Goal: Transaction & Acquisition: Register for event/course

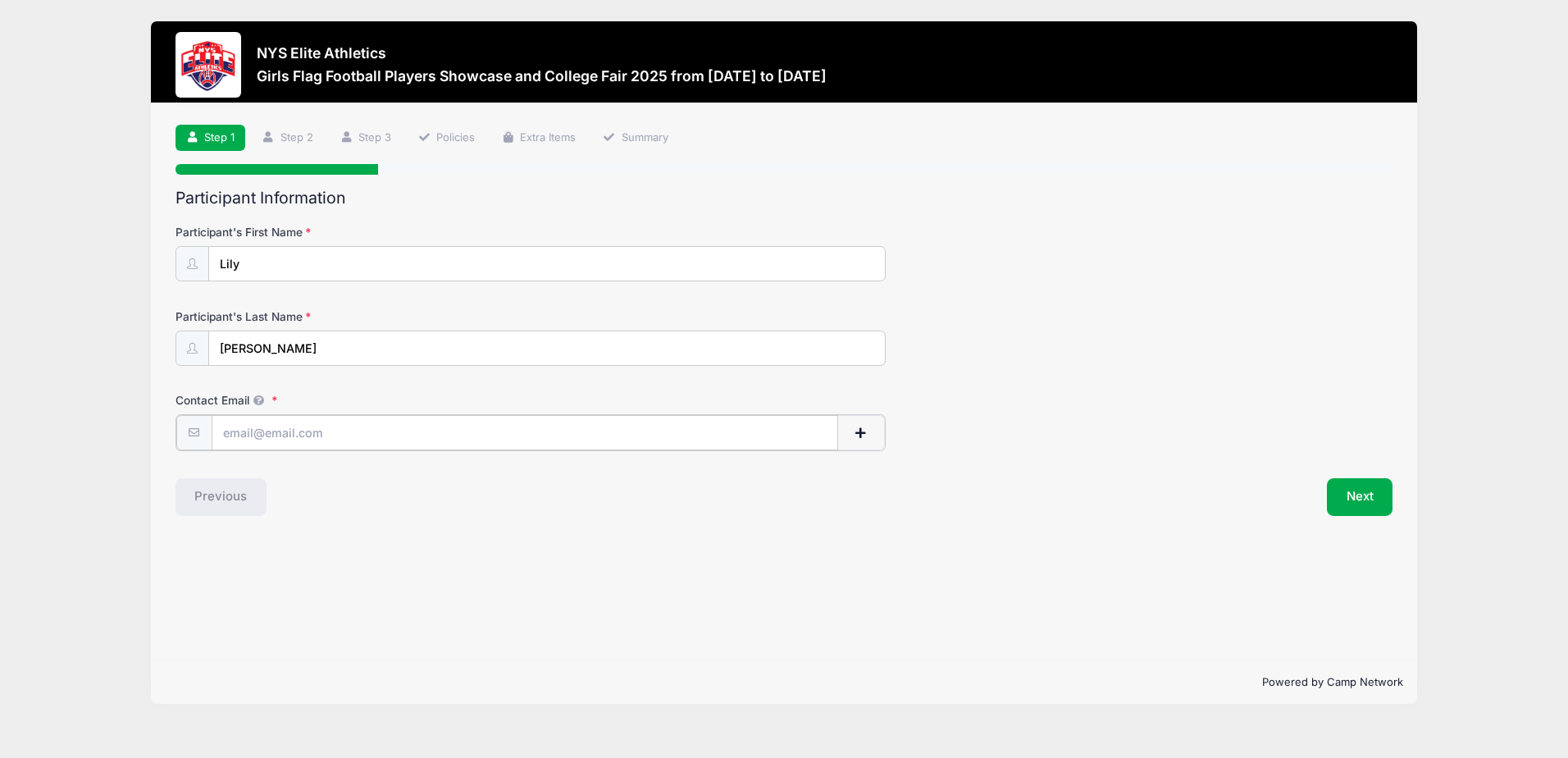
click at [449, 436] on input "Contact Email" at bounding box center [524, 433] width 626 height 35
type input "[PERSON_NAME][EMAIL_ADDRESS][DOMAIN_NAME]"
click at [1374, 491] on button "Next" at bounding box center [1359, 495] width 66 height 38
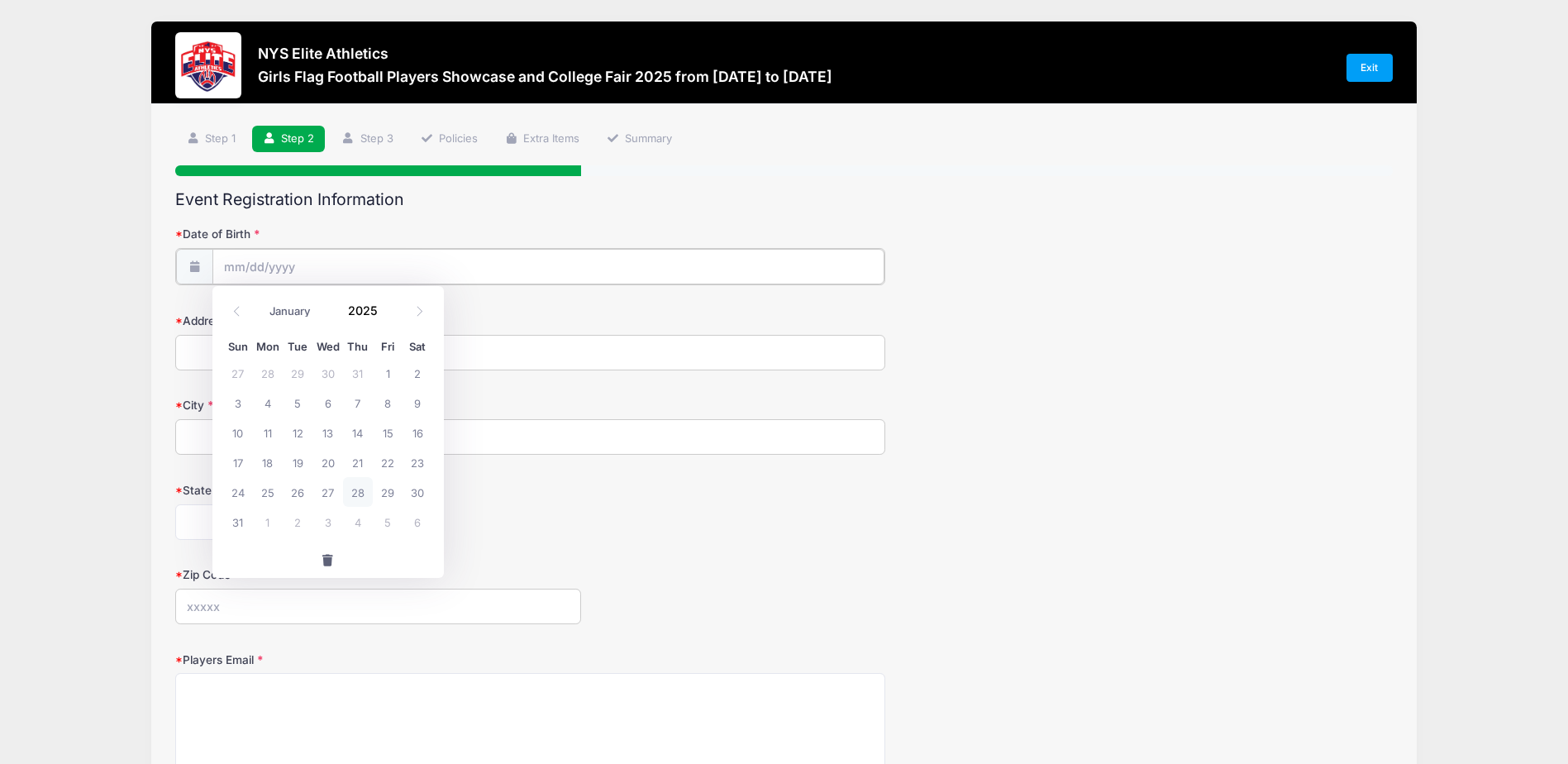
click at [444, 267] on input "Date of Birth" at bounding box center [548, 267] width 673 height 36
click at [445, 267] on input "Date of Birth" at bounding box center [548, 267] width 673 height 36
click at [269, 260] on input "Date of Birth" at bounding box center [548, 267] width 673 height 36
click at [227, 262] on input "Date of Birth" at bounding box center [548, 267] width 673 height 36
click at [365, 313] on input "2025" at bounding box center [367, 310] width 53 height 25
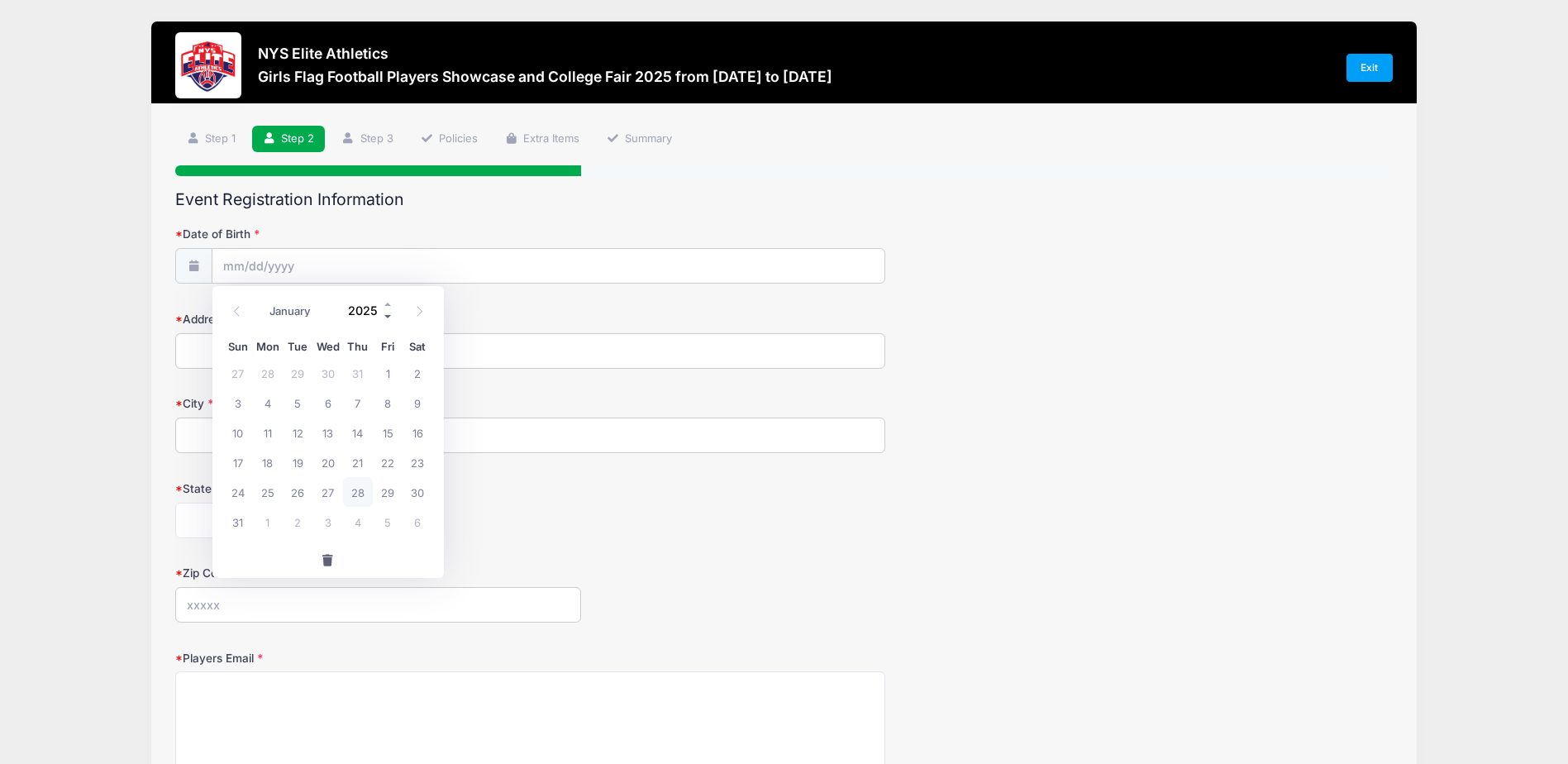
click at [388, 314] on span at bounding box center [388, 316] width 12 height 12
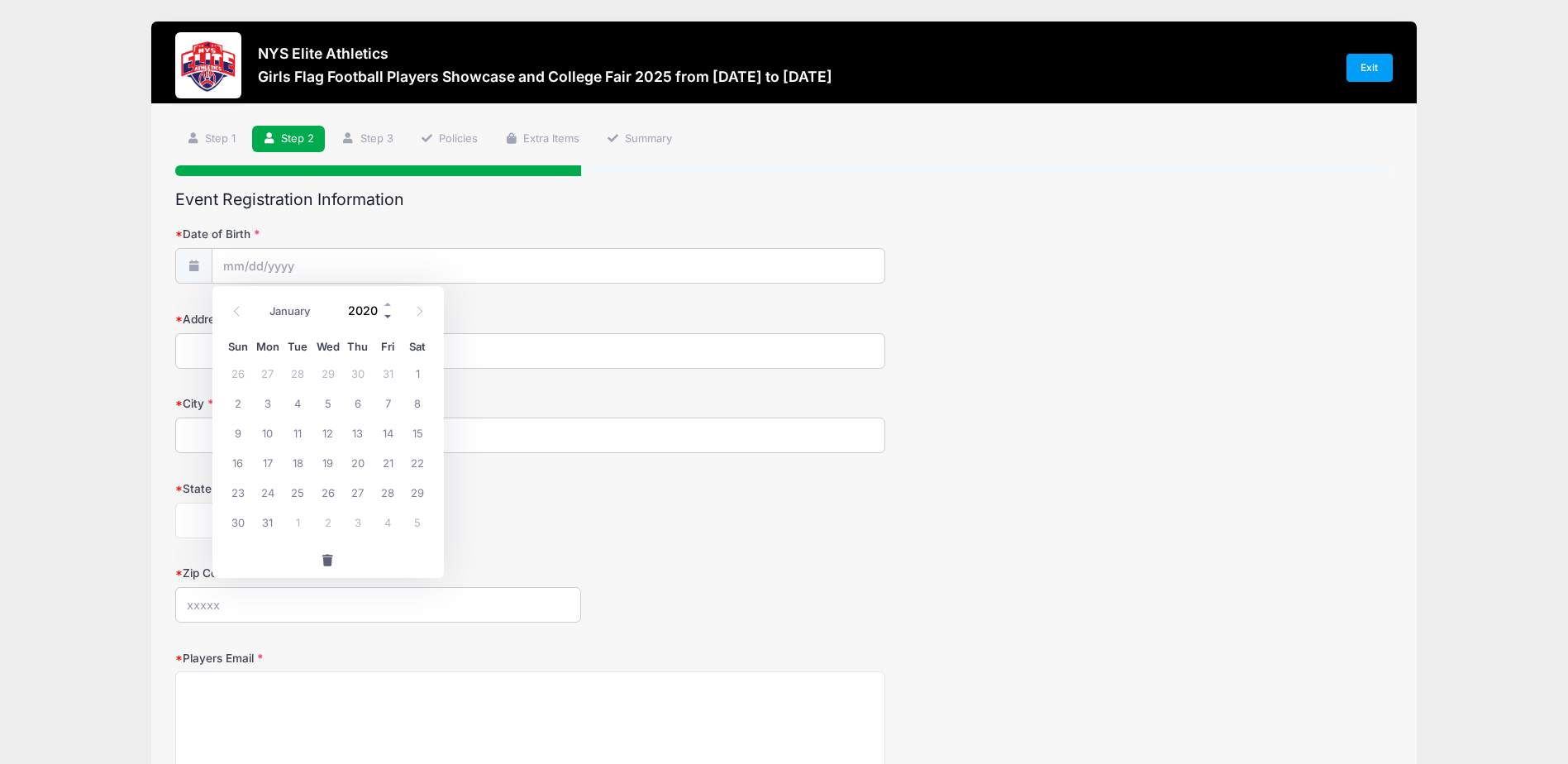
click at [388, 314] on span at bounding box center [388, 316] width 12 height 12
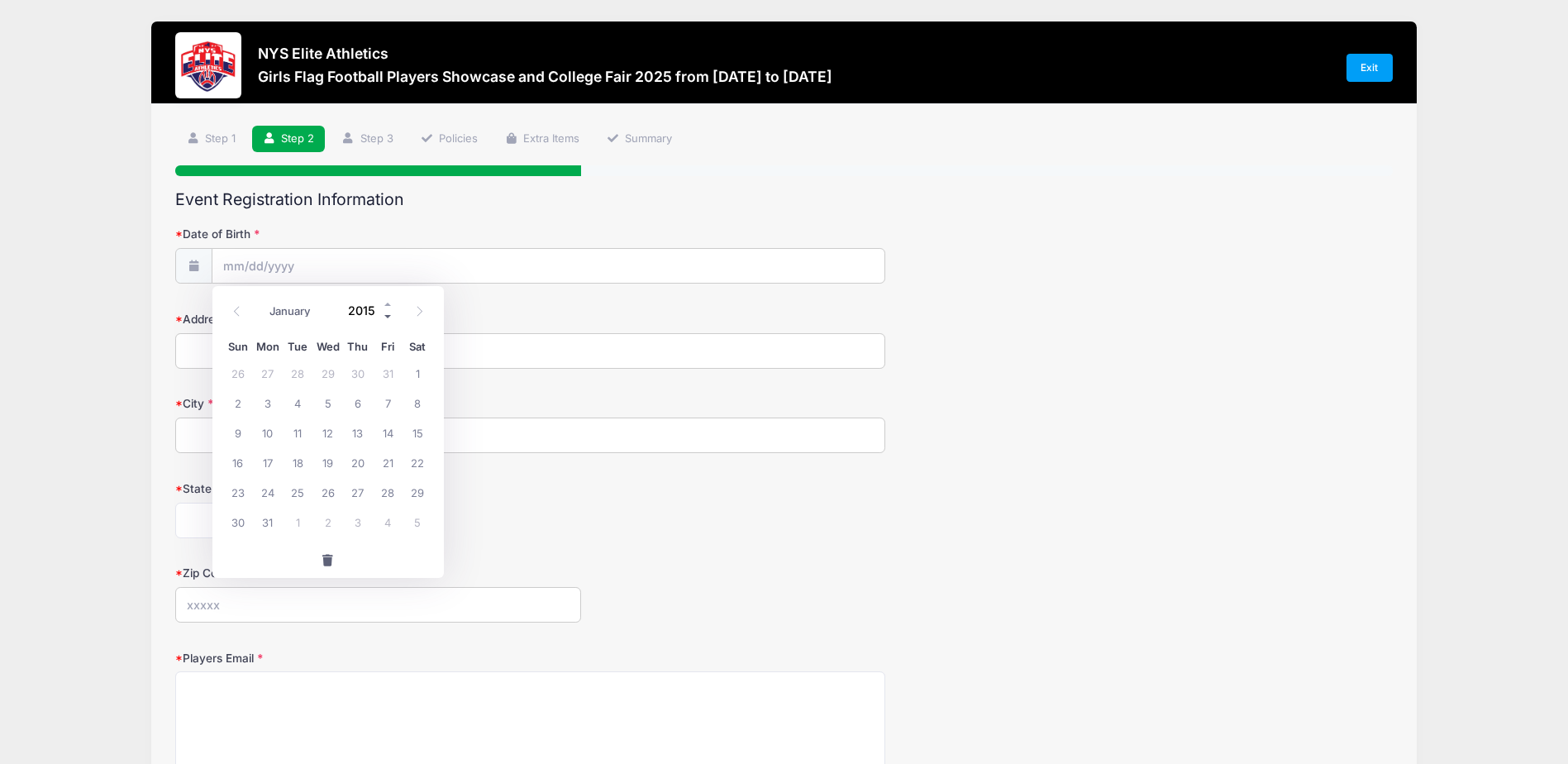
click at [388, 314] on span at bounding box center [388, 316] width 12 height 12
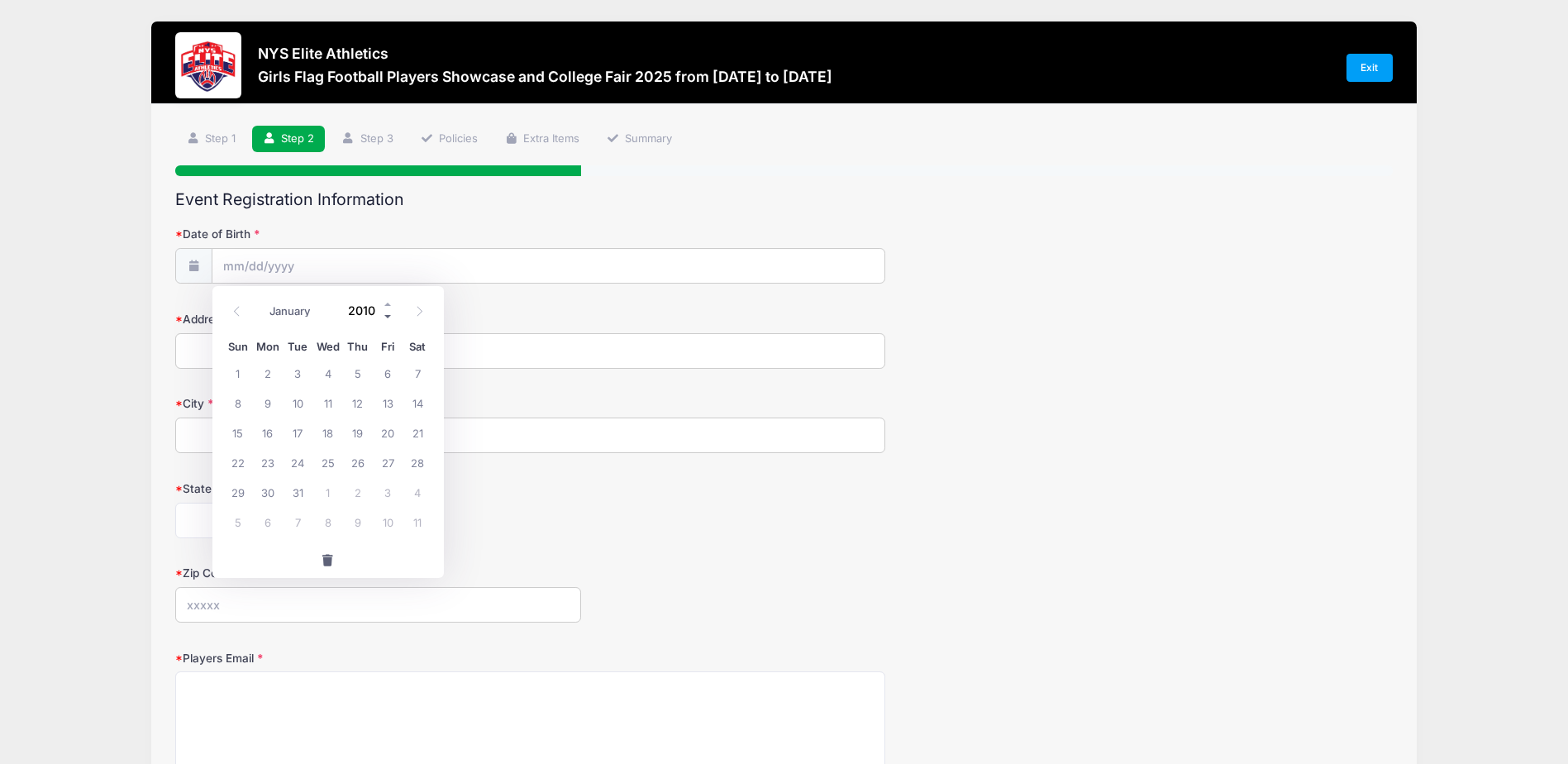
click at [388, 314] on span at bounding box center [388, 316] width 12 height 12
type input "2008"
click at [242, 308] on span at bounding box center [236, 311] width 28 height 29
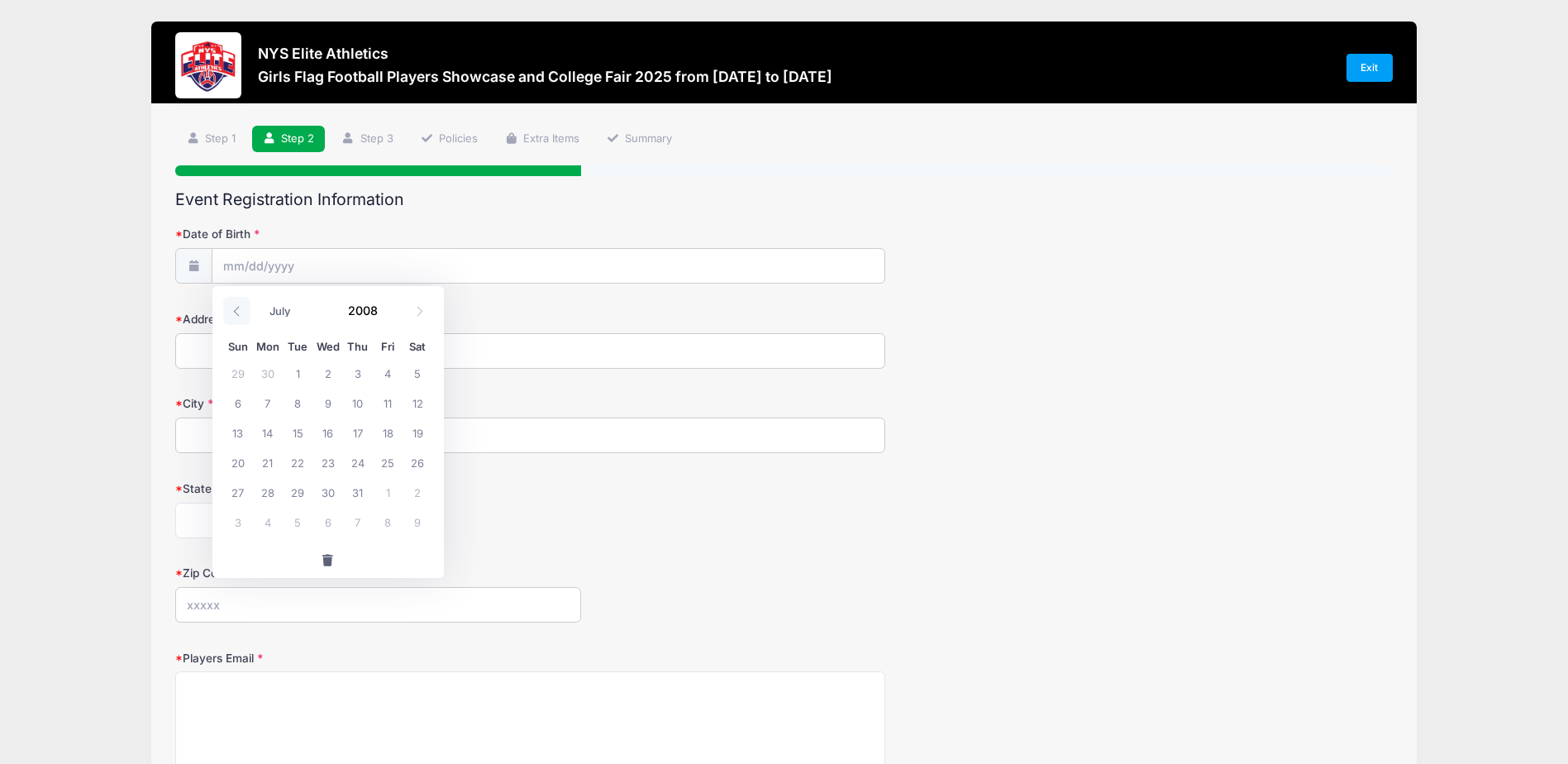
select select "5"
click at [274, 461] on span "23" at bounding box center [267, 462] width 29 height 29
type input "06/23/2008"
click at [340, 333] on div "Address" at bounding box center [784, 340] width 1217 height 58
click at [340, 337] on input "Address" at bounding box center [530, 351] width 710 height 36
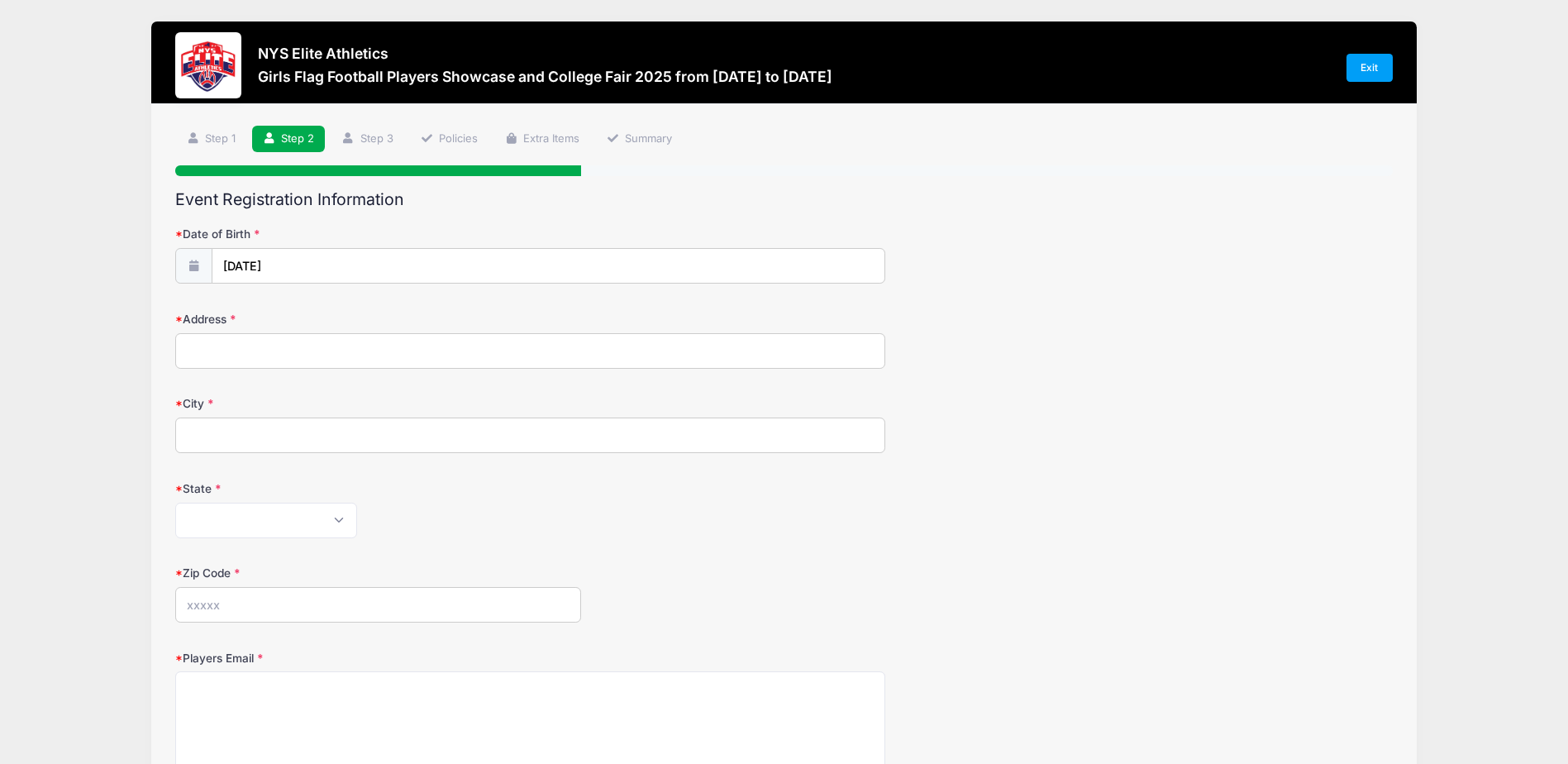
type input "2"
type input "103 Della Run"
type input "East Rochester"
select select "NY"
type input "14445"
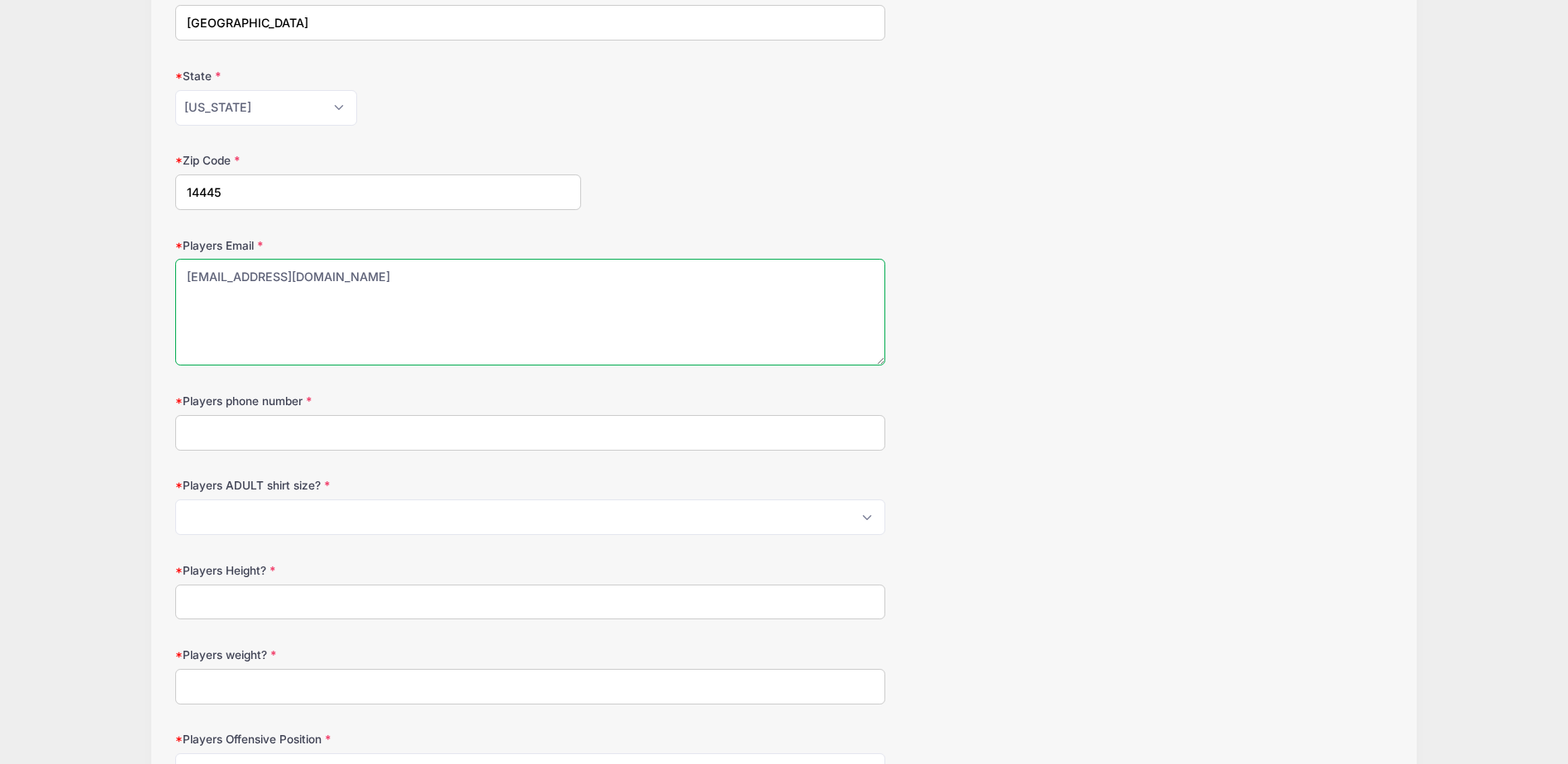
scroll to position [414, 0]
type textarea "eroclily2008@gmail.com"
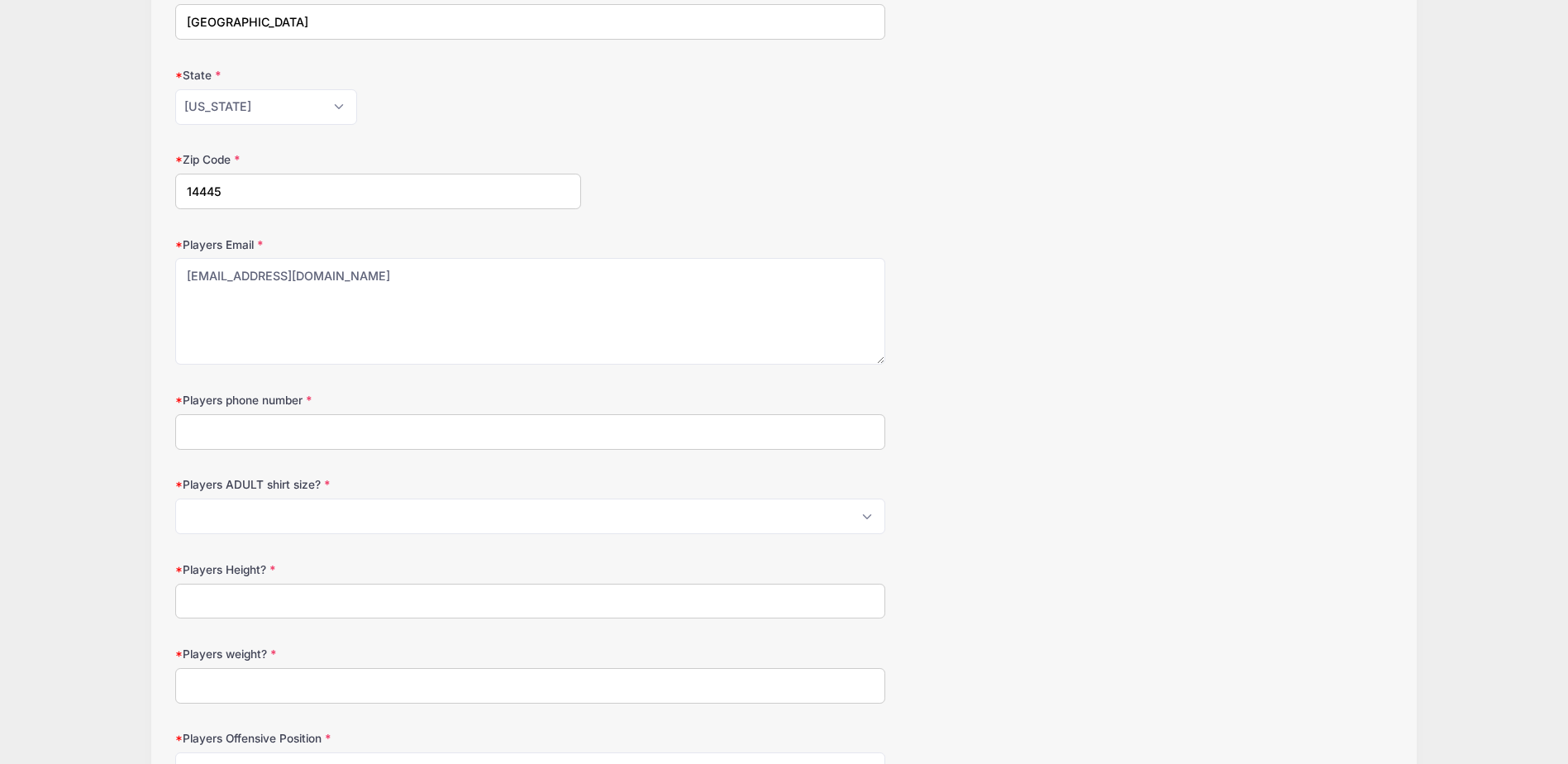
click at [776, 426] on input "Players phone number" at bounding box center [530, 432] width 710 height 36
click at [786, 529] on select "Please Select S M L XL 2XL 3XL 4XL" at bounding box center [530, 516] width 710 height 36
select select "M"
click at [176, 498] on select "Please Select S M L XL 2XL 3XL 4XL" at bounding box center [530, 516] width 710 height 36
click at [743, 588] on input "Players Height?" at bounding box center [530, 602] width 710 height 36
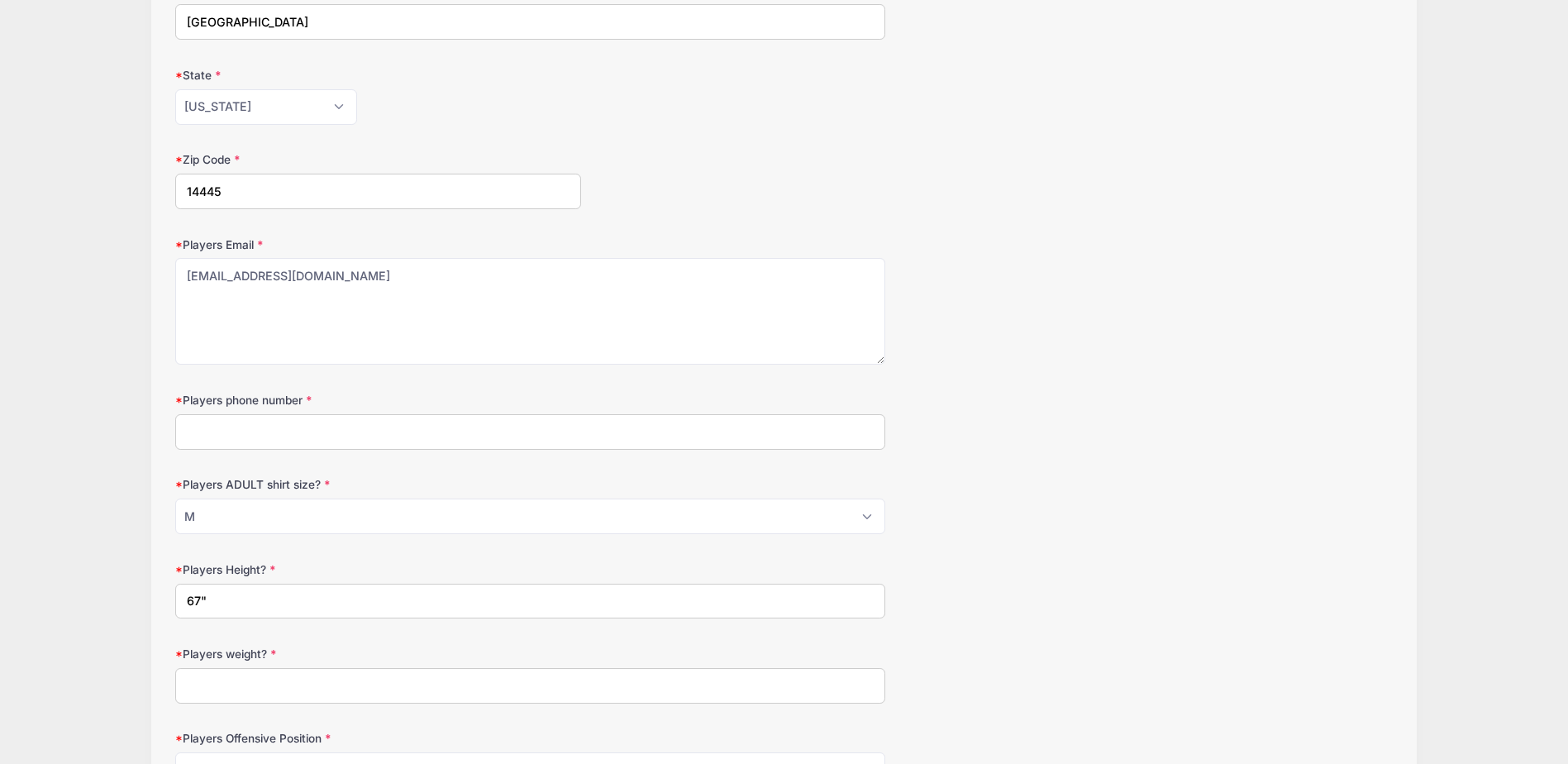
type input "67""
click at [683, 686] on input "Players weight?" at bounding box center [530, 686] width 710 height 36
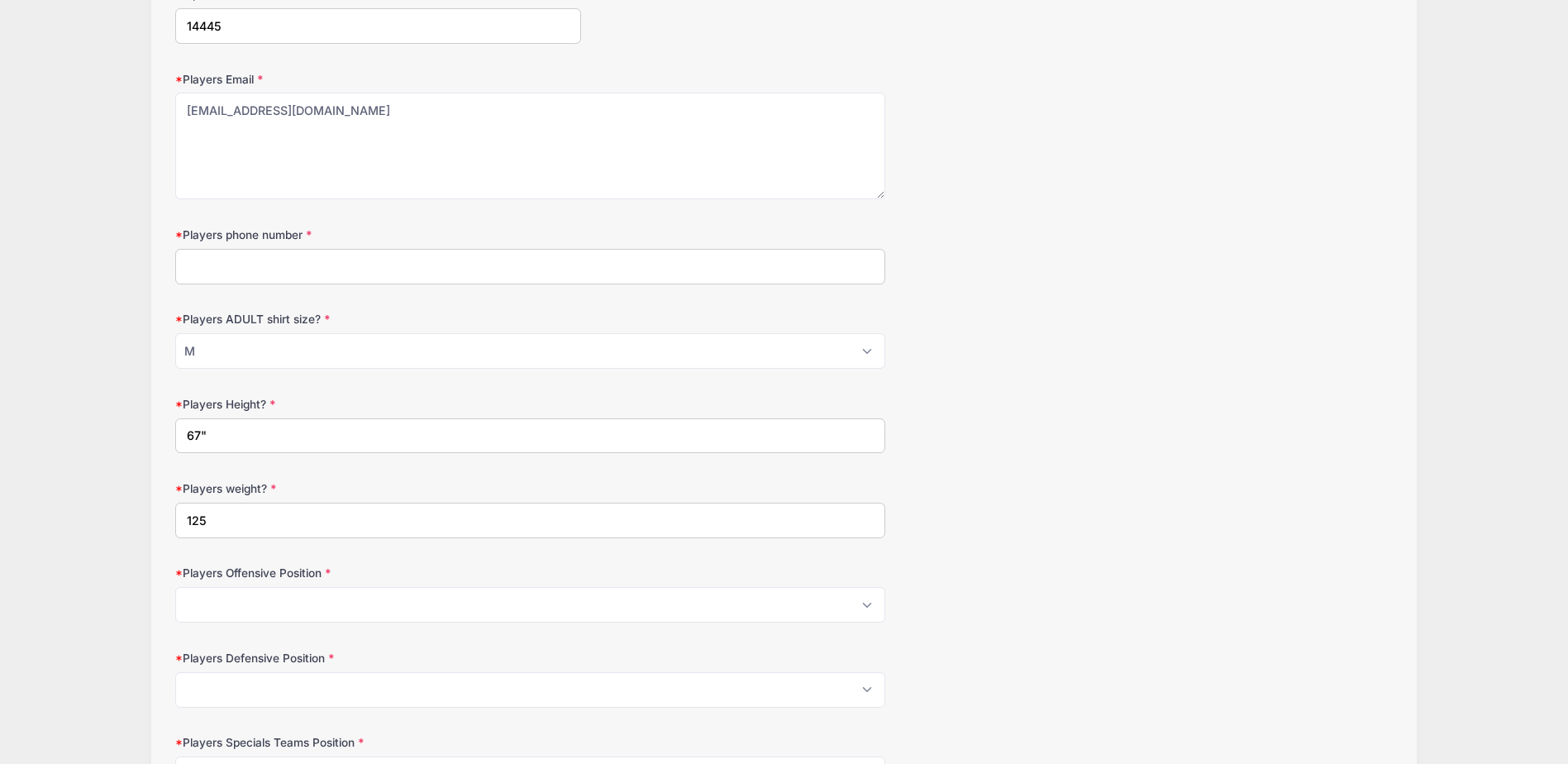
type input "125"
click at [727, 600] on select "Please Select OL Center QB RB FB HB WR TE Athlete Kicker" at bounding box center [530, 604] width 710 height 36
click at [543, 266] on input "Players phone number" at bounding box center [530, 267] width 710 height 36
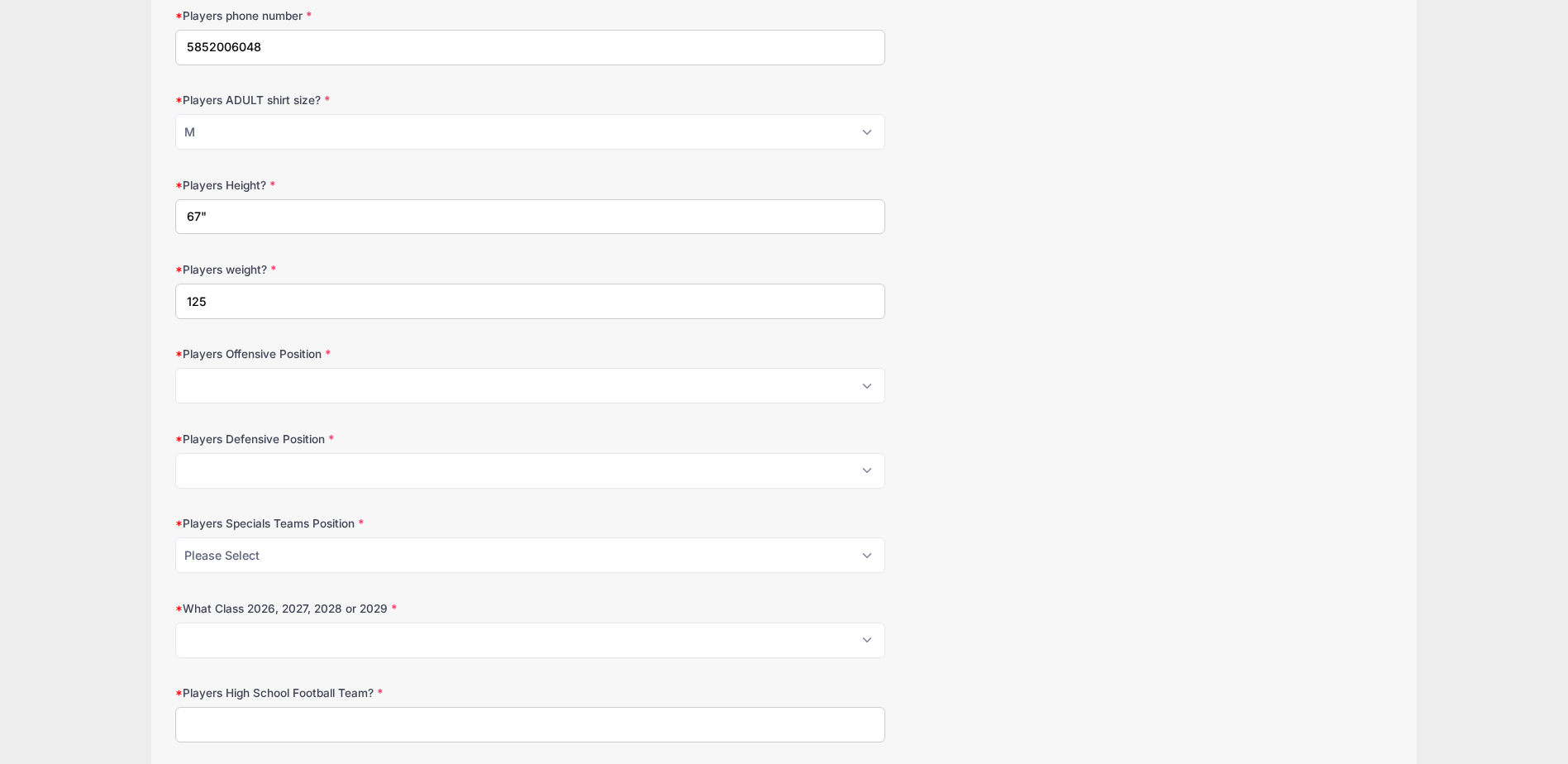
scroll to position [826, 0]
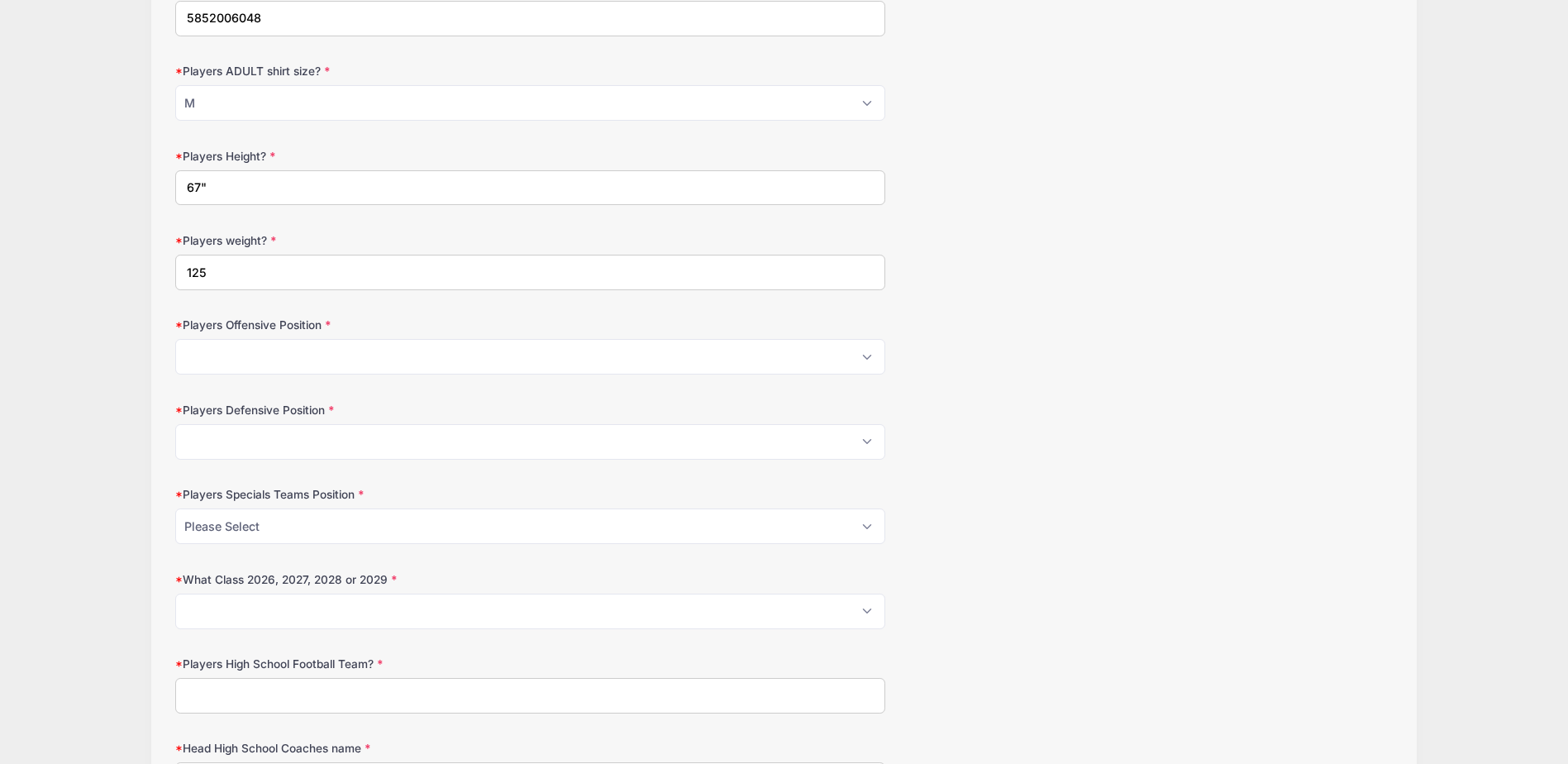
type input "5852006048"
drag, startPoint x: 578, startPoint y: 599, endPoint x: 587, endPoint y: 601, distance: 9.2
click at [578, 599] on select "Please Select 2026 2027 2028 2029" at bounding box center [530, 612] width 710 height 36
select select "2026"
click at [176, 594] on select "Please Select 2026 2027 2028 2029" at bounding box center [530, 612] width 710 height 36
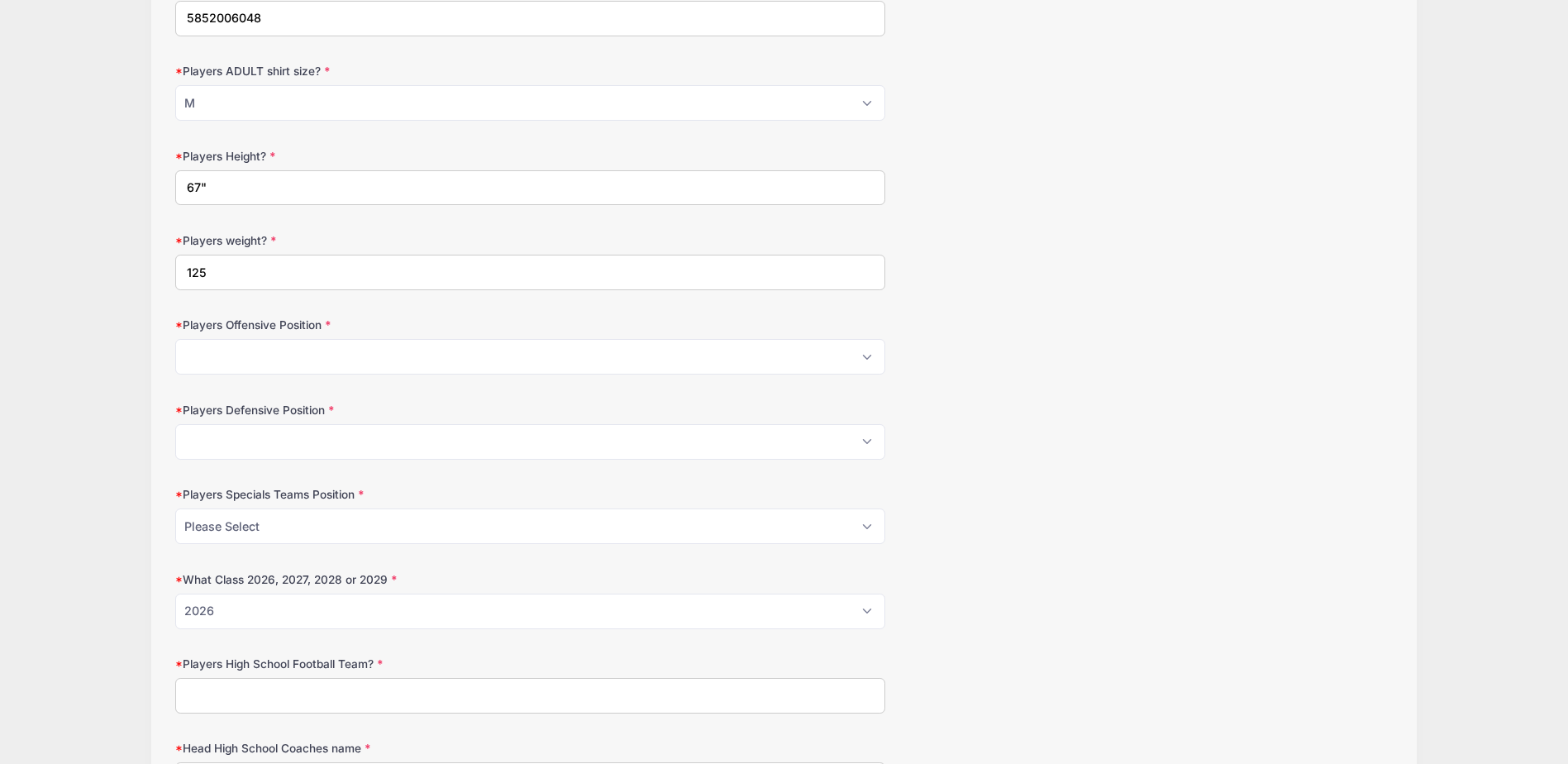
click at [518, 702] on input "Players High School Football Team?" at bounding box center [530, 695] width 710 height 36
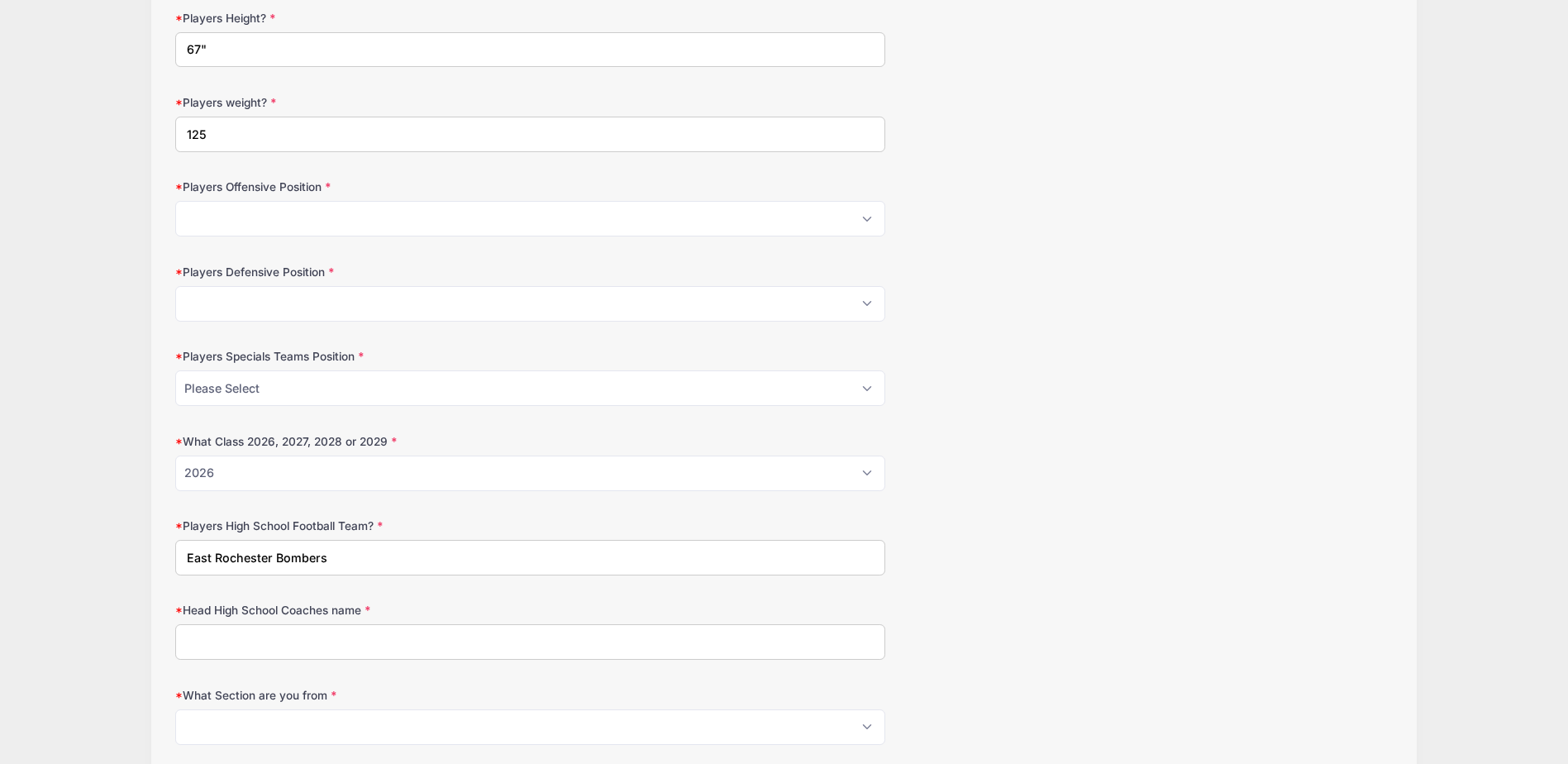
scroll to position [992, 0]
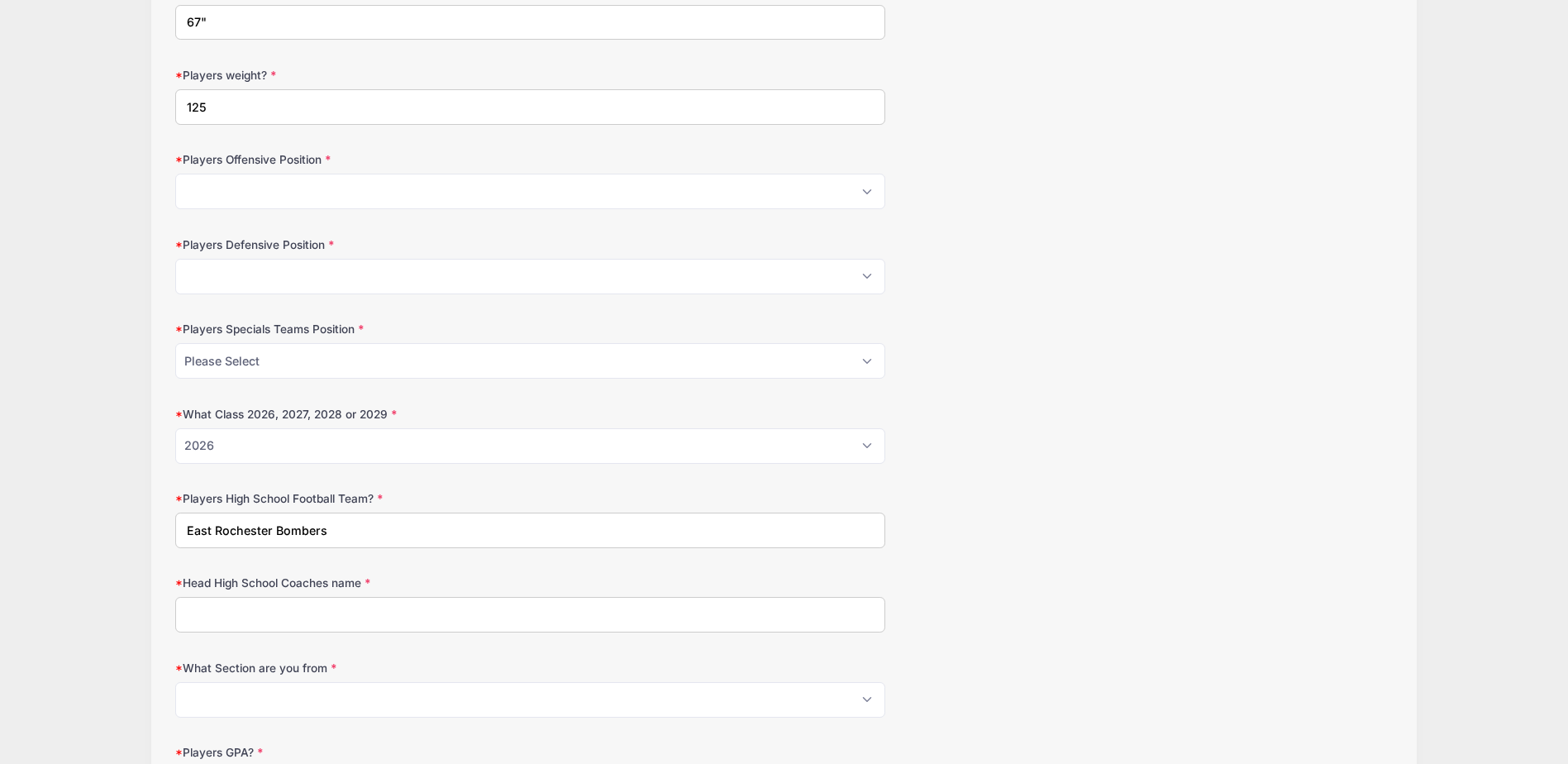
type input "East Rochester Bombers"
click at [506, 611] on input "Head High School Coaches name" at bounding box center [530, 614] width 710 height 36
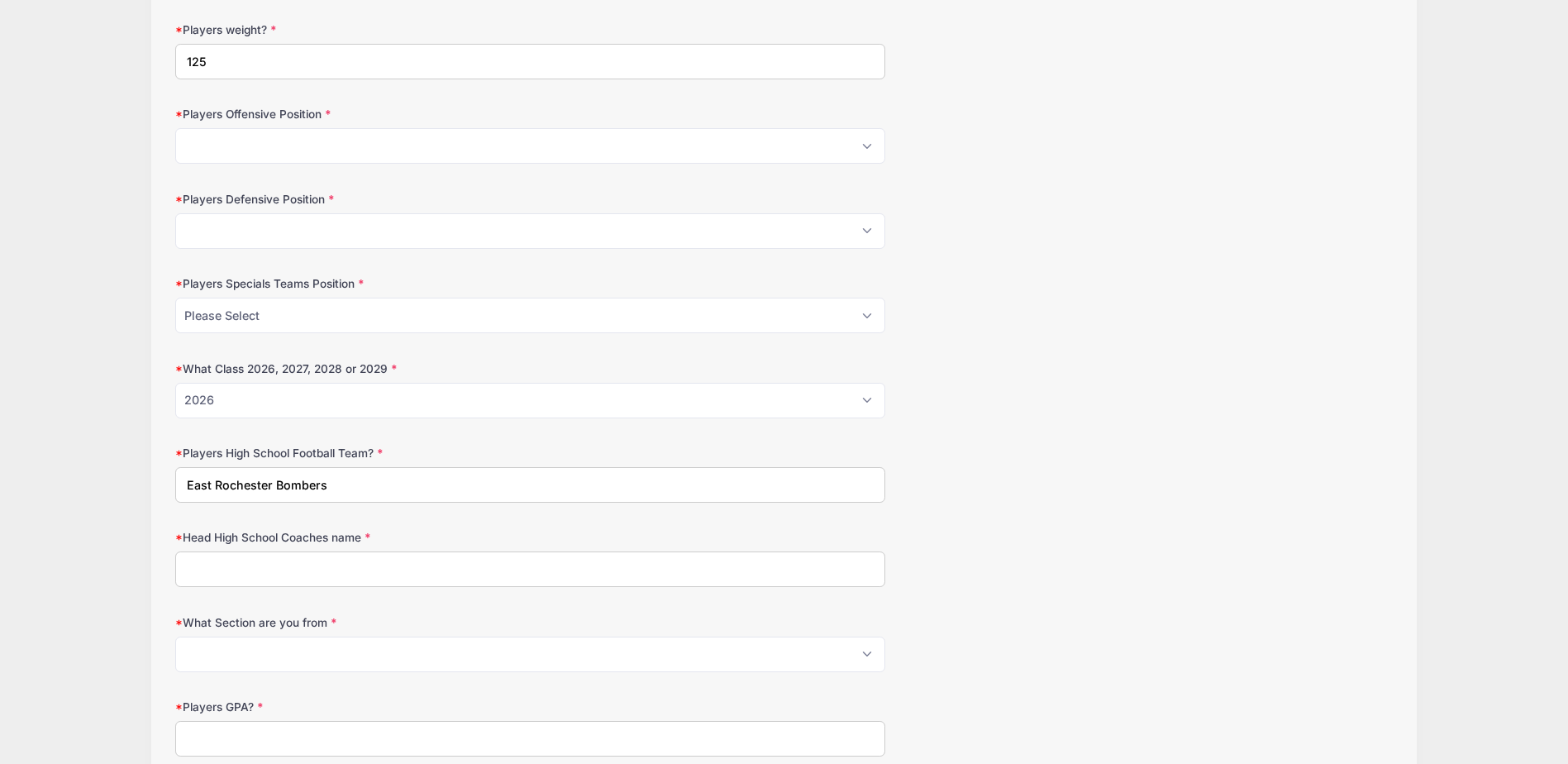
scroll to position [1074, 0]
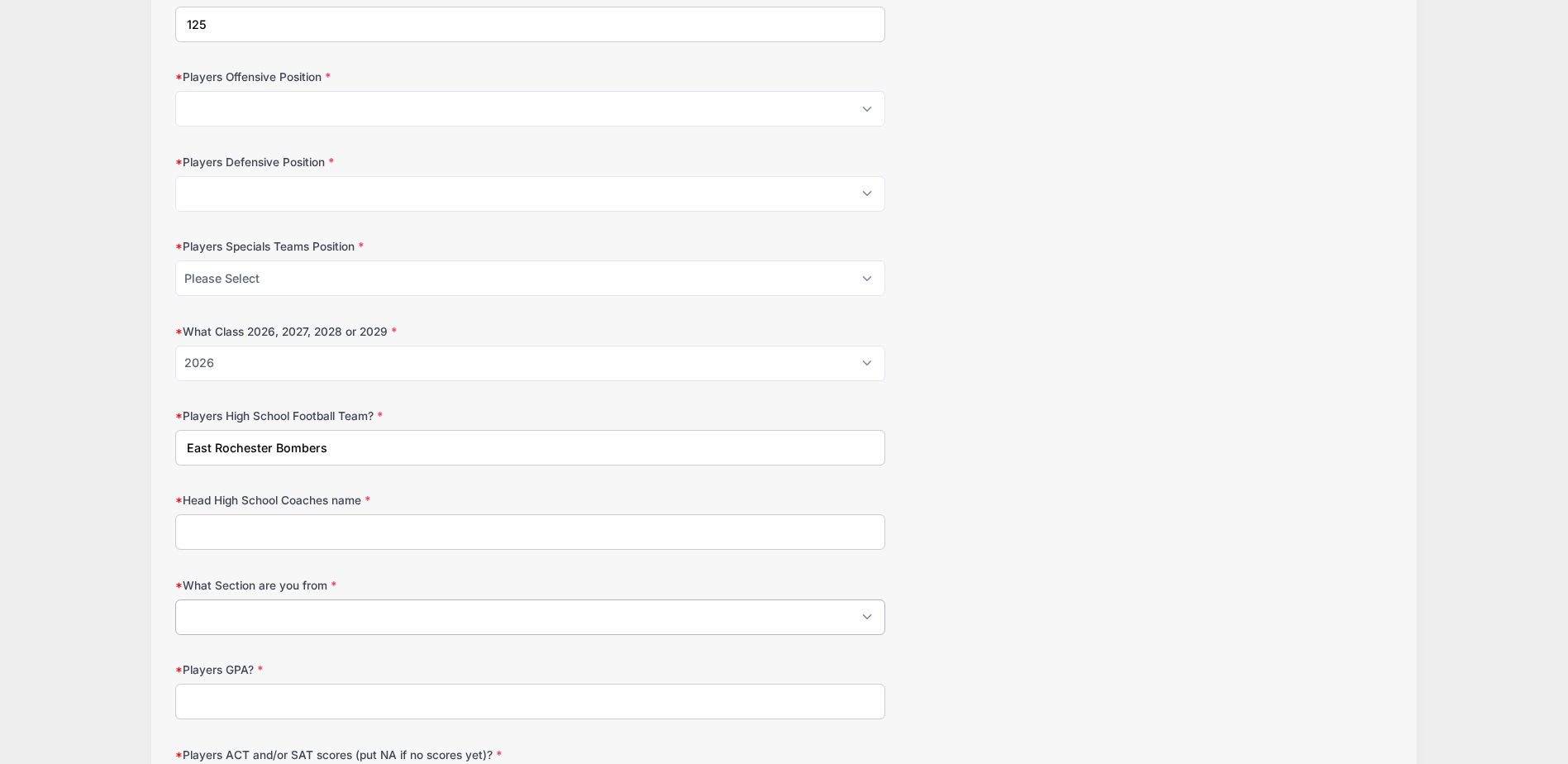
click at [506, 611] on select "Please Select 1 2 3 4 5 6 7 8 9 10 11" at bounding box center [530, 617] width 710 height 36
select select "5"
click at [176, 599] on select "Please Select 1 2 3 4 5 6 7 8 9 10 11" at bounding box center [530, 617] width 710 height 36
click at [385, 699] on input "Players GPA?" at bounding box center [530, 702] width 710 height 36
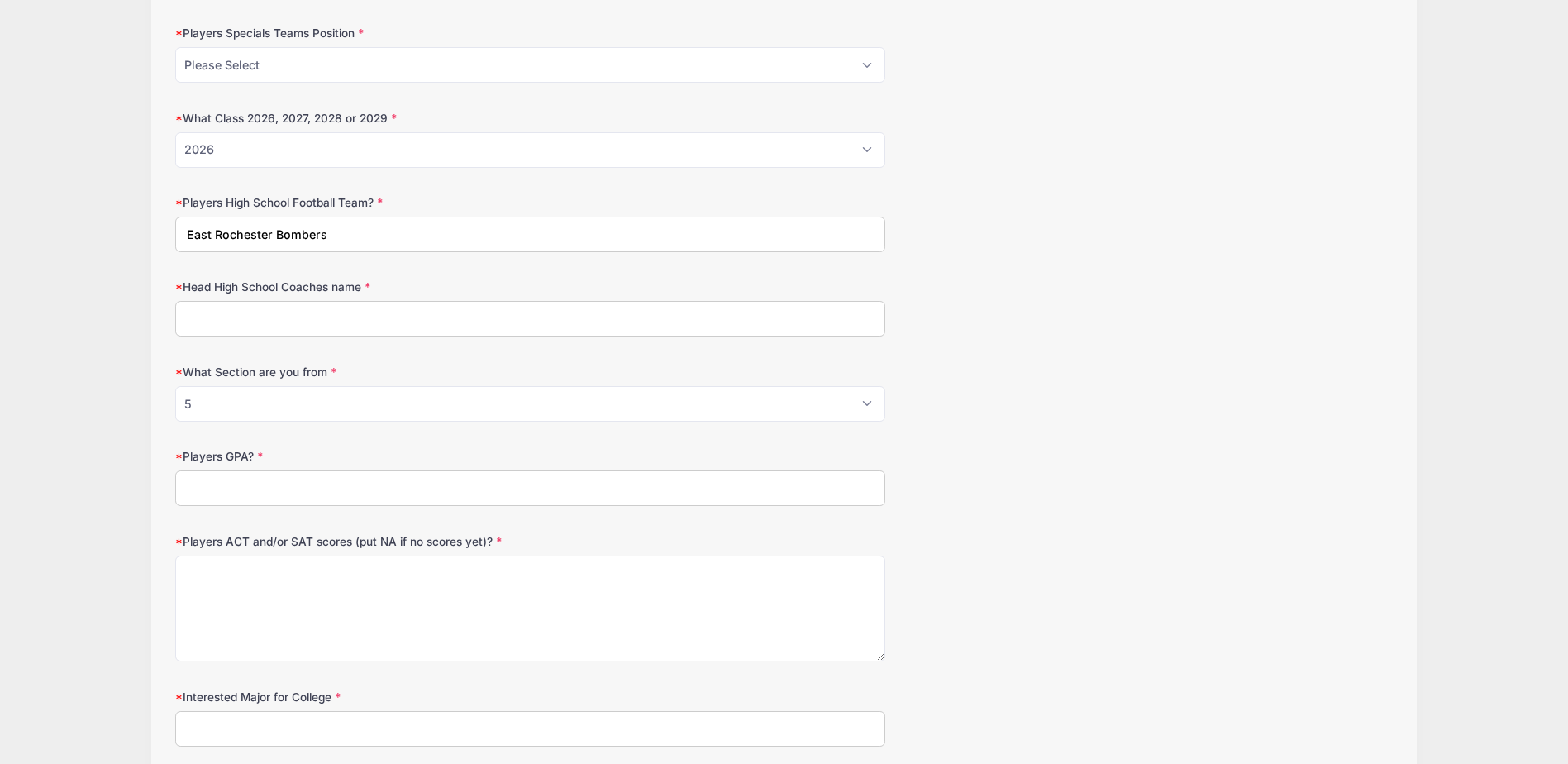
scroll to position [1323, 0]
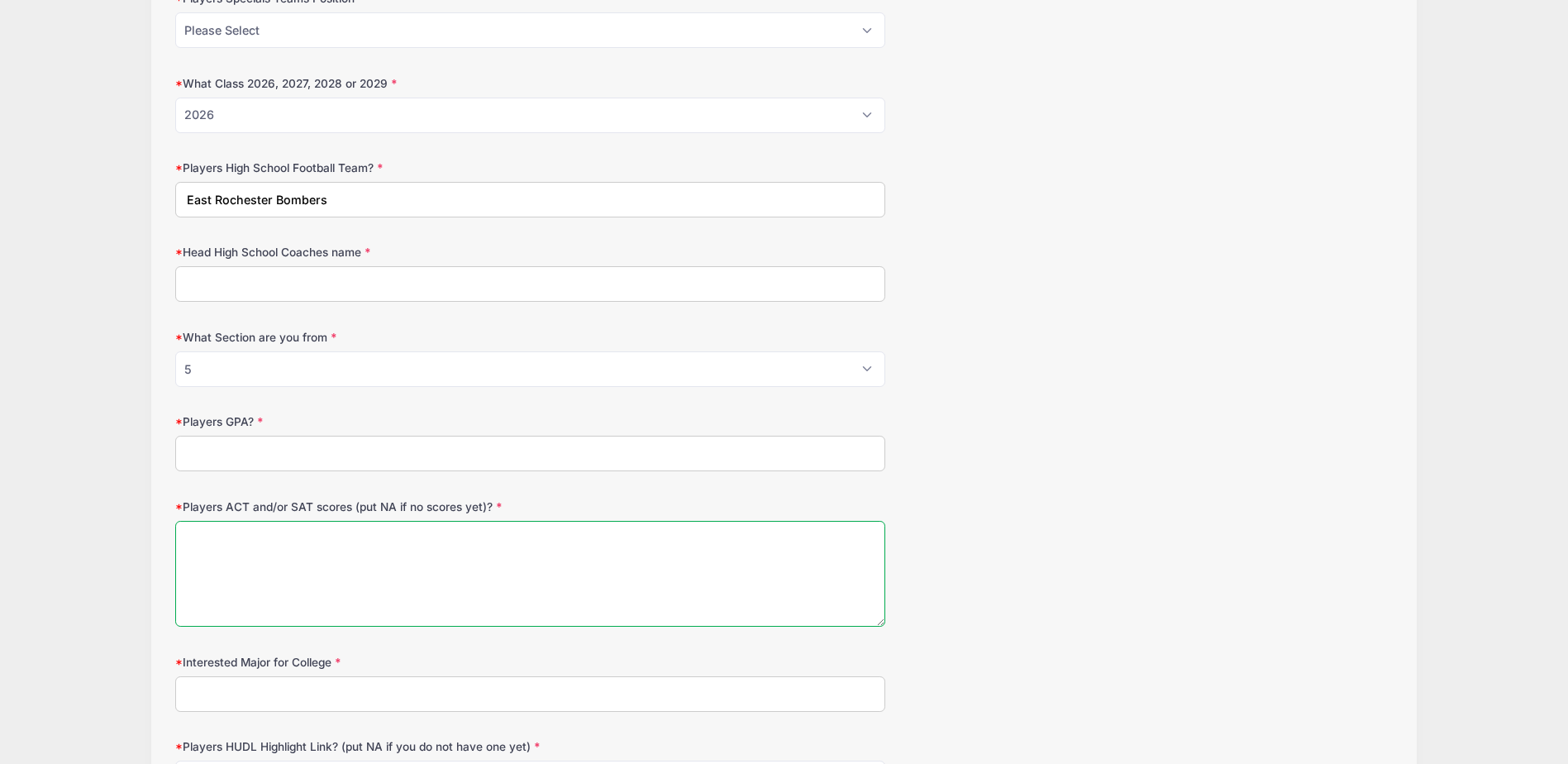
click at [472, 563] on textarea "Players ACT and/or SAT scores (put NA if no scores yet)?" at bounding box center [530, 574] width 710 height 107
type textarea "N/A"
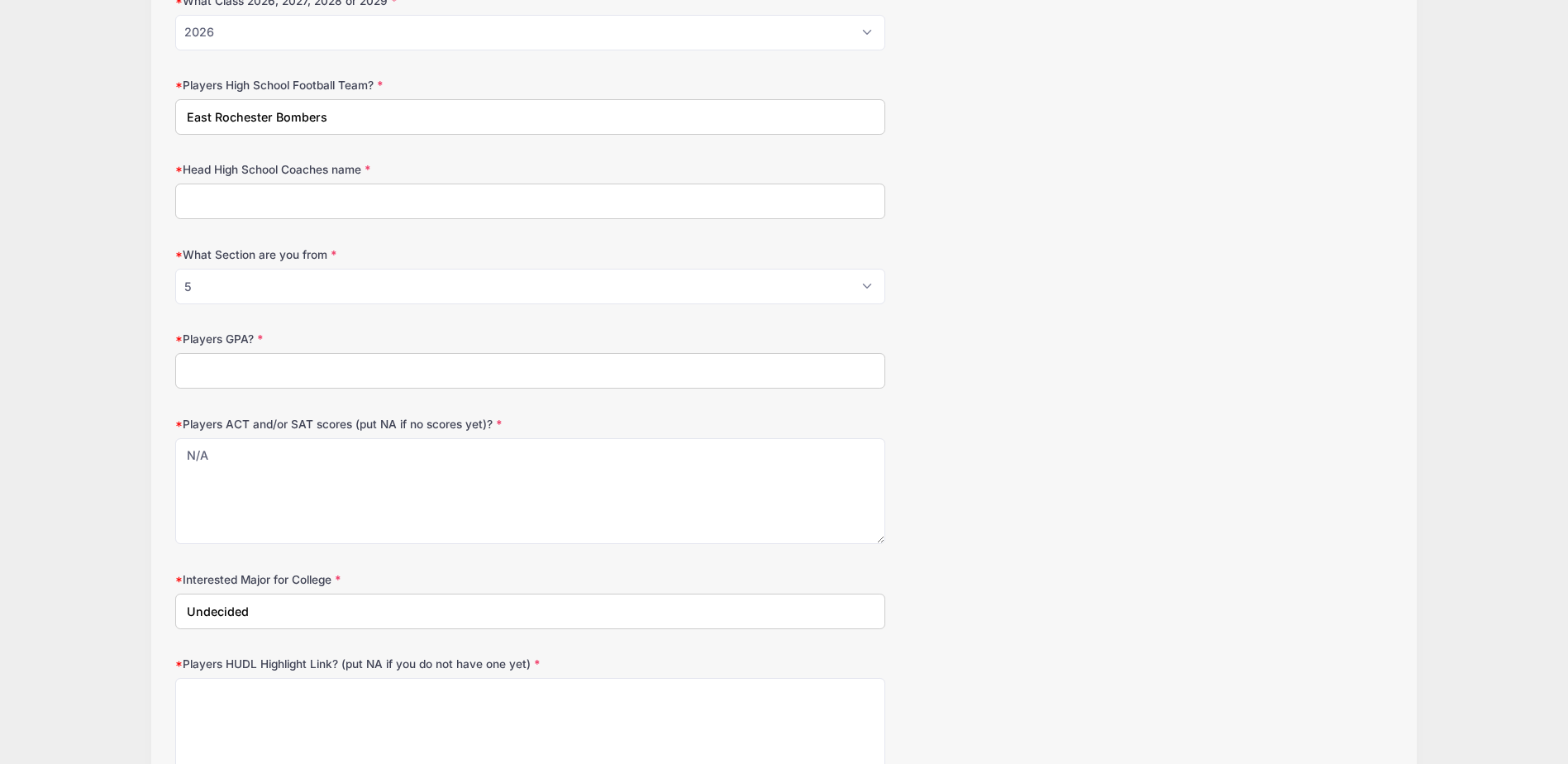
scroll to position [1488, 0]
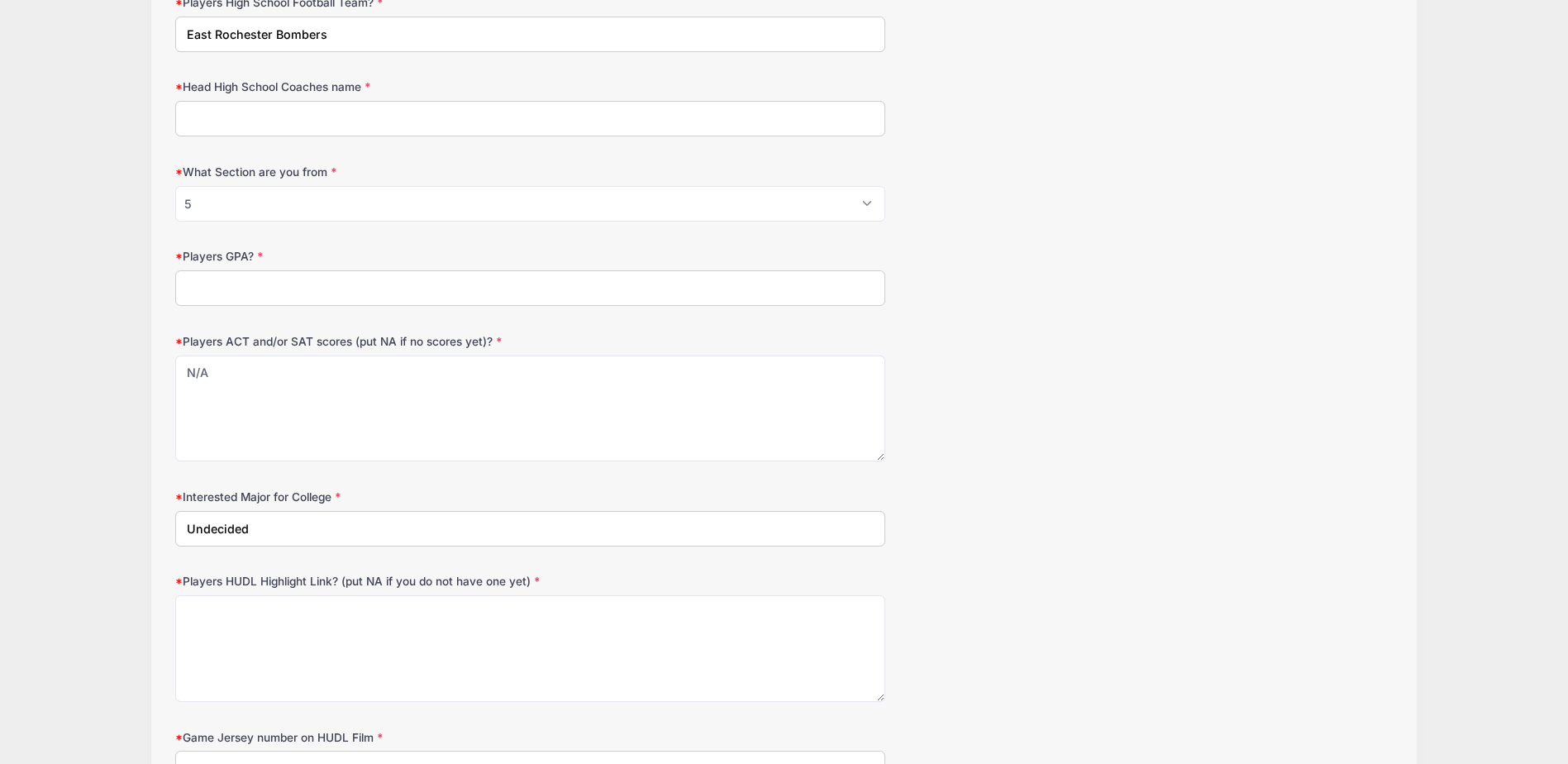
type input "Undecided"
click at [448, 605] on textarea "Players HUDL Highlight Link? (put NA if you do not have one yet)" at bounding box center [530, 649] width 710 height 107
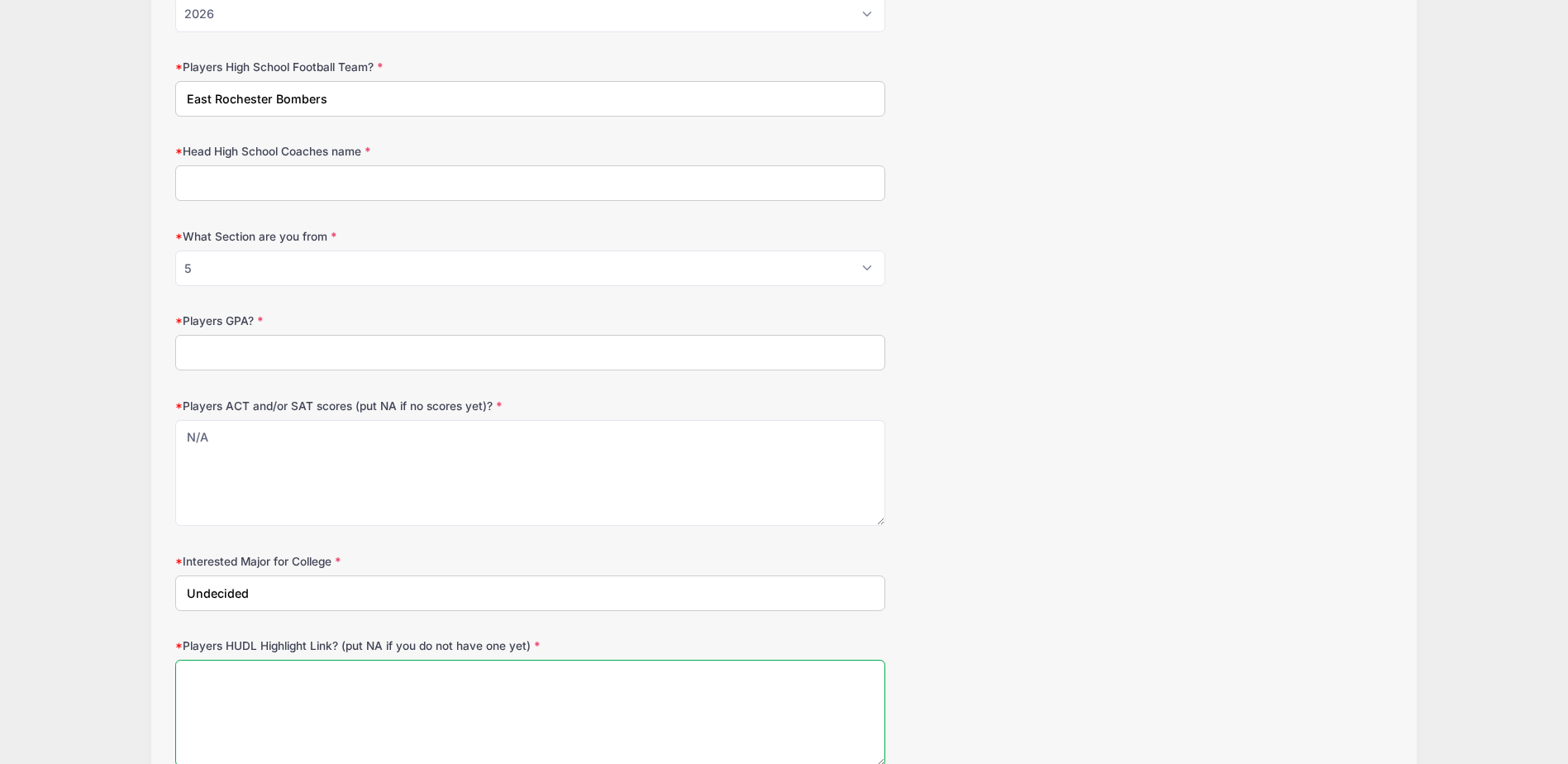
scroll to position [1405, 0]
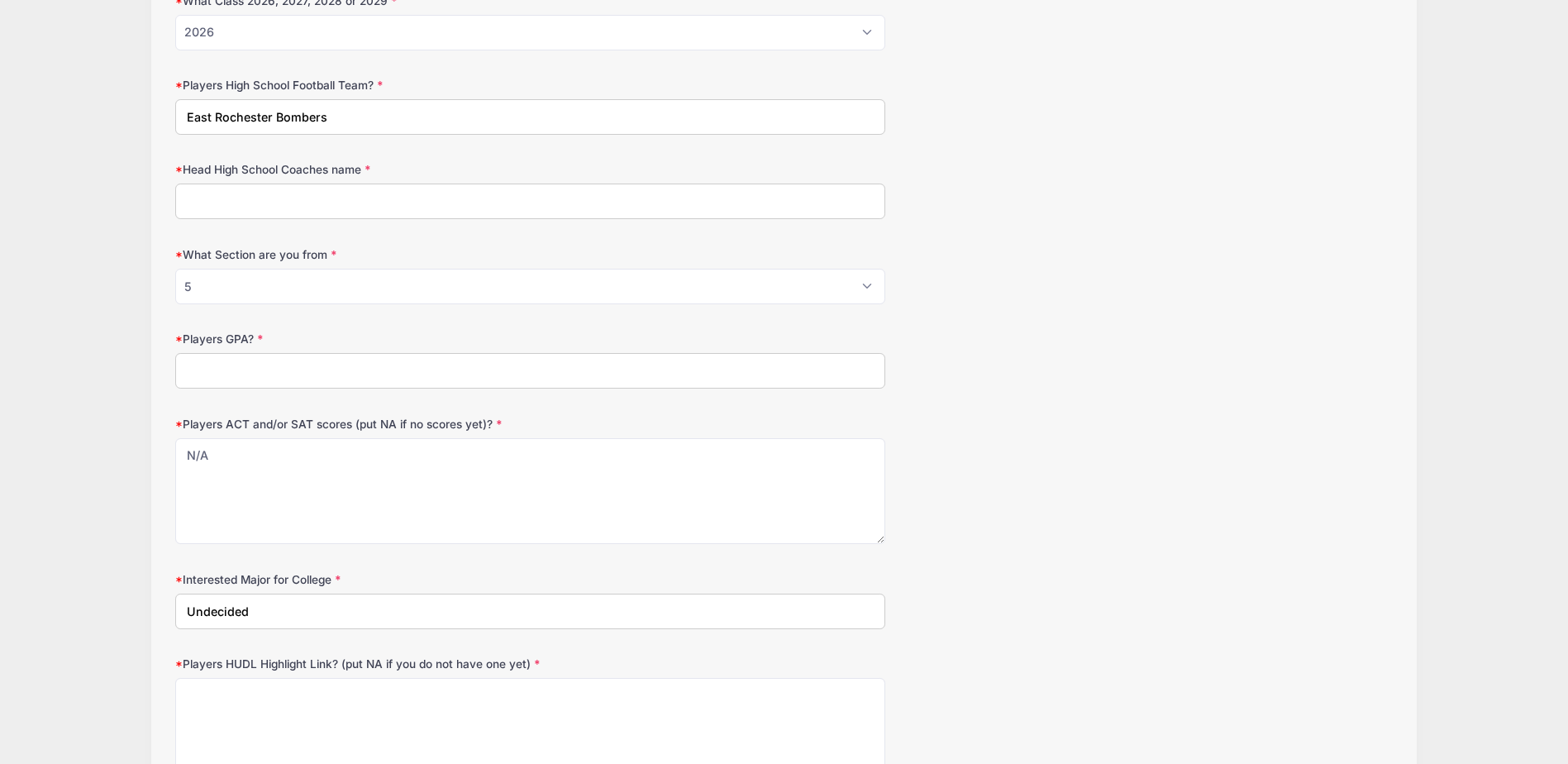
click at [512, 199] on input "Head High School Coaches name" at bounding box center [530, 201] width 710 height 36
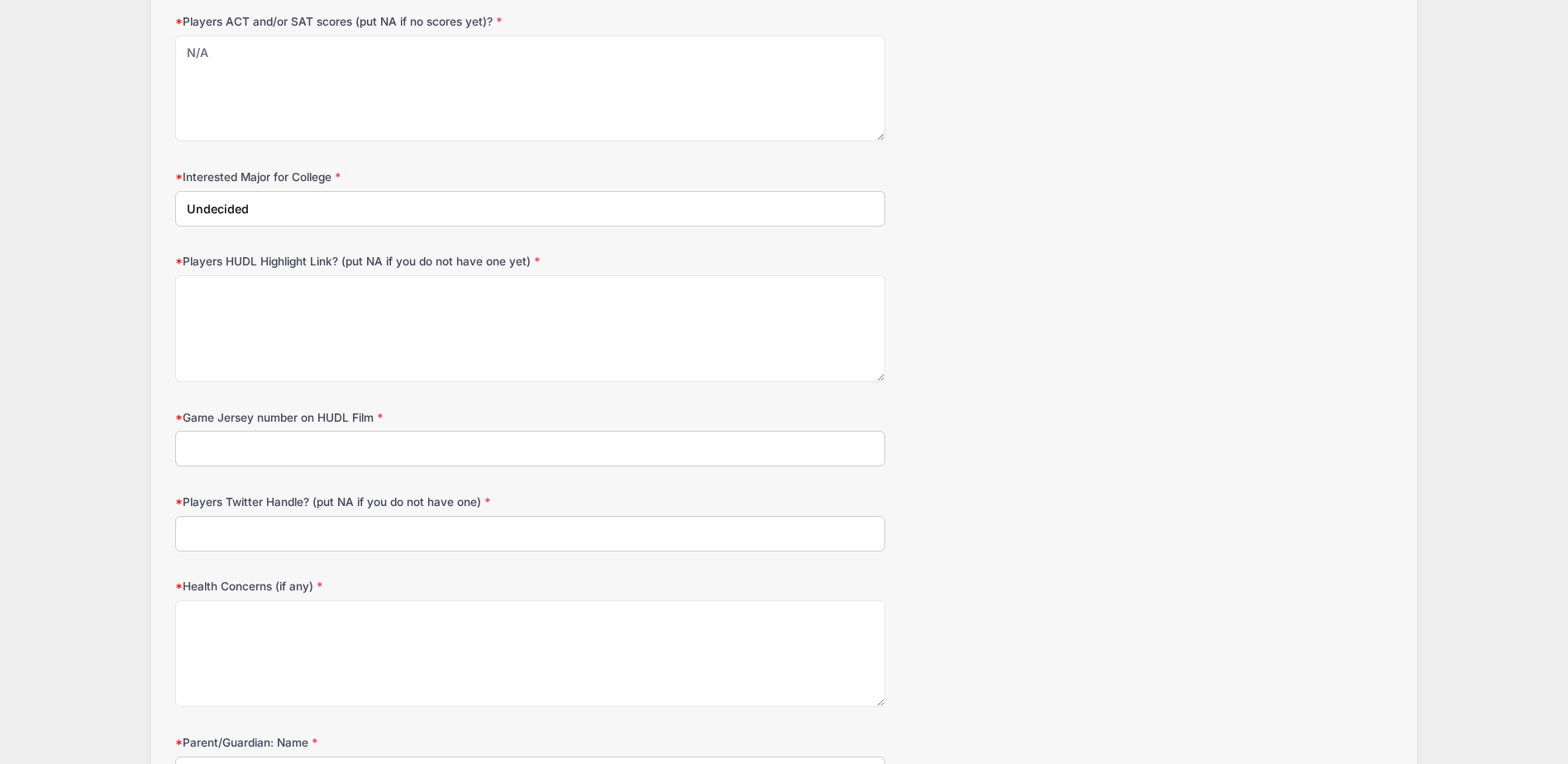
scroll to position [1902, 0]
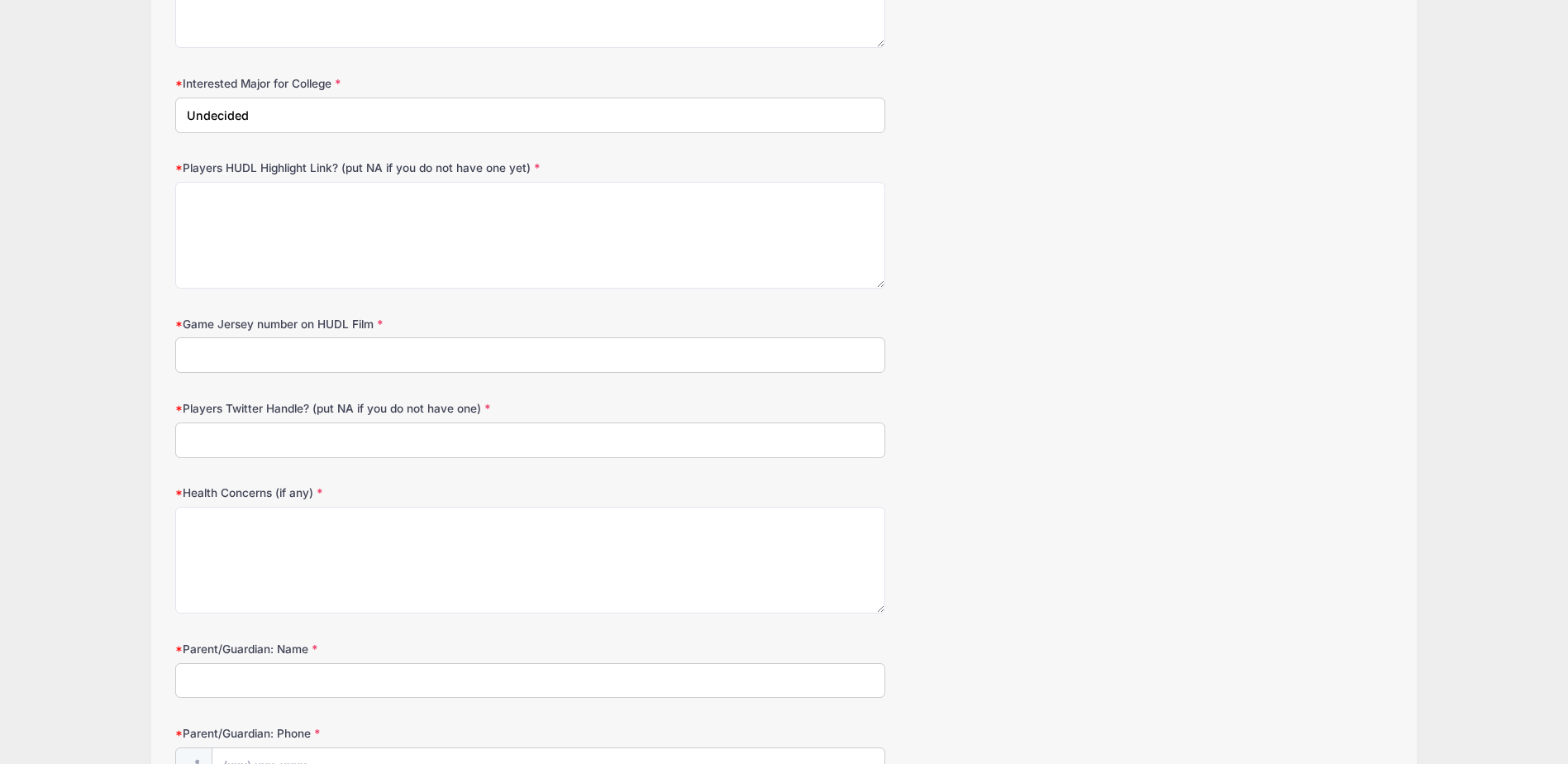
type input "Mark Loria"
click at [468, 438] on input "Players Twitter Handle? (put NA if you do not have one)" at bounding box center [530, 440] width 710 height 36
type input "NA"
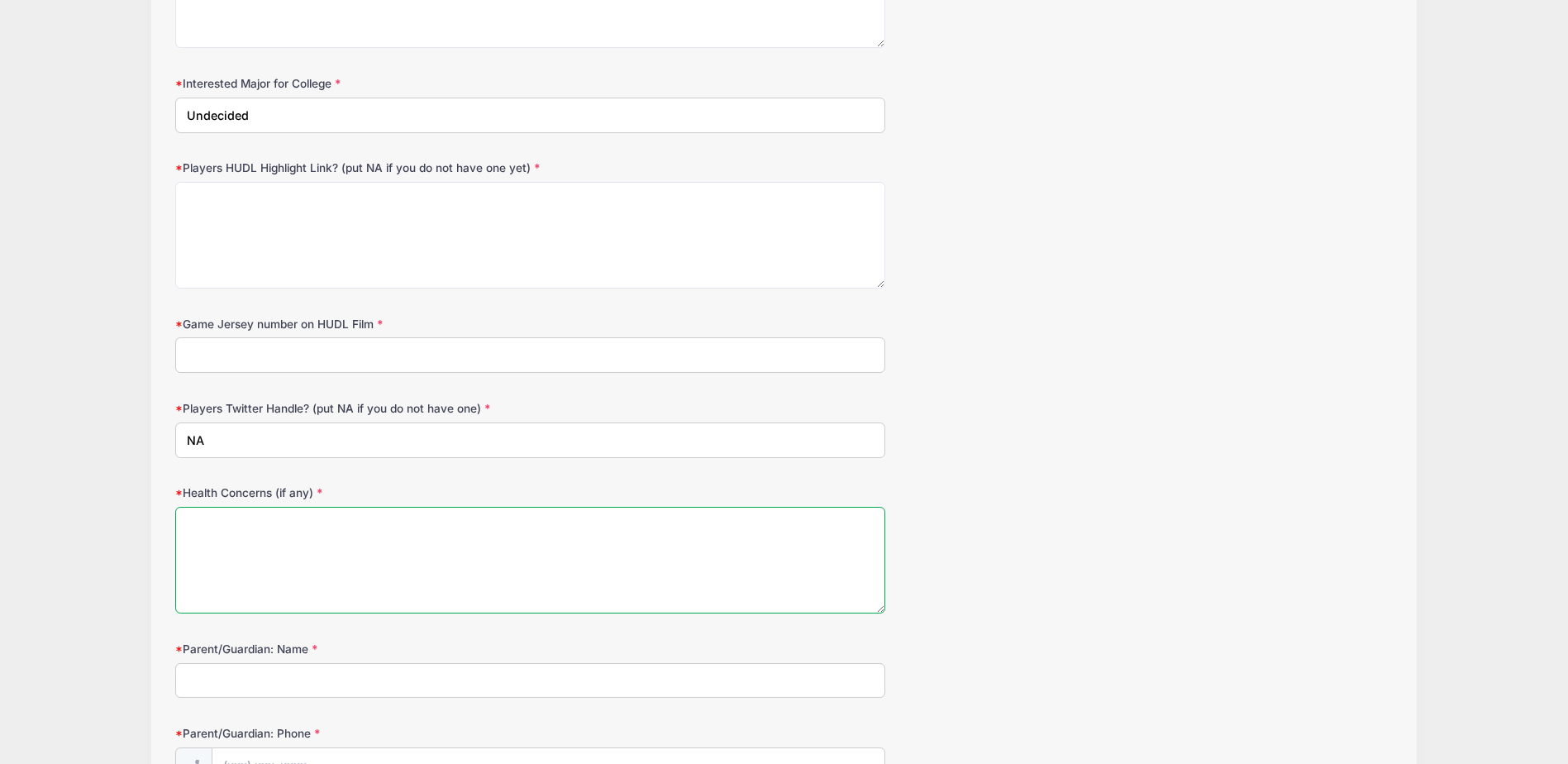
click at [422, 542] on textarea "Health Concerns (if any)" at bounding box center [530, 560] width 710 height 107
type textarea "None"
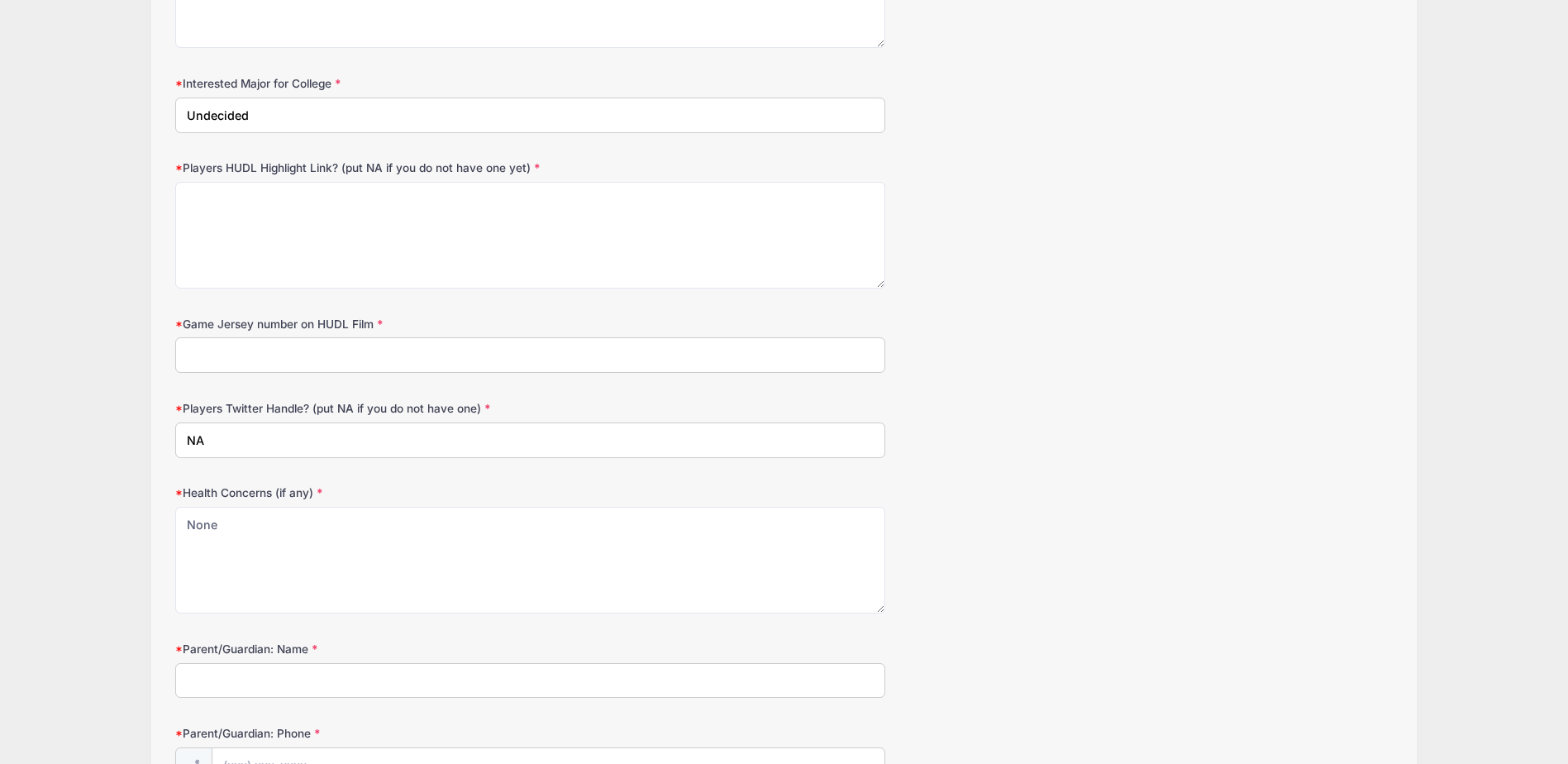
click at [354, 676] on input "Parent/Guardian: Name" at bounding box center [530, 681] width 710 height 36
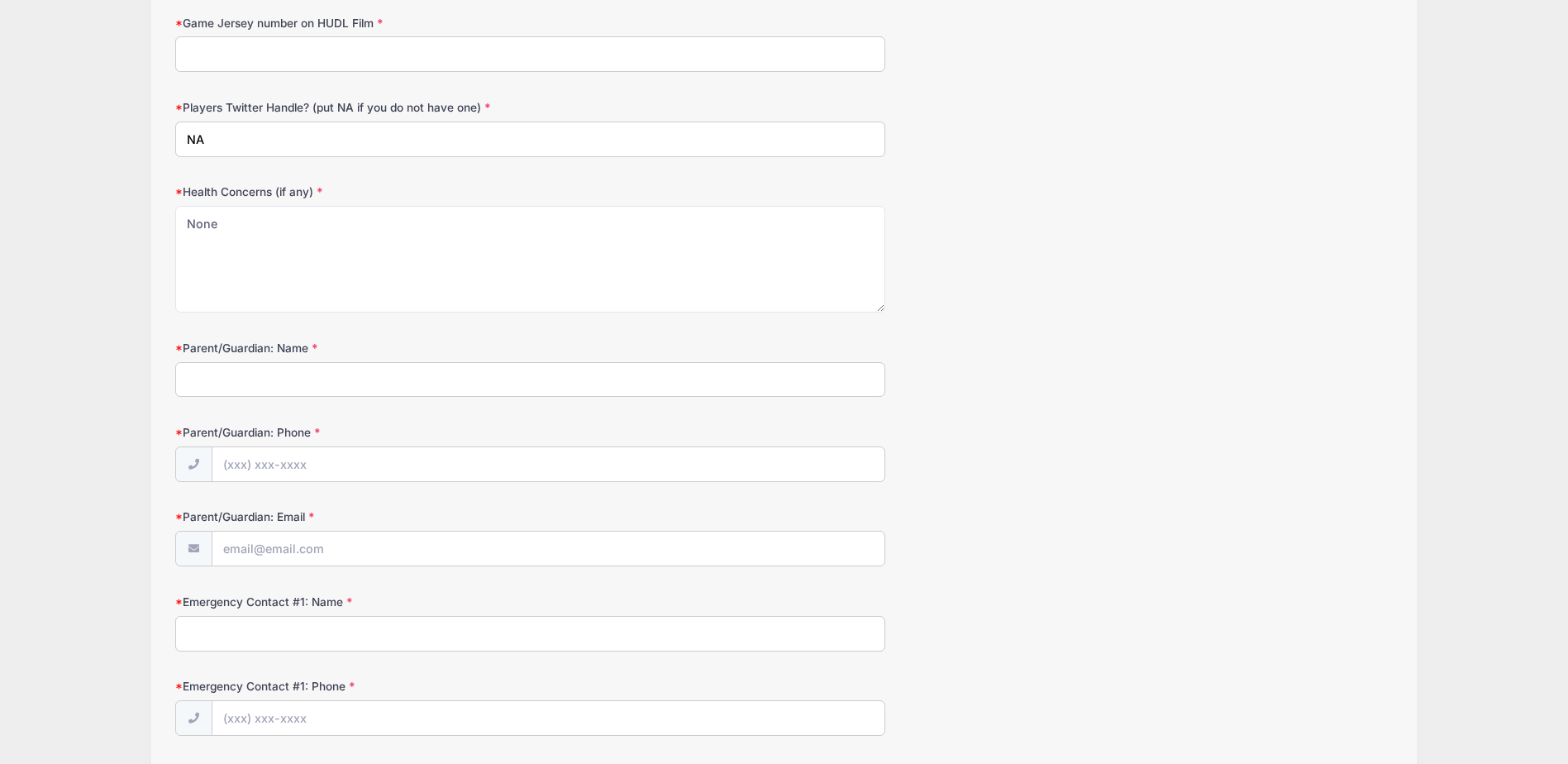
scroll to position [2232, 0]
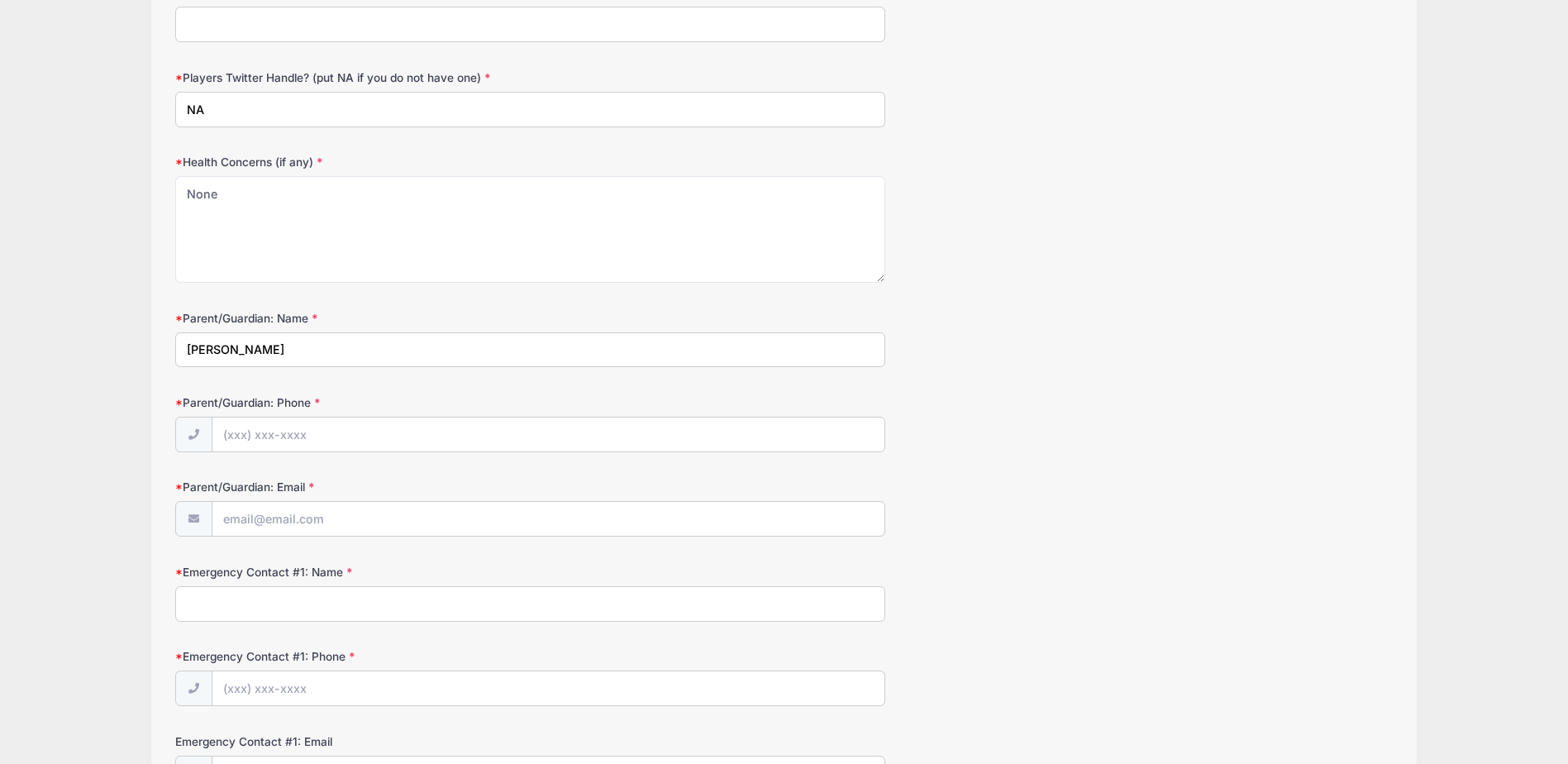
type input "David Chambers"
type input "(585) 469-8955"
type input "rochesterftp@gmail.com"
type input "Meghan Chambers"
type input "(585) 309-2967"
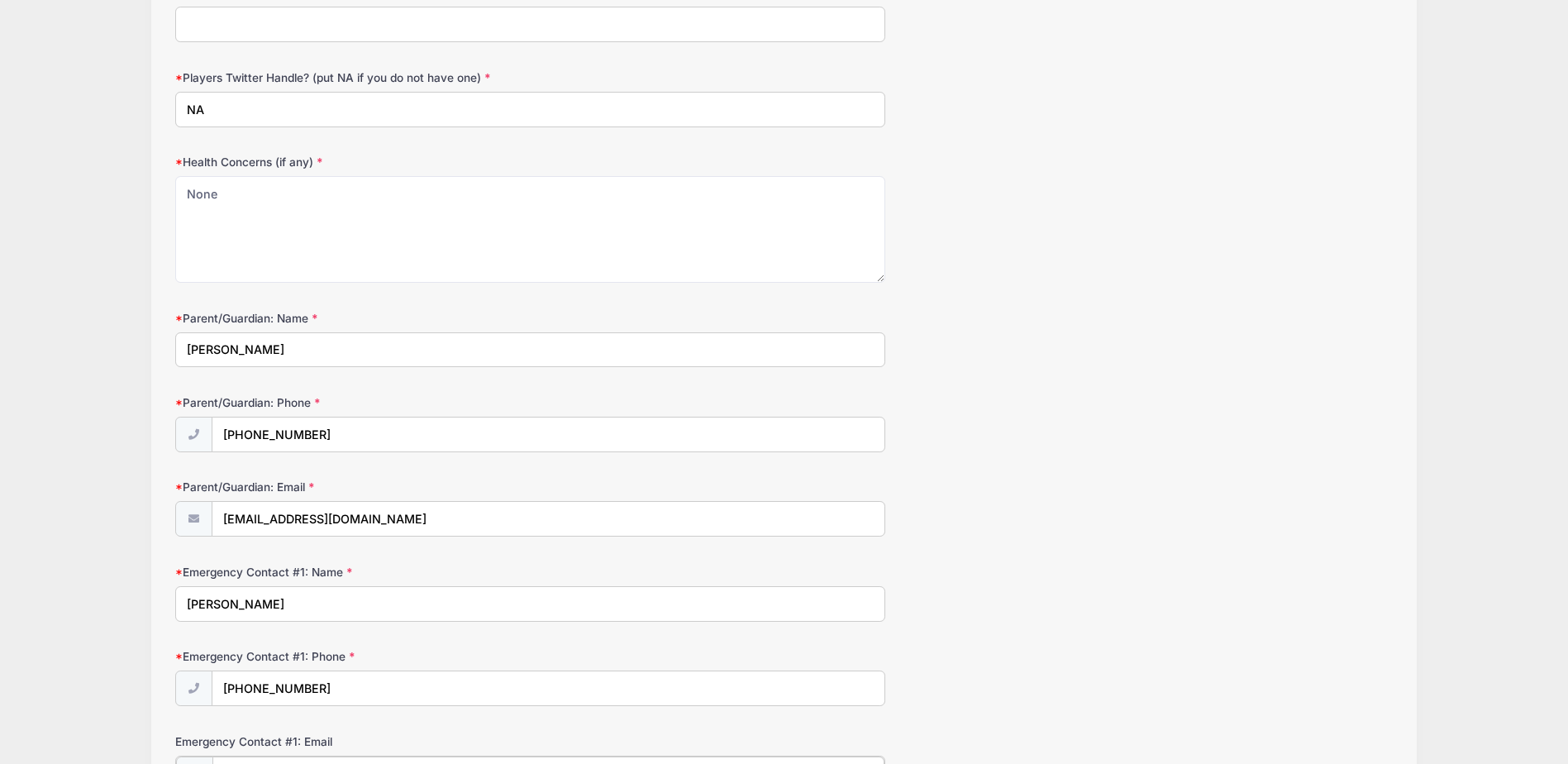
scroll to position [2260, 0]
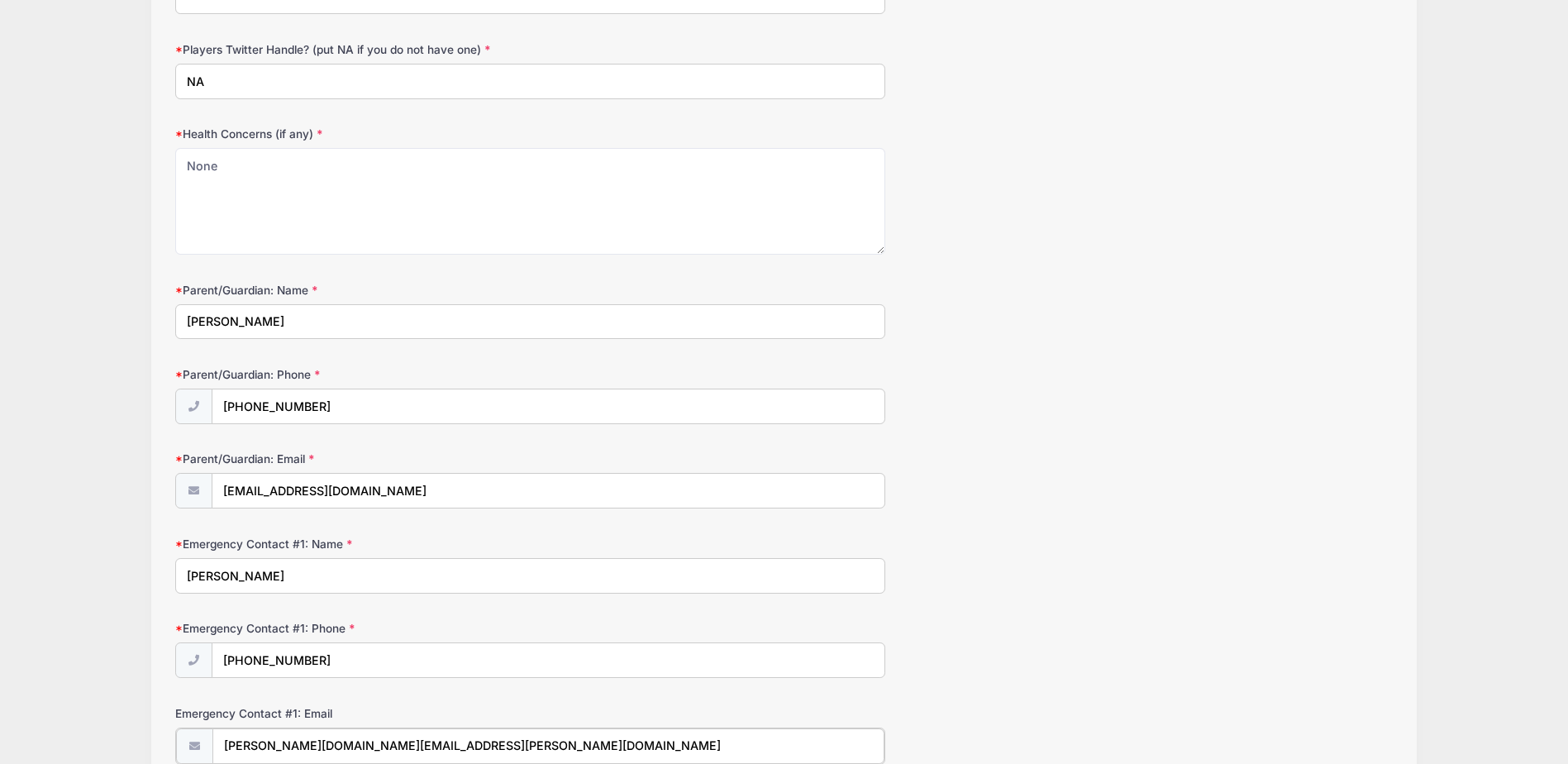
type input "meghan.schmidt@gmail.com"
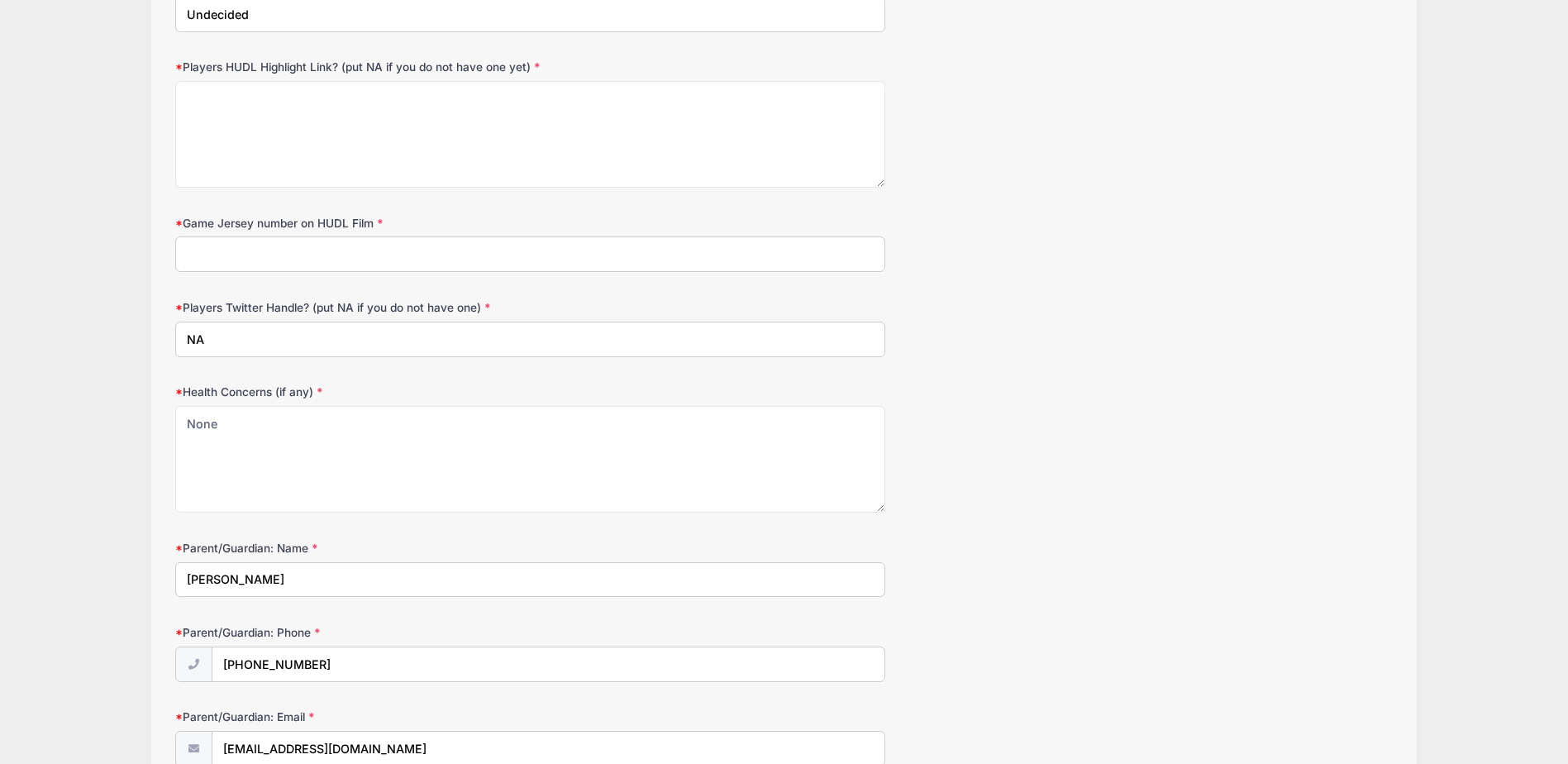
scroll to position [1993, 0]
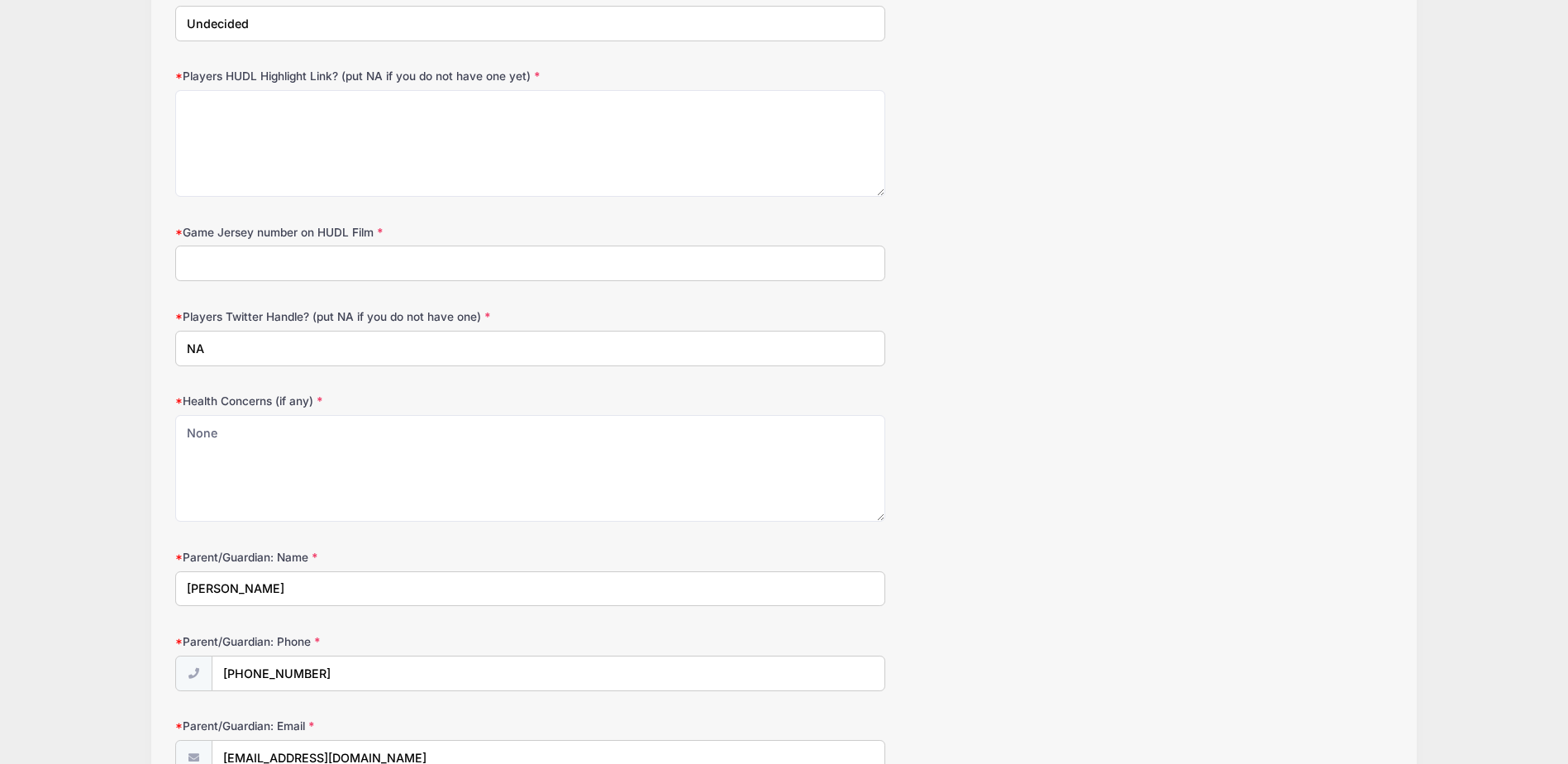
click at [646, 267] on input "Game Jersey number on HUDL Film" at bounding box center [530, 263] width 710 height 36
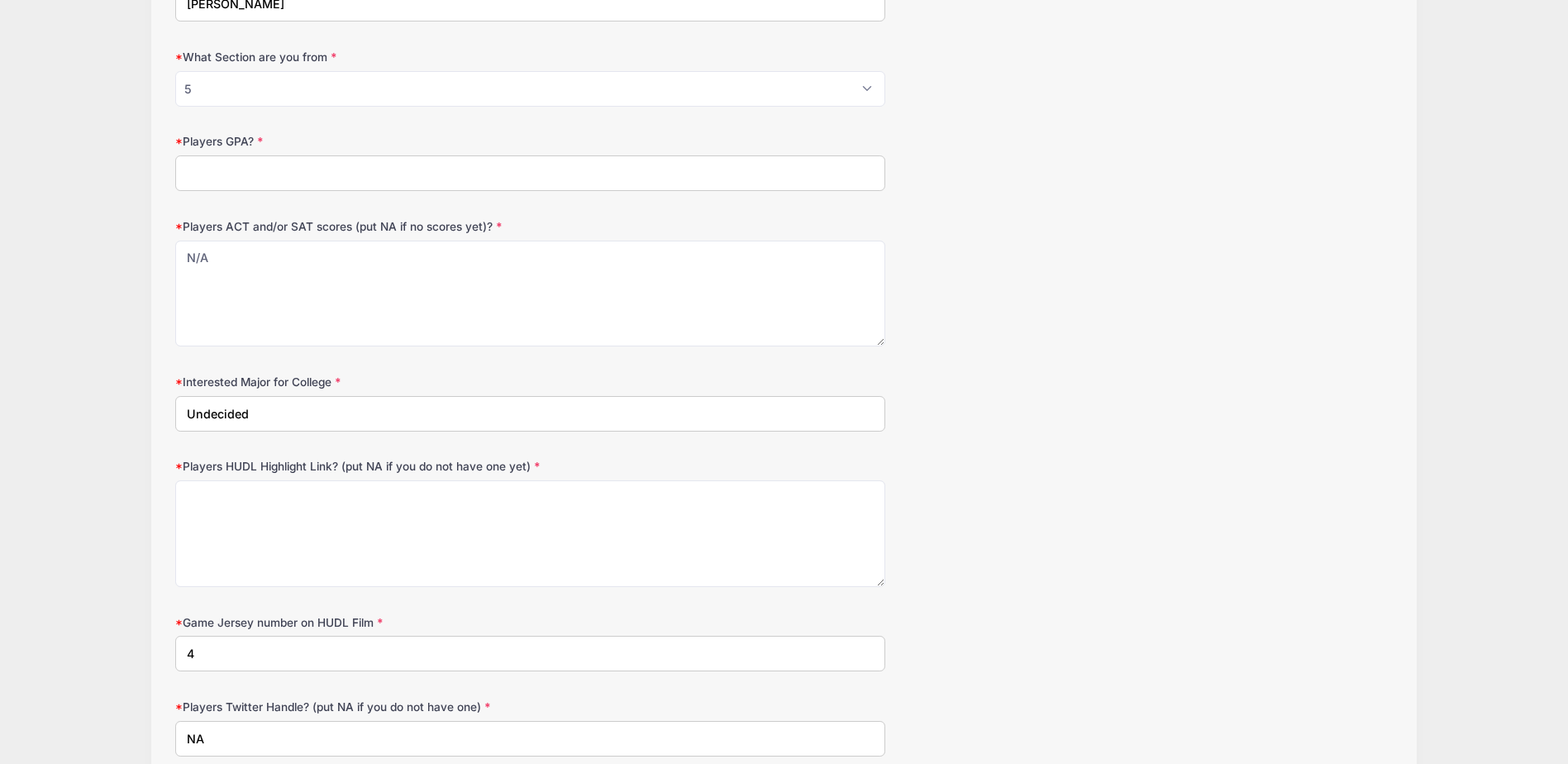
scroll to position [1497, 0]
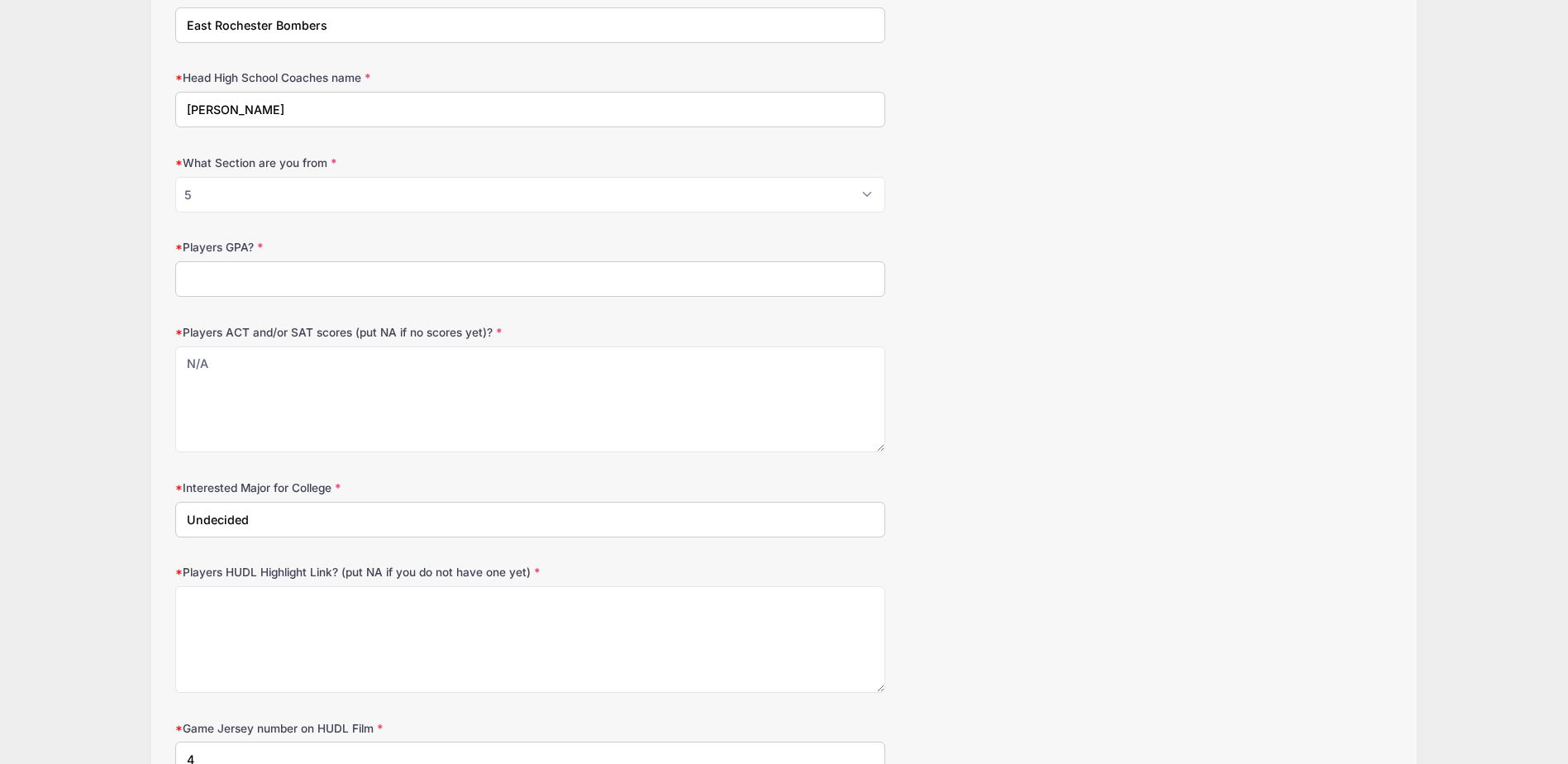
type input "4"
click at [319, 620] on textarea "Players HUDL Highlight Link? (put NA if you do not have one yet)" at bounding box center [530, 639] width 710 height 107
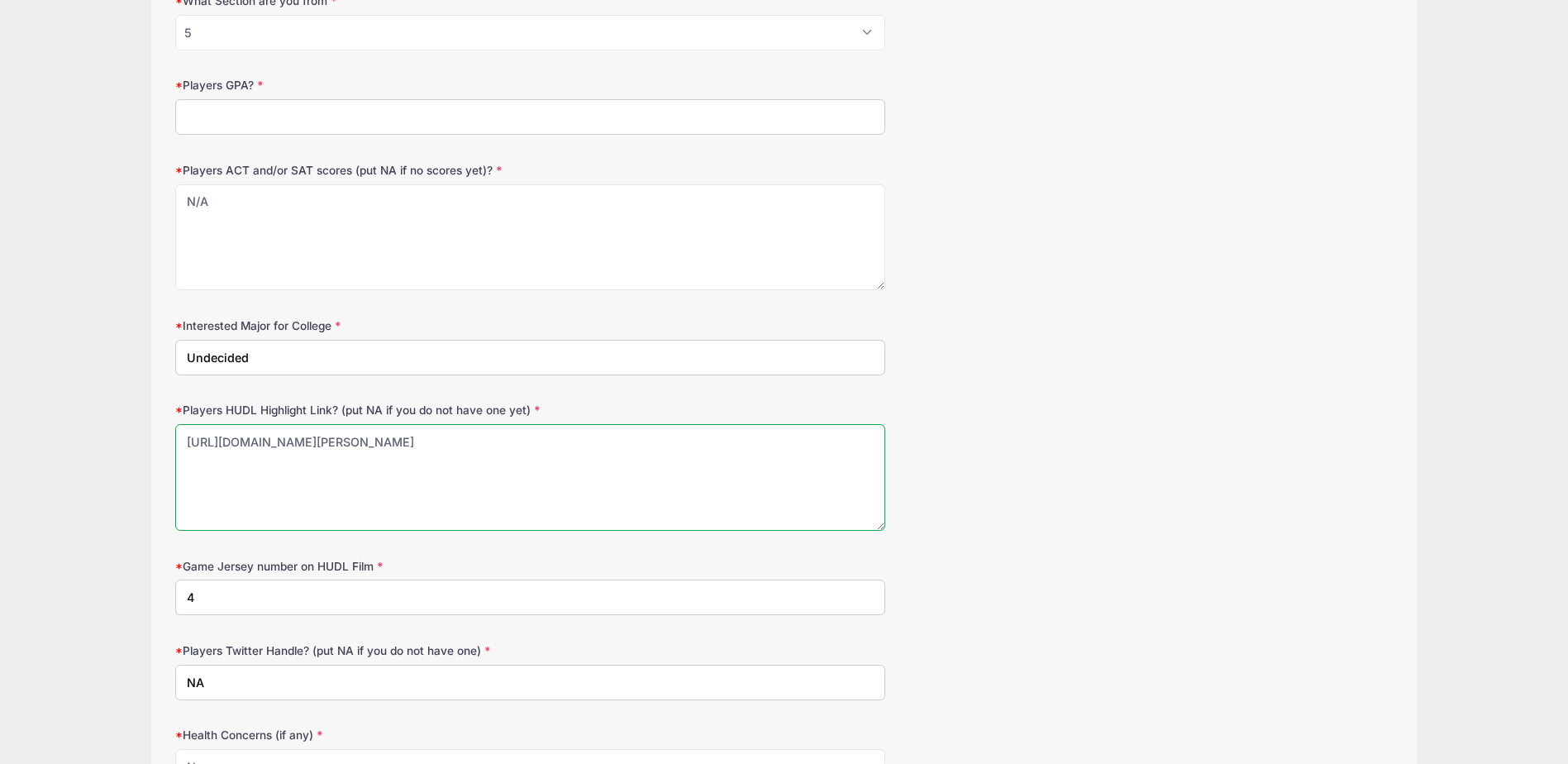
scroll to position [1663, 0]
type textarea "https://www.hudl.com/profile/25044690/Lily-Silva"
drag, startPoint x: 236, startPoint y: 587, endPoint x: -157, endPoint y: 550, distance: 394.7
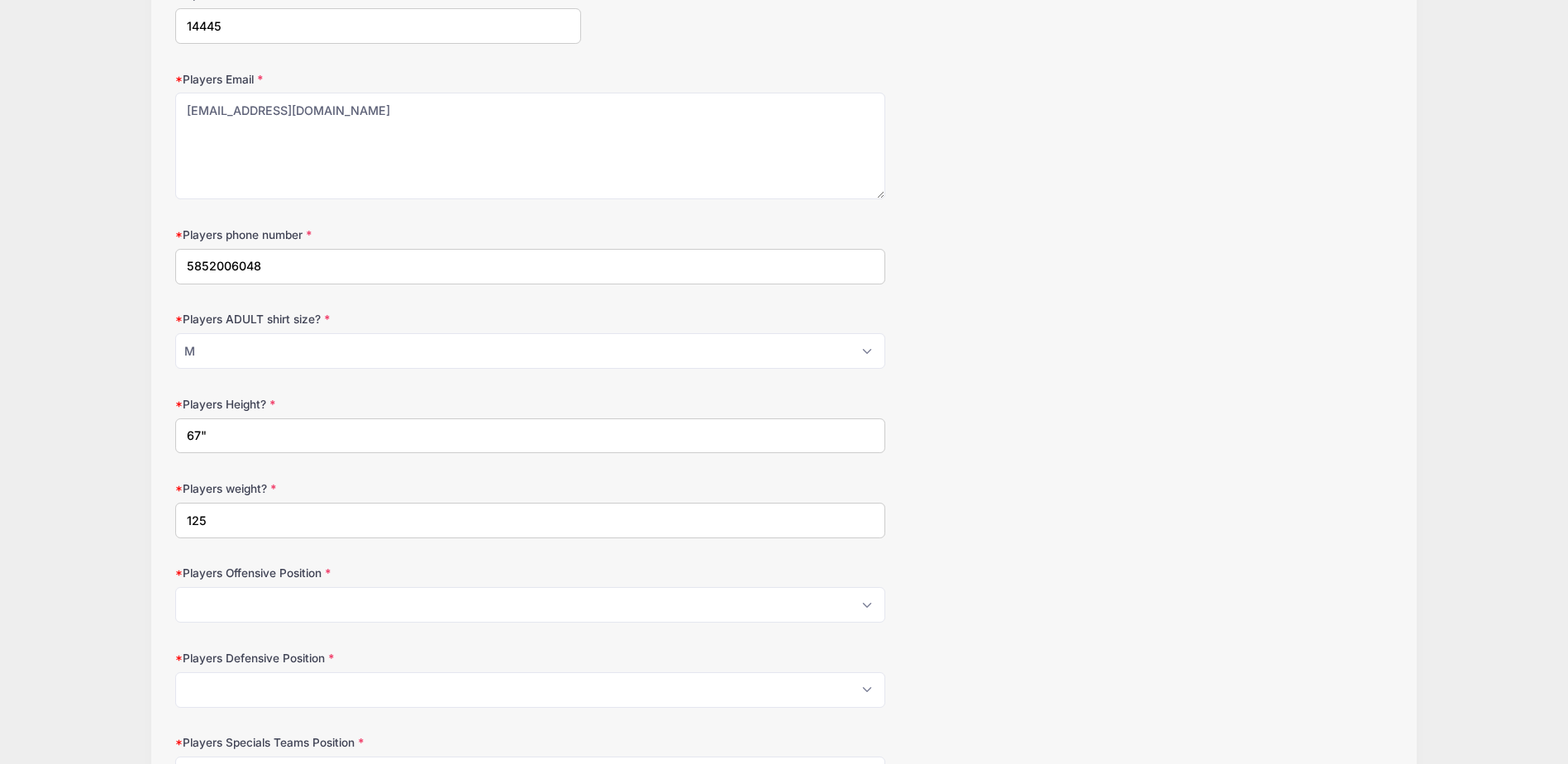
scroll to position [744, 0]
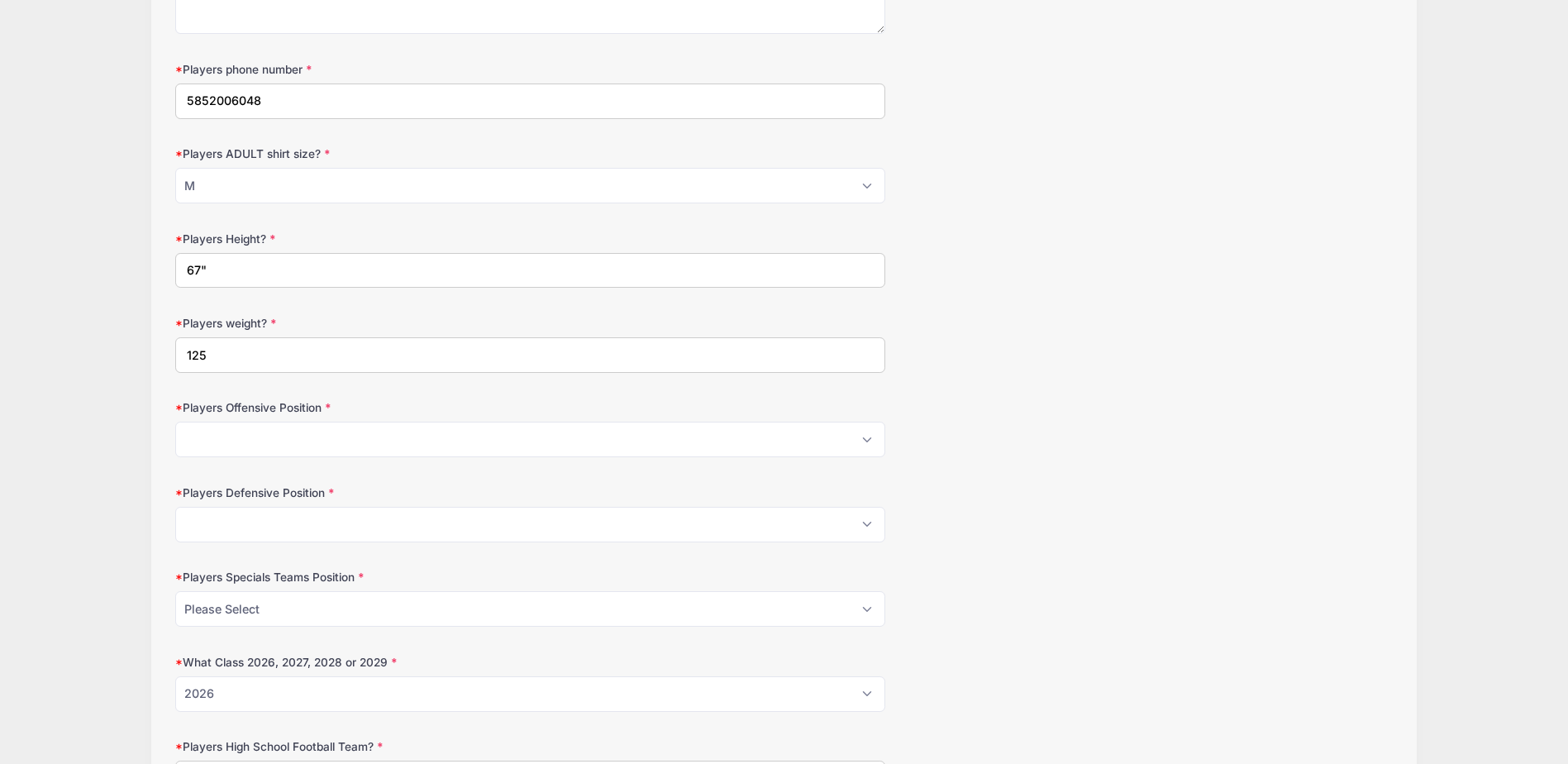
type input "2"
click at [436, 440] on select "Please Select OL Center QB RB FB HB WR TE Athlete Kicker" at bounding box center [530, 440] width 710 height 36
click at [381, 608] on select "Please Select P K PandK LS Returner NA" at bounding box center [530, 609] width 710 height 36
click at [176, 591] on select "Please Select P K PandK LS Returner NA" at bounding box center [530, 609] width 710 height 36
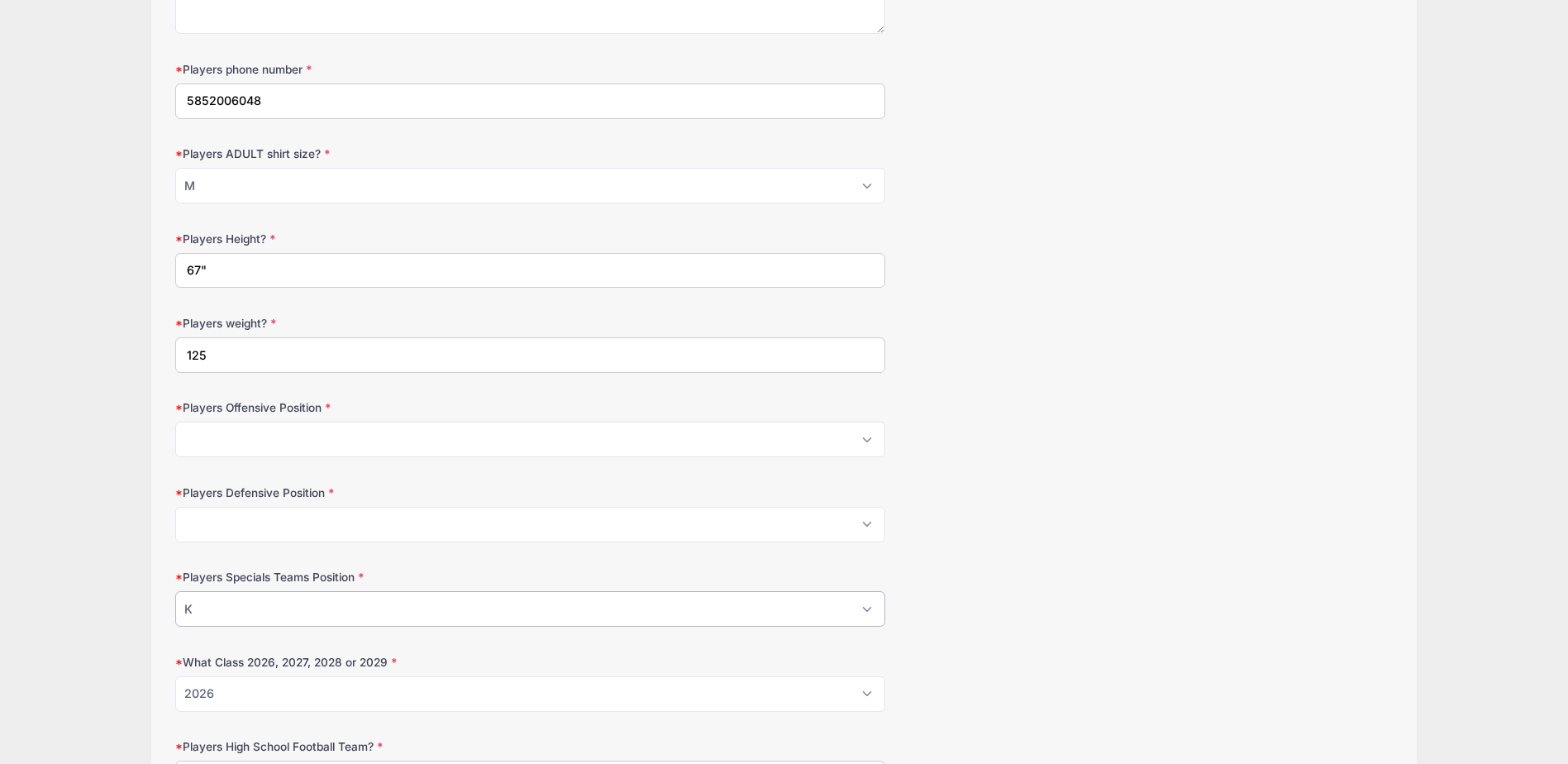
click at [355, 596] on select "Please Select P K PandK LS Returner NA" at bounding box center [530, 609] width 710 height 36
select select "PandK"
click at [176, 591] on select "Please Select P K PandK LS Returner NA" at bounding box center [530, 609] width 710 height 36
click at [341, 523] on select "Please Select DL DE ILB OLB SS FS CB Punter" at bounding box center [530, 524] width 710 height 36
click at [336, 517] on select "Please Select DL DE ILB OLB SS FS CB Punter" at bounding box center [530, 524] width 710 height 36
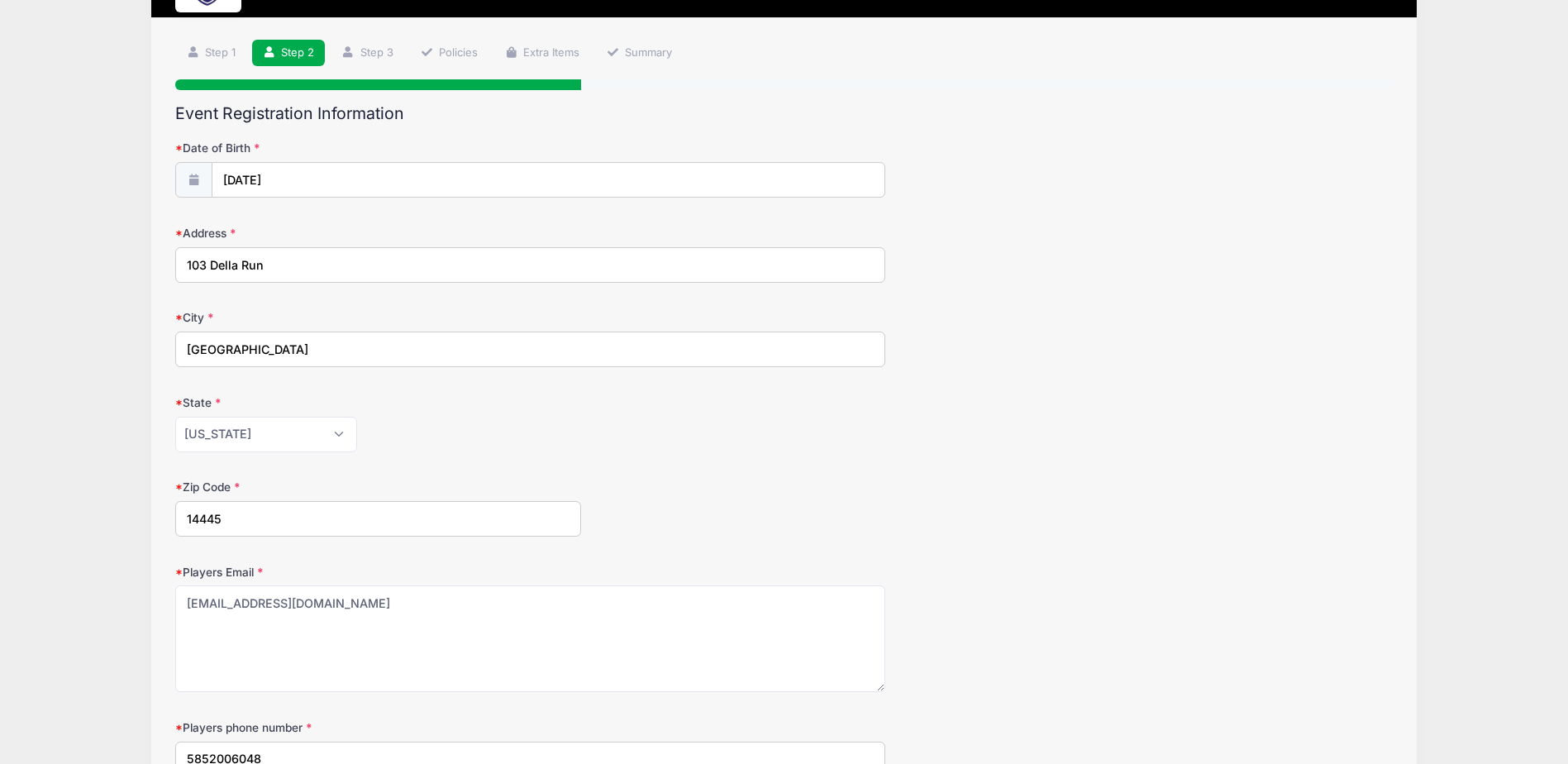
scroll to position [579, 0]
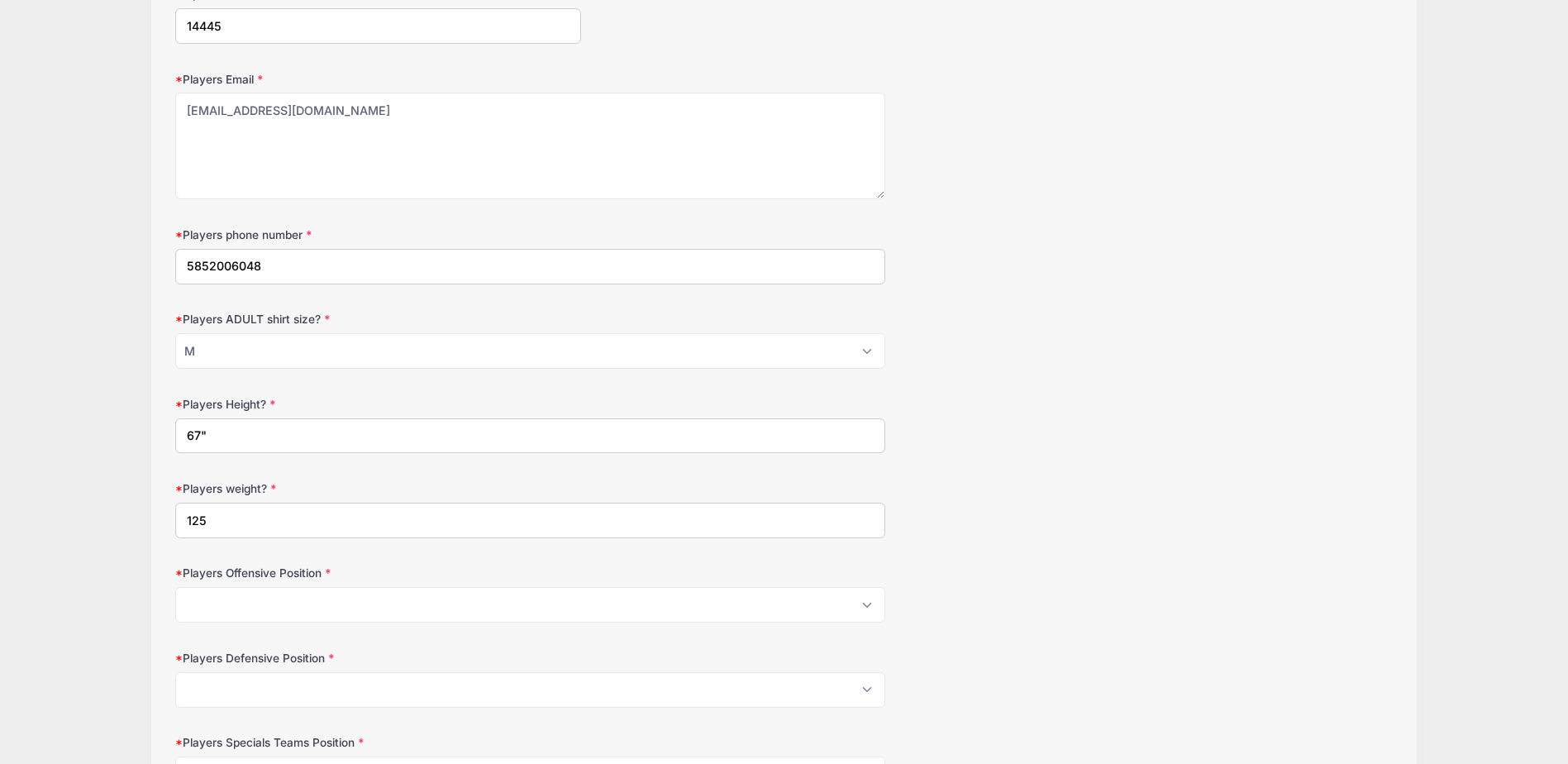
drag, startPoint x: 328, startPoint y: 435, endPoint x: -149, endPoint y: 392, distance: 478.9
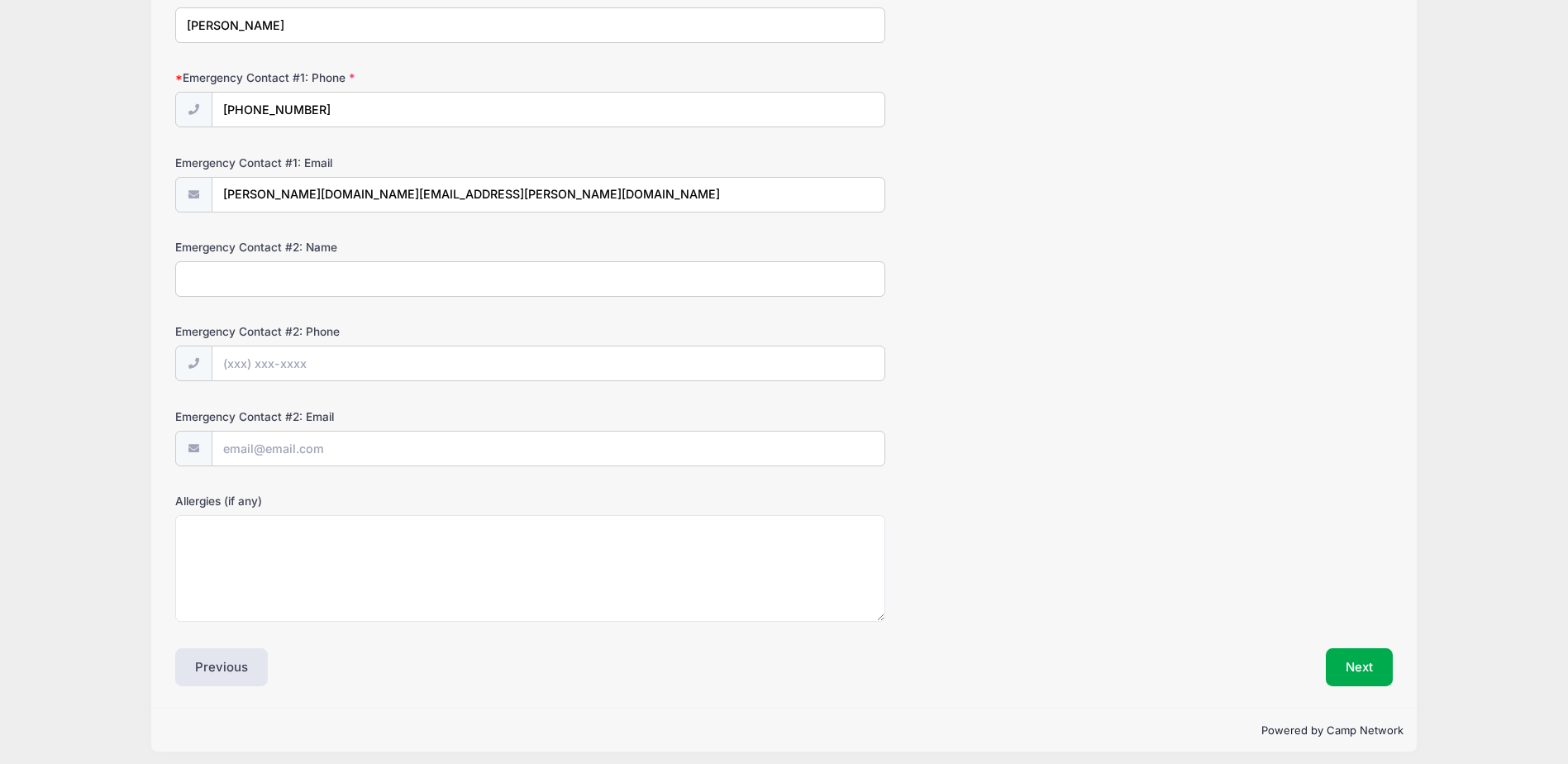
scroll to position [2820, 0]
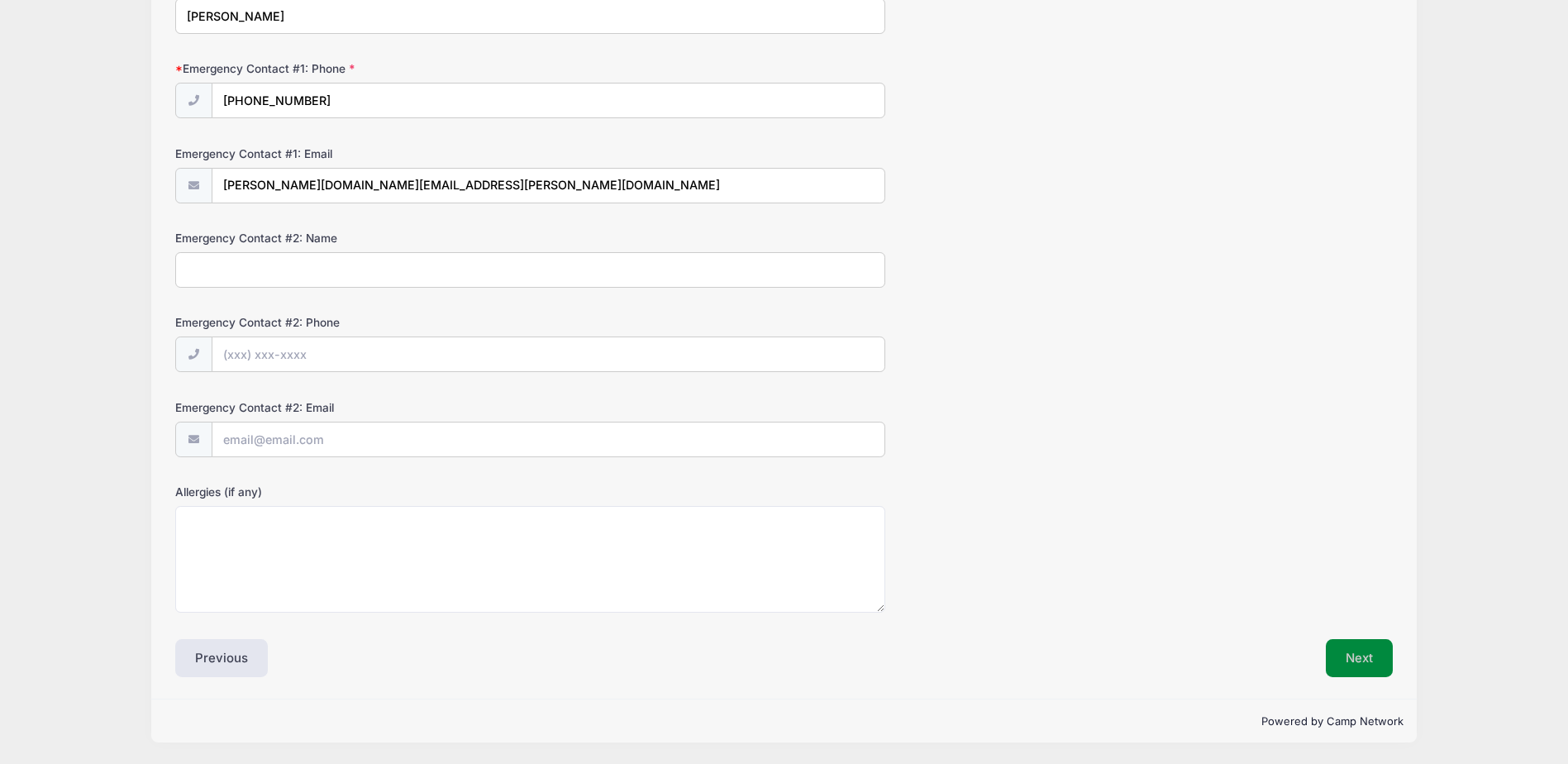
type input "5ft 7in"
click at [1349, 661] on button "Next" at bounding box center [1359, 658] width 67 height 38
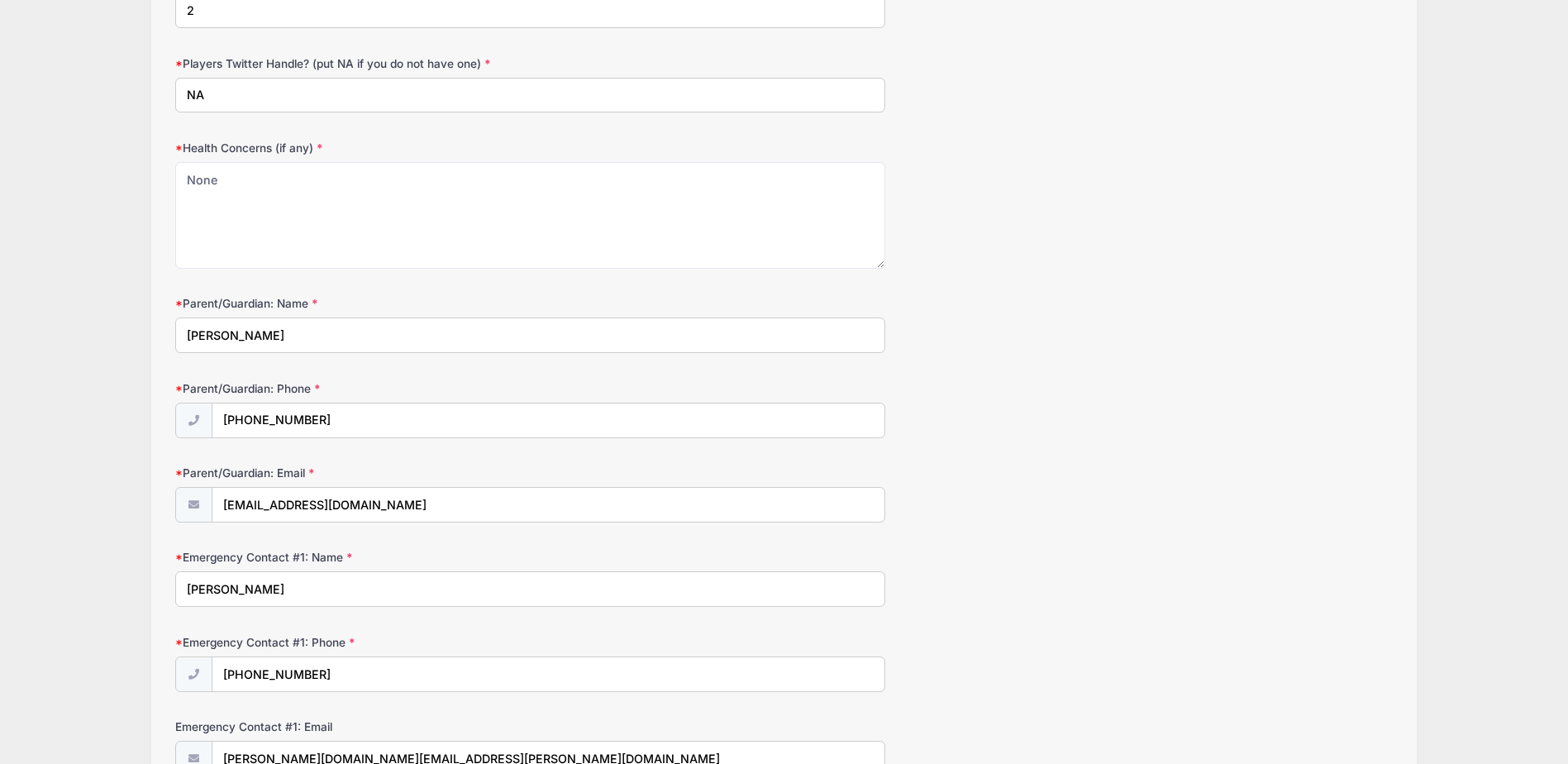
scroll to position [1472, 0]
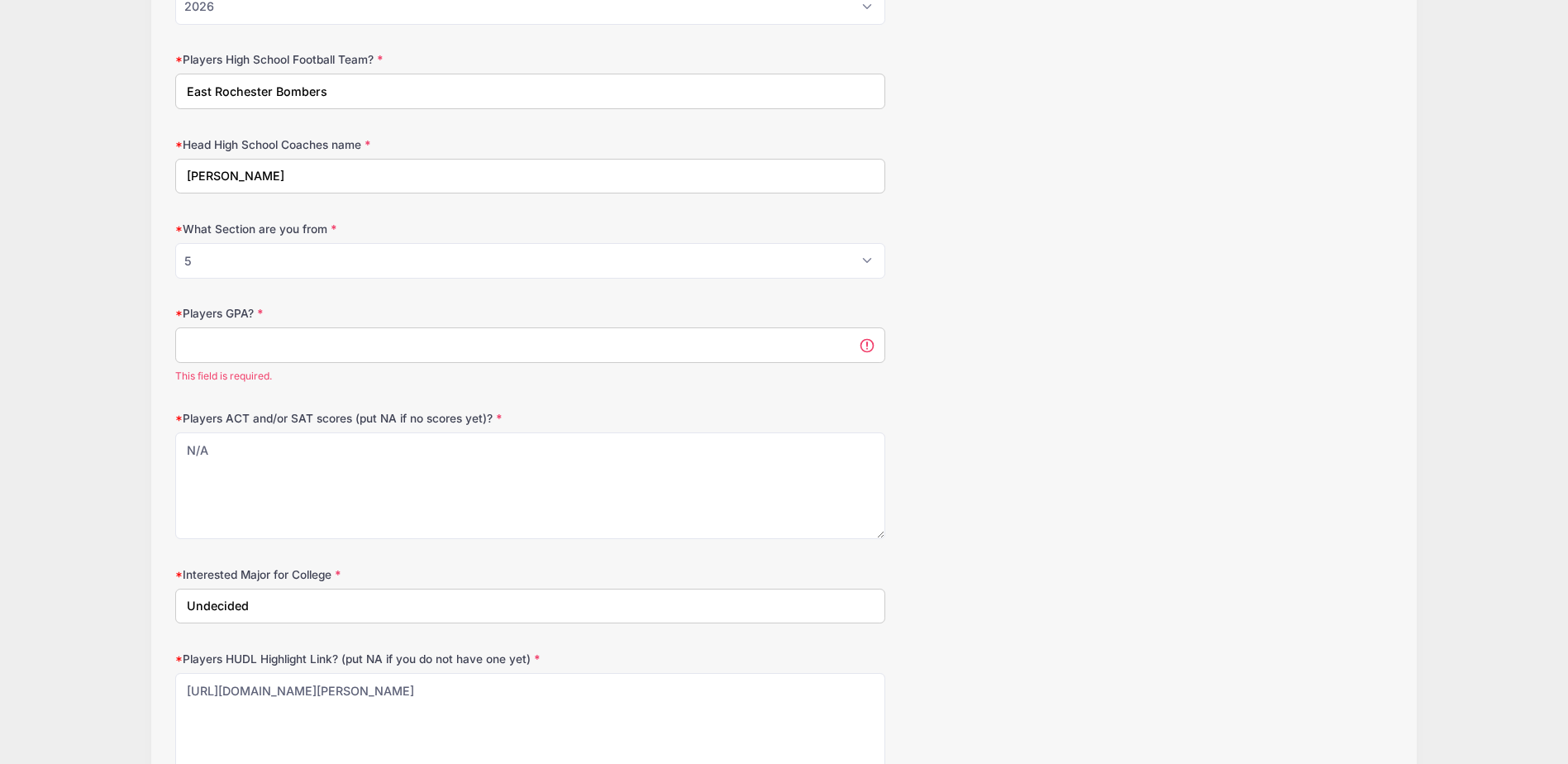
click at [598, 334] on input "Players GPA?" at bounding box center [530, 345] width 710 height 36
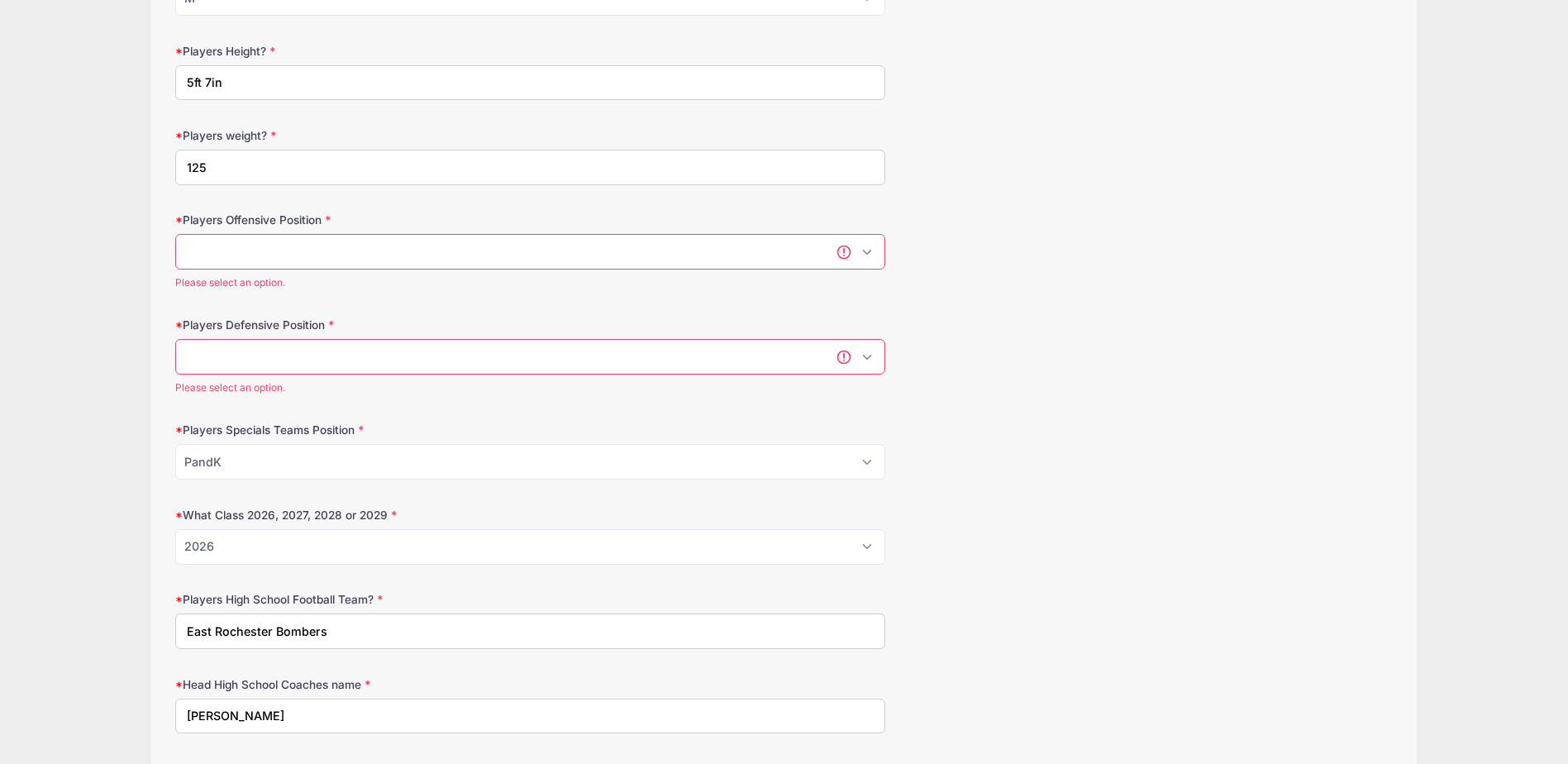
scroll to position [892, 0]
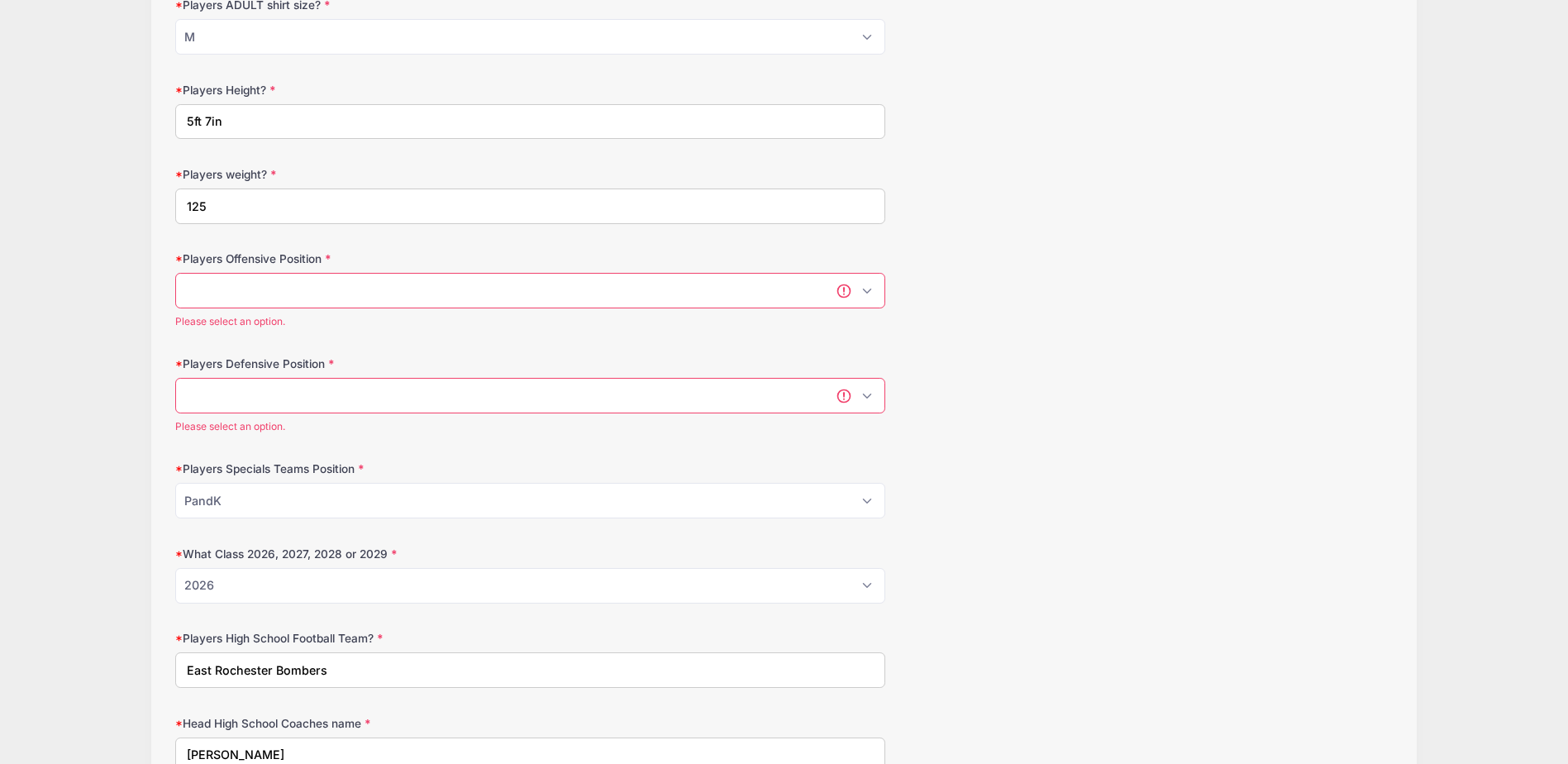
click at [579, 298] on select "Please Select OL Center QB RB FB HB WR TE Athlete Kicker" at bounding box center [530, 291] width 710 height 36
select select "WR"
click at [176, 273] on select "Please Select OL Center QB RB FB HB WR TE Athlete Kicker" at bounding box center [530, 291] width 710 height 36
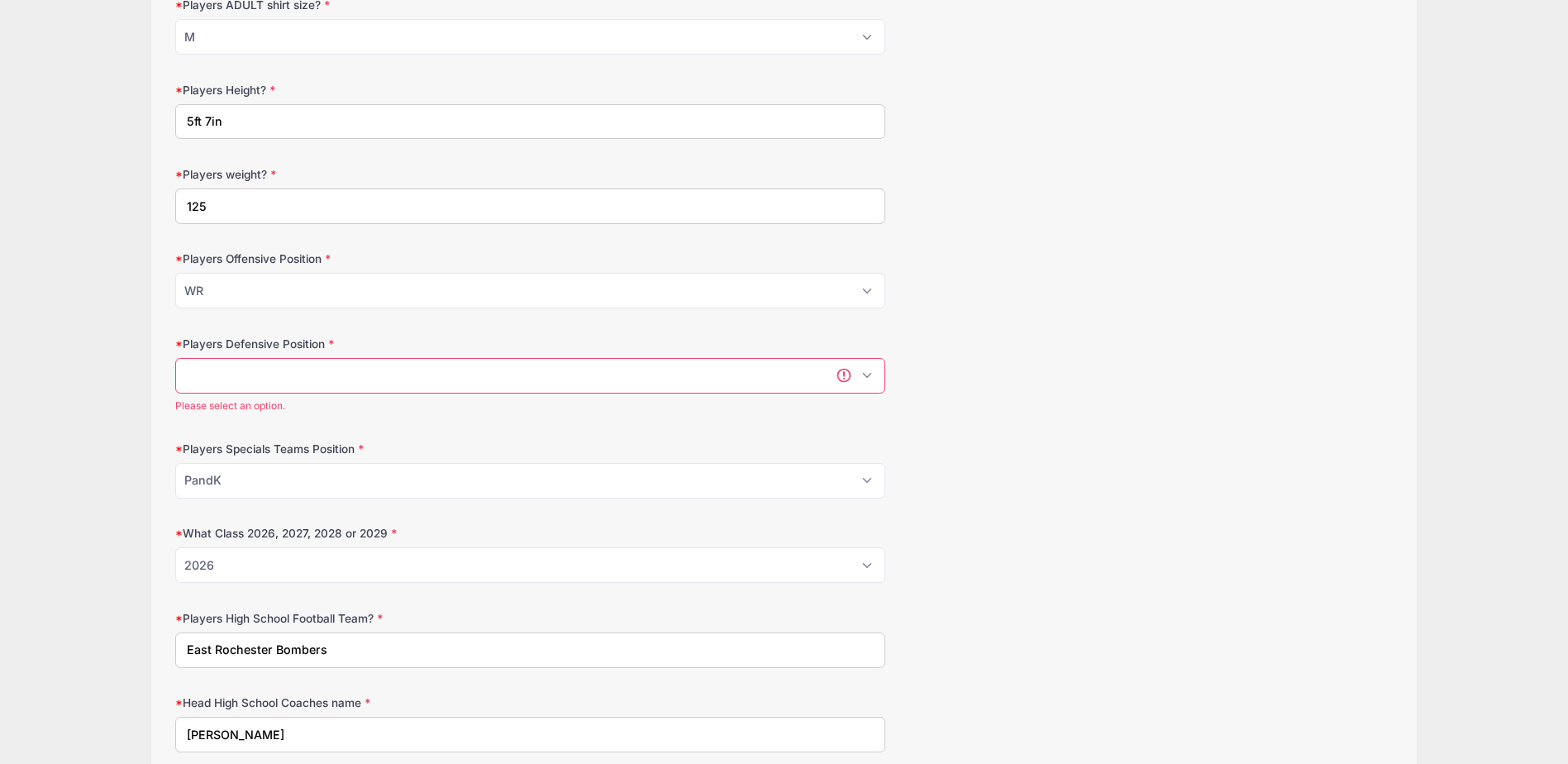
click at [358, 387] on select "Please Select DL DE ILB OLB SS FS CB Punter" at bounding box center [530, 376] width 710 height 36
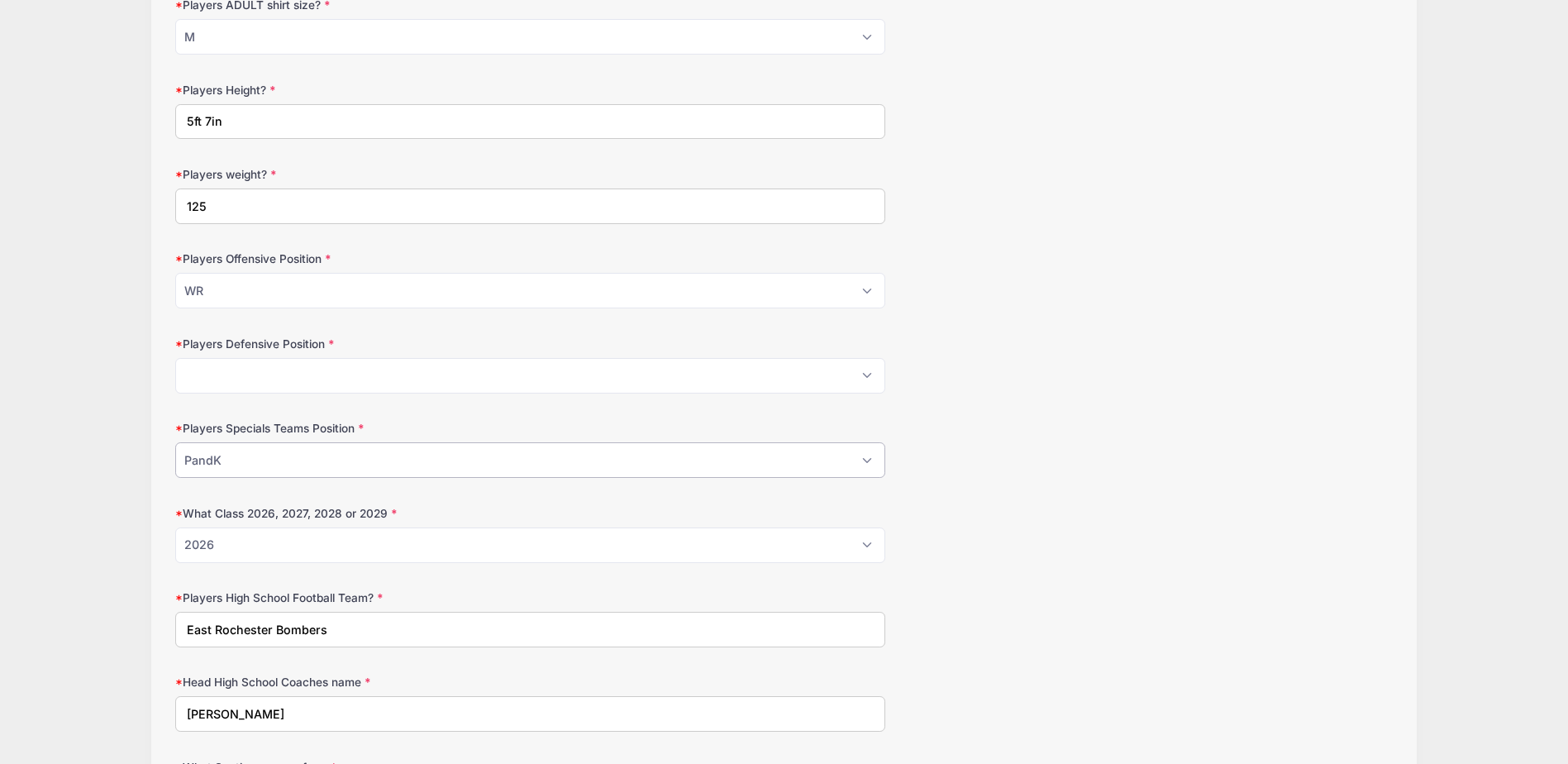
click at [332, 472] on select "Please Select P K PandK LS Returner NA" at bounding box center [530, 460] width 710 height 36
click at [329, 470] on select "Please Select P K PandK LS Returner NA" at bounding box center [530, 460] width 710 height 36
click at [322, 361] on select "Please Select DL DE ILB OLB SS FS CB Punter" at bounding box center [530, 376] width 710 height 36
click at [176, 358] on select "Please Select DL DE ILB OLB SS FS CB Punter" at bounding box center [530, 376] width 710 height 36
click at [1030, 392] on div "Players Defensive Position Please Select DL DE ILB OLB SS FS CB Punter" at bounding box center [784, 364] width 1217 height 58
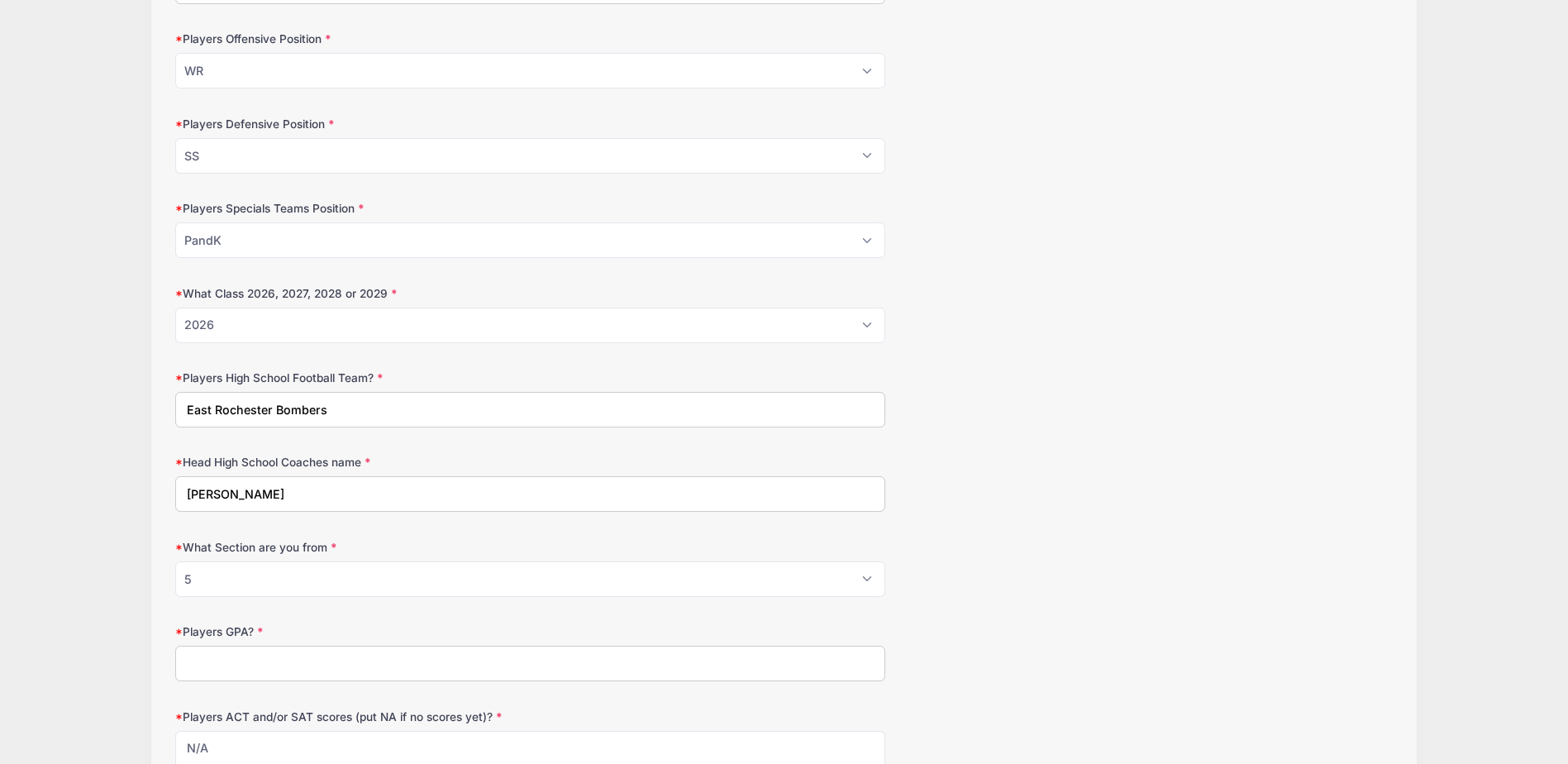
scroll to position [1084, 0]
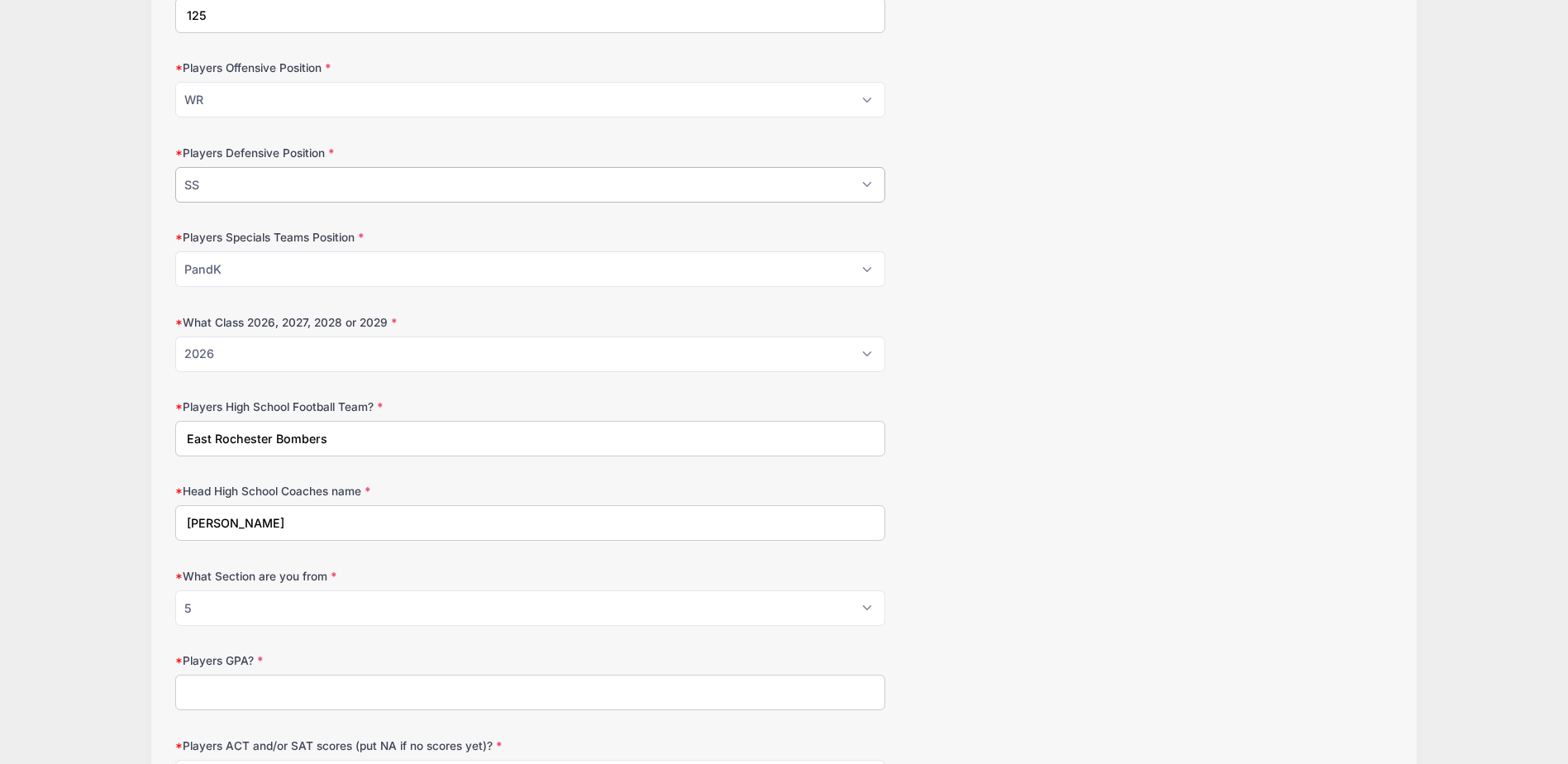
click at [321, 197] on select "Please Select DL DE ILB OLB SS FS CB Punter" at bounding box center [530, 185] width 710 height 36
select select "FS"
click at [176, 167] on select "Please Select DL DE ILB OLB SS FS CB Punter" at bounding box center [530, 185] width 710 height 36
click at [990, 303] on form "Date of Birth 06/23/2008 Address 103 Della Run City East Rochester State Alabam…" at bounding box center [784, 744] width 1217 height 3207
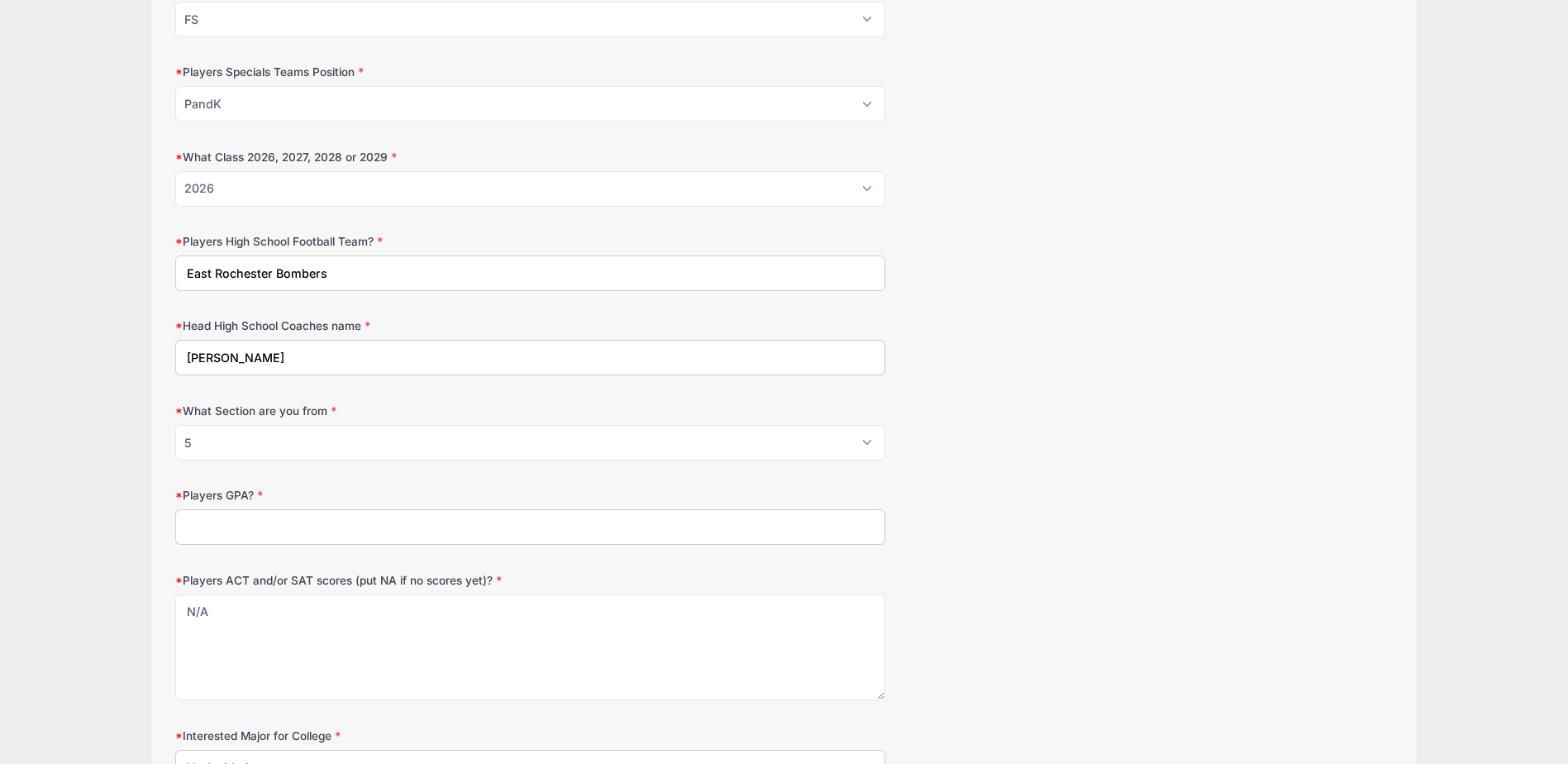
click at [711, 538] on input "Players GPA?" at bounding box center [530, 527] width 710 height 36
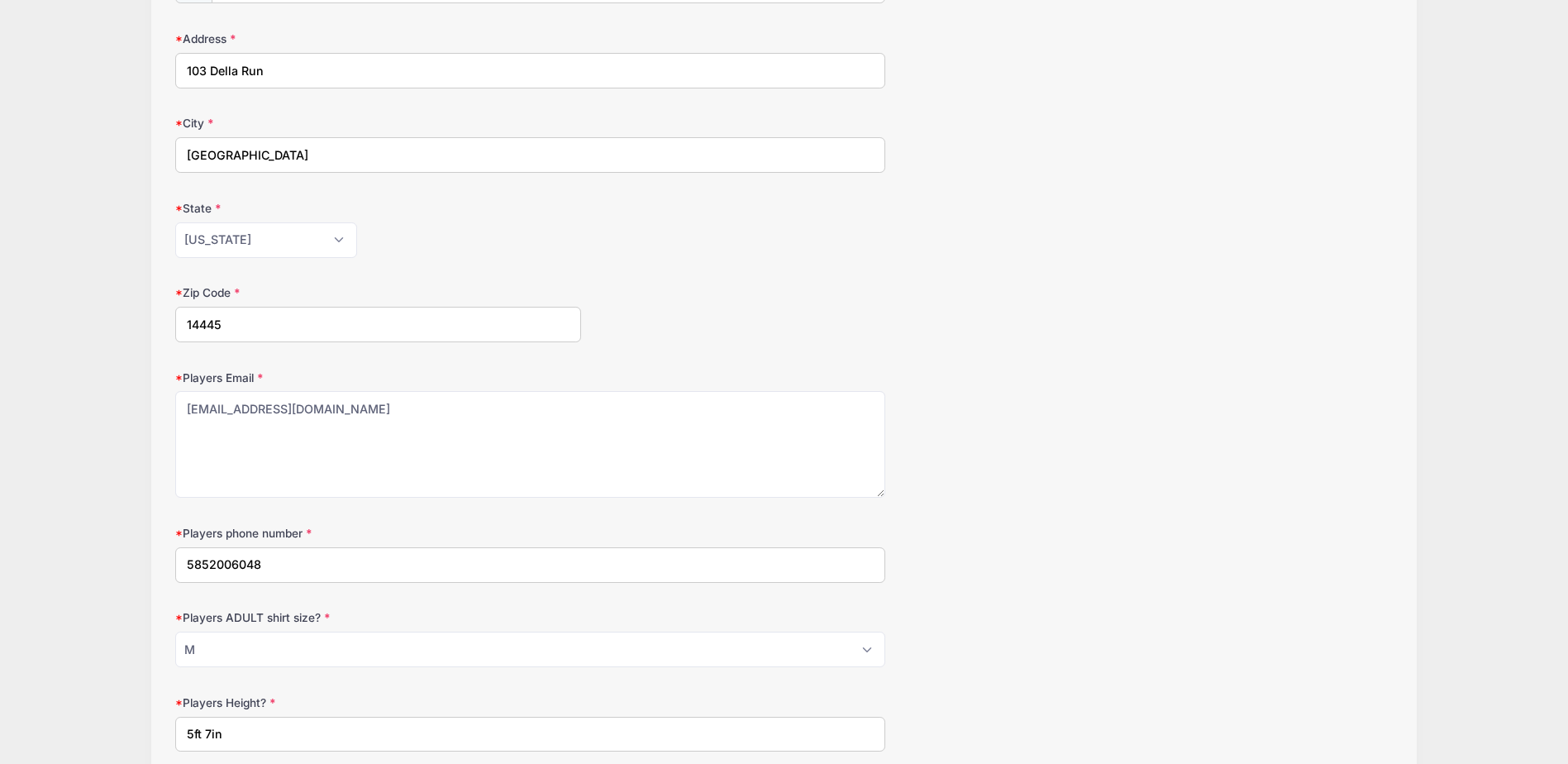
scroll to position [0, 0]
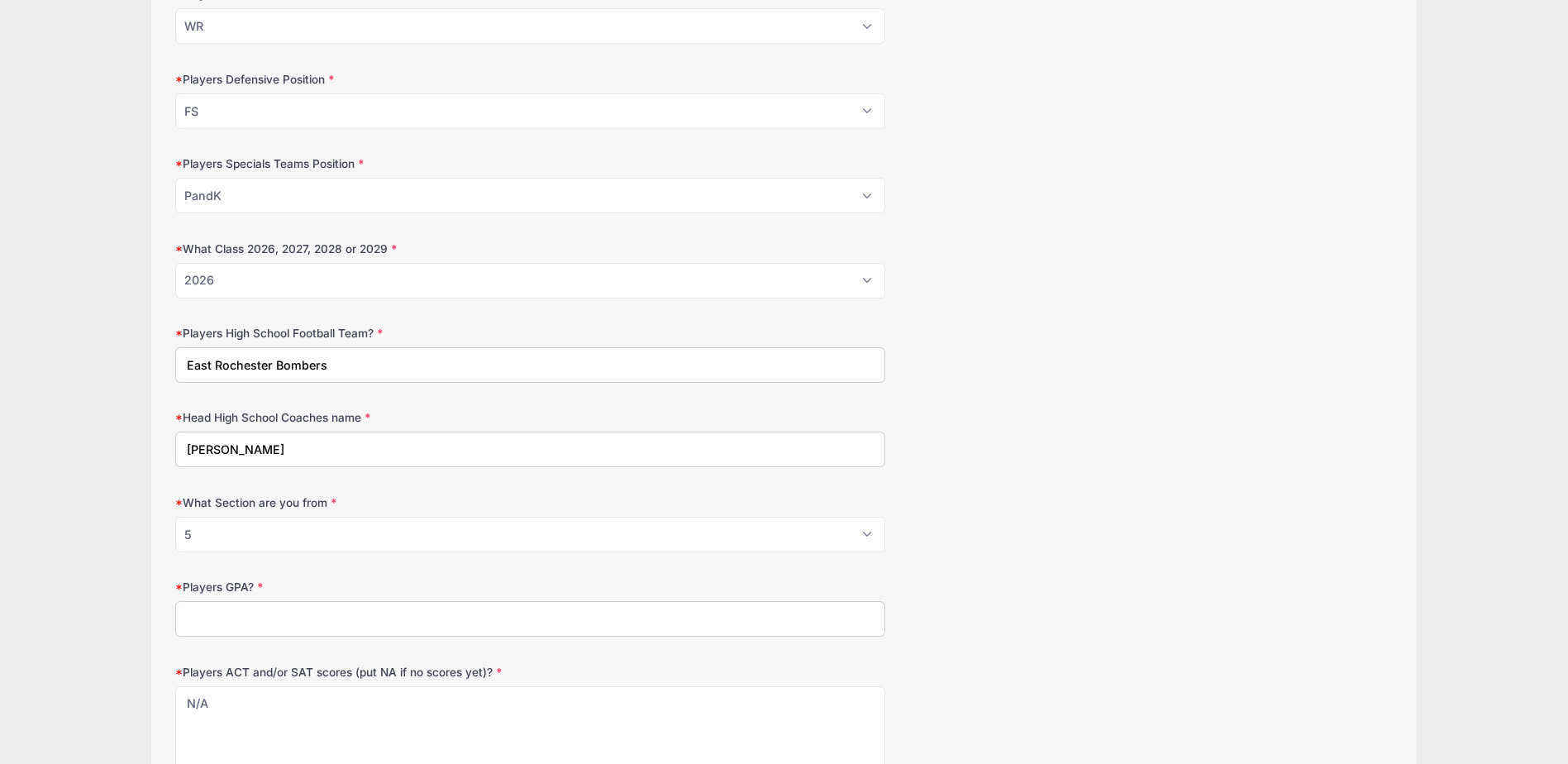
scroll to position [1240, 0]
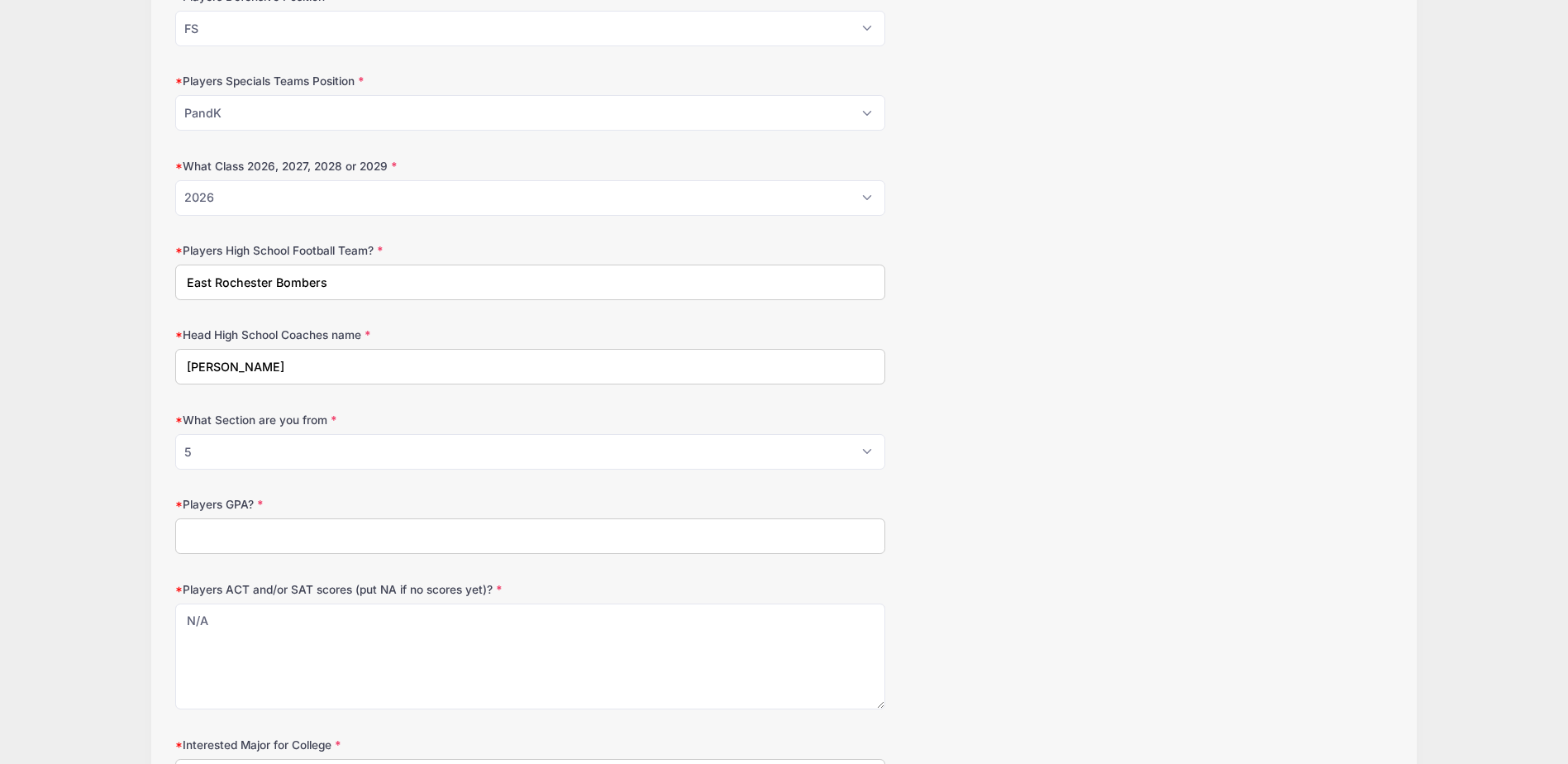
click at [474, 530] on input "Players GPA?" at bounding box center [530, 536] width 710 height 36
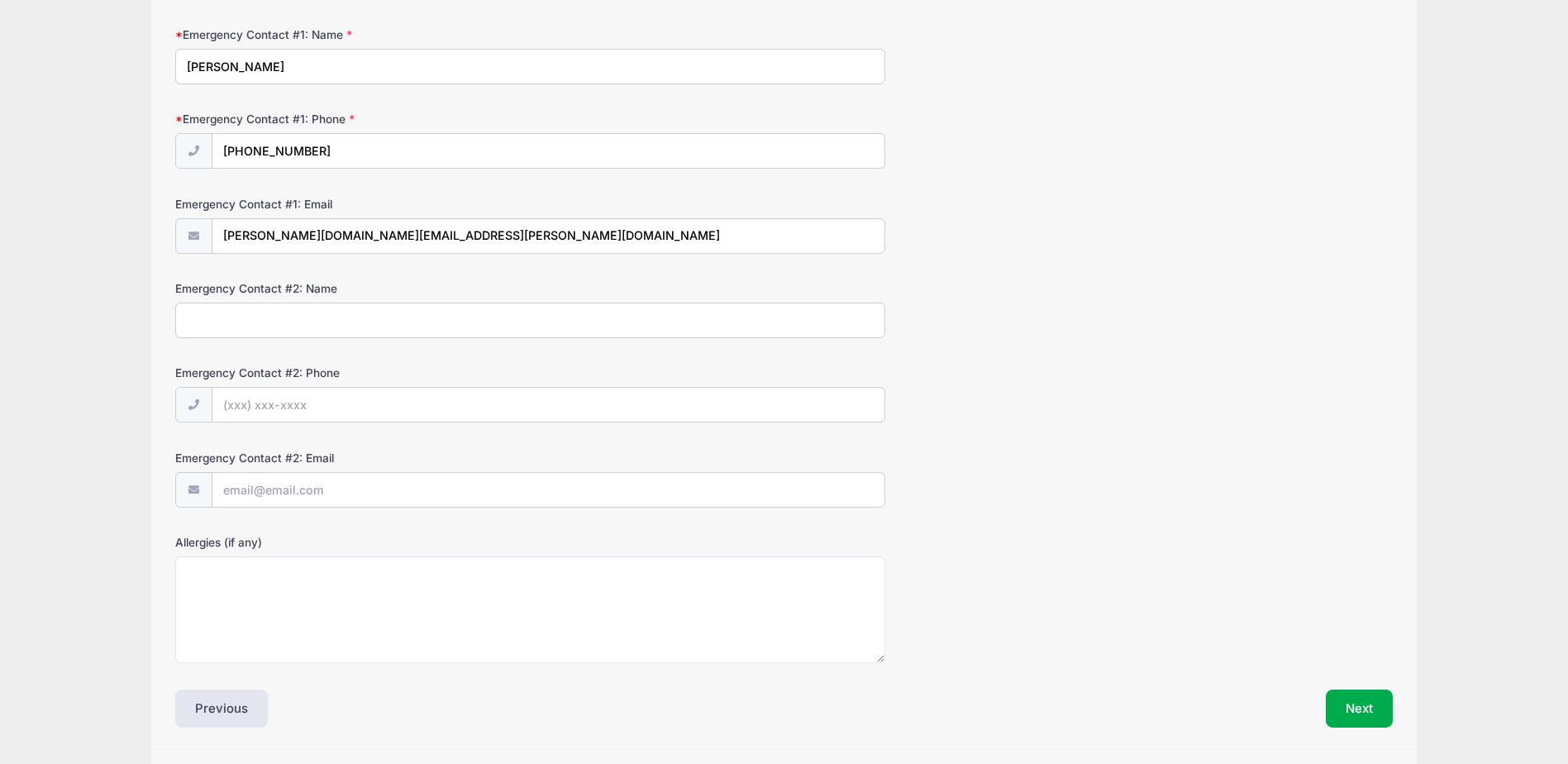
scroll to position [2820, 0]
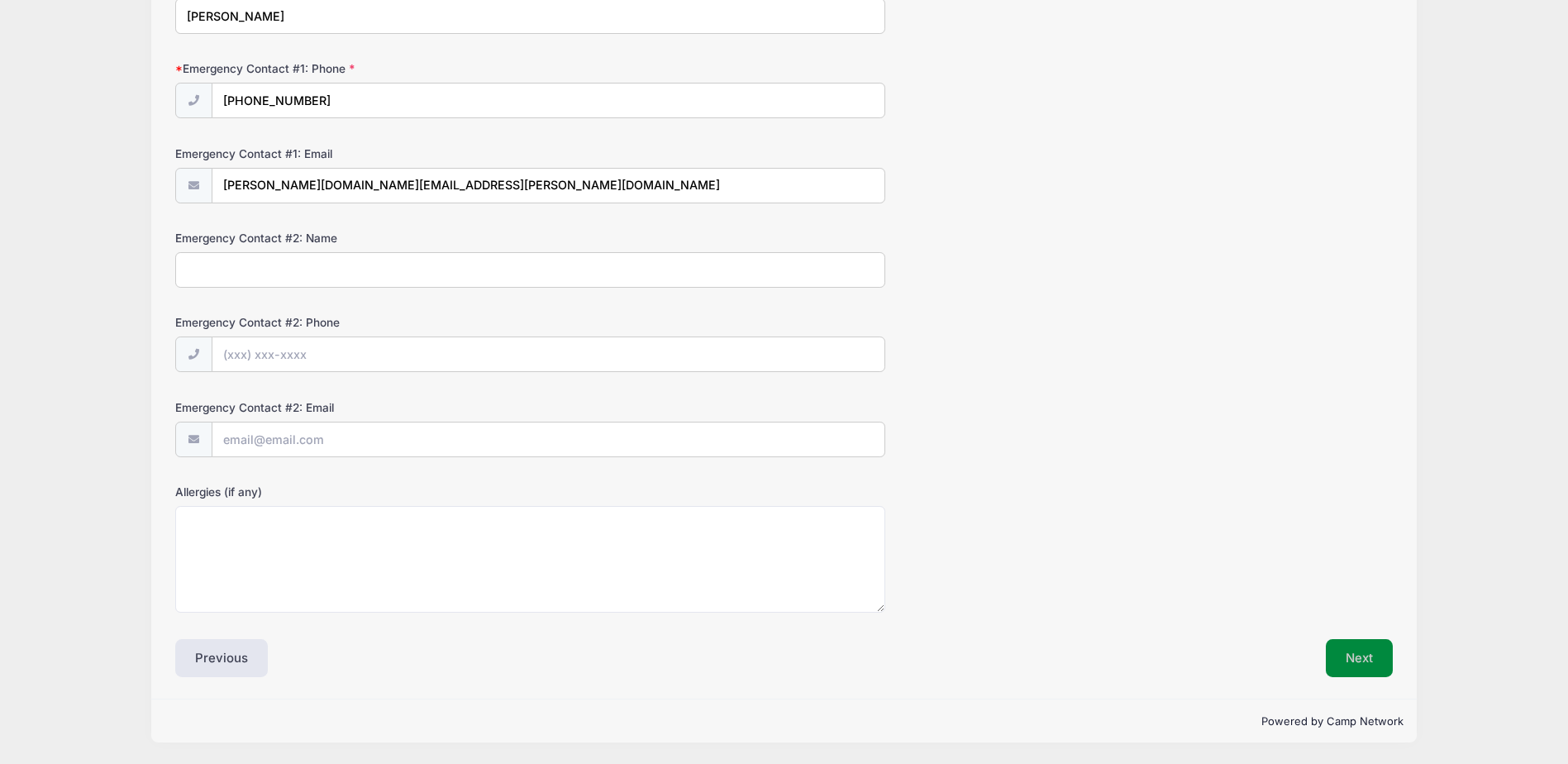
type input "3.3"
click at [1371, 648] on button "Next" at bounding box center [1359, 658] width 67 height 38
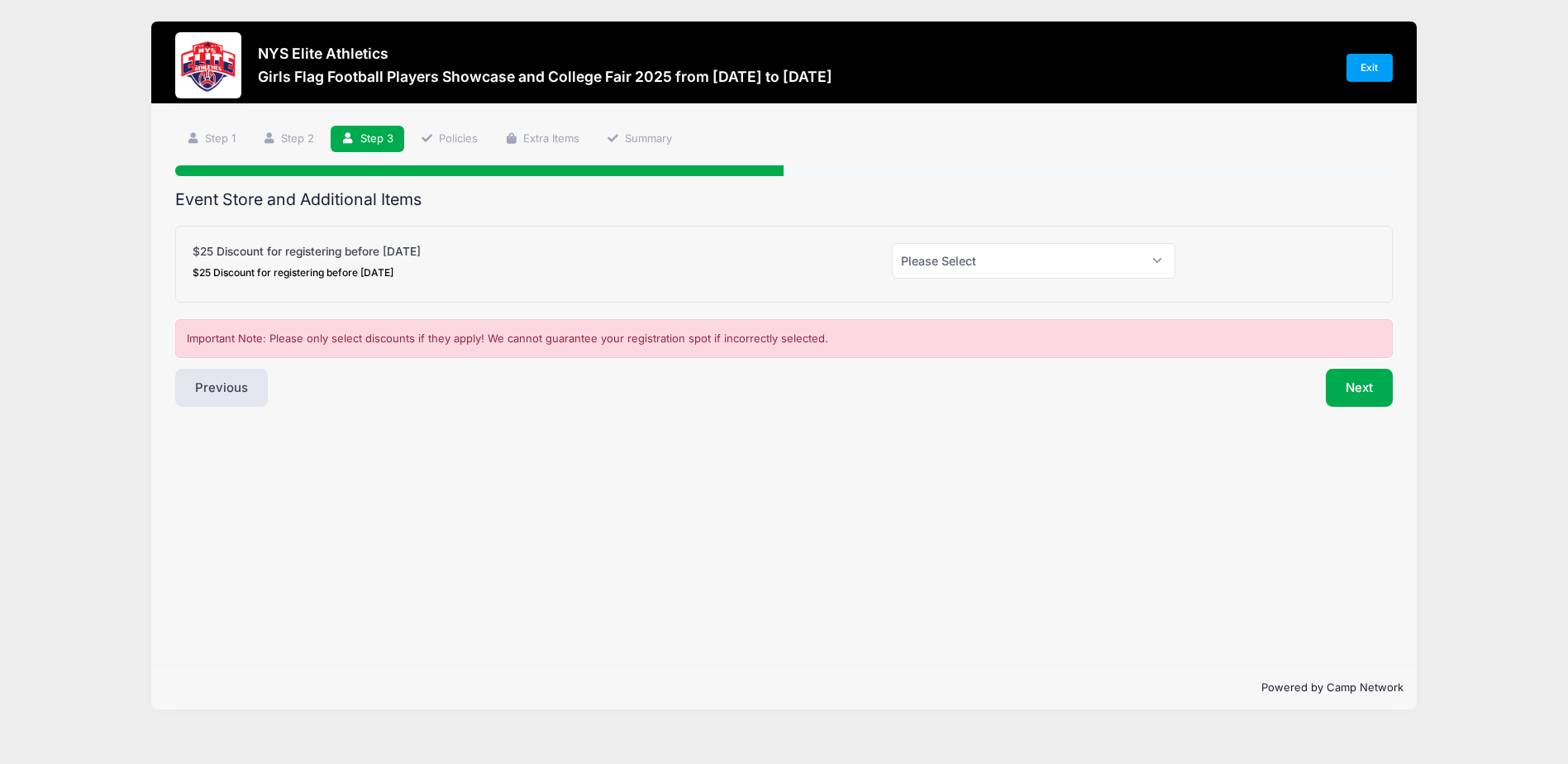
scroll to position [0, 0]
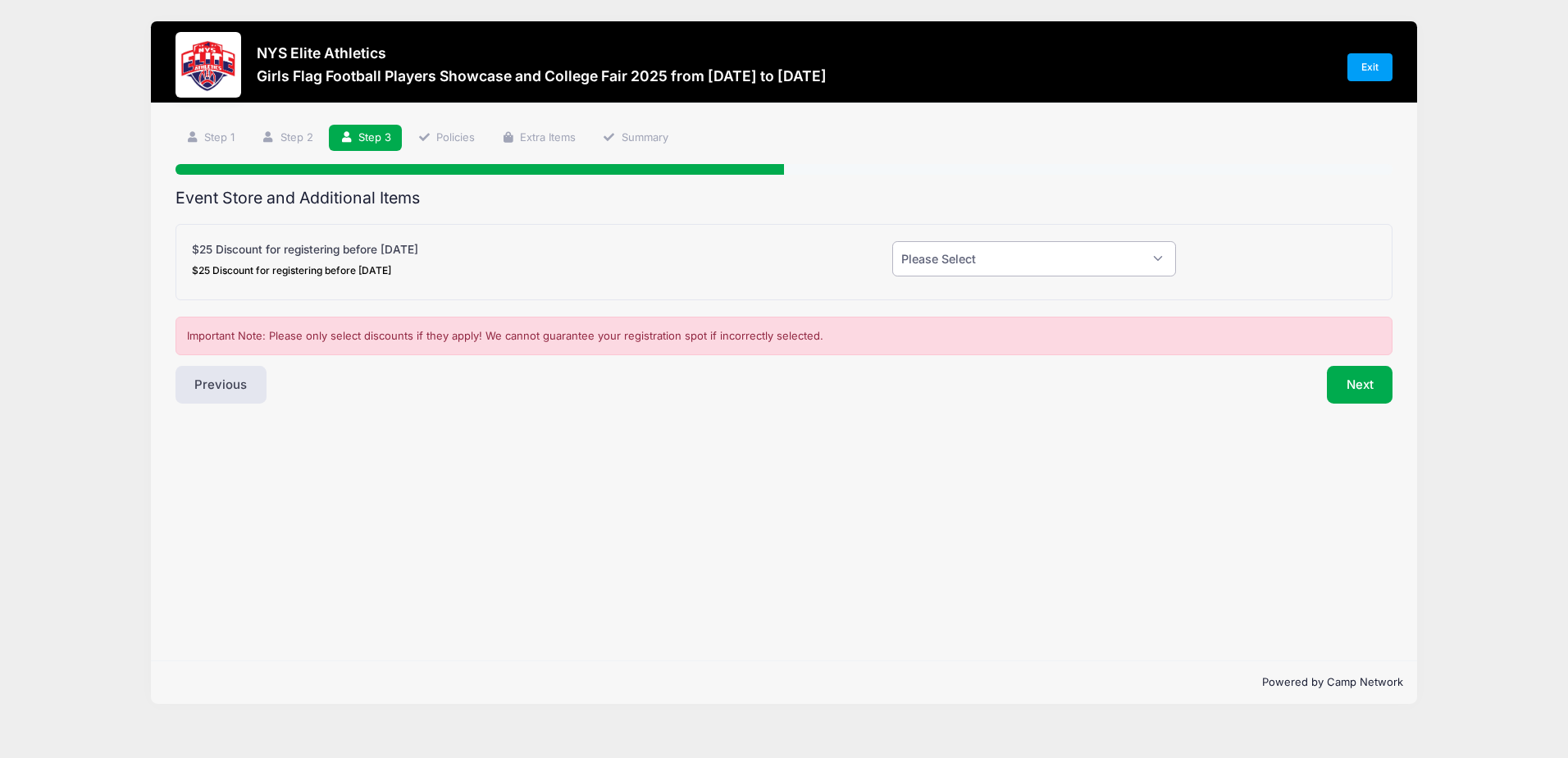
click at [1027, 250] on select "Please Select Yes (-$25.00) No" at bounding box center [1034, 259] width 284 height 35
select select "1"
click at [892, 241] on select "Please Select Yes (-$25.00) No" at bounding box center [1034, 259] width 284 height 35
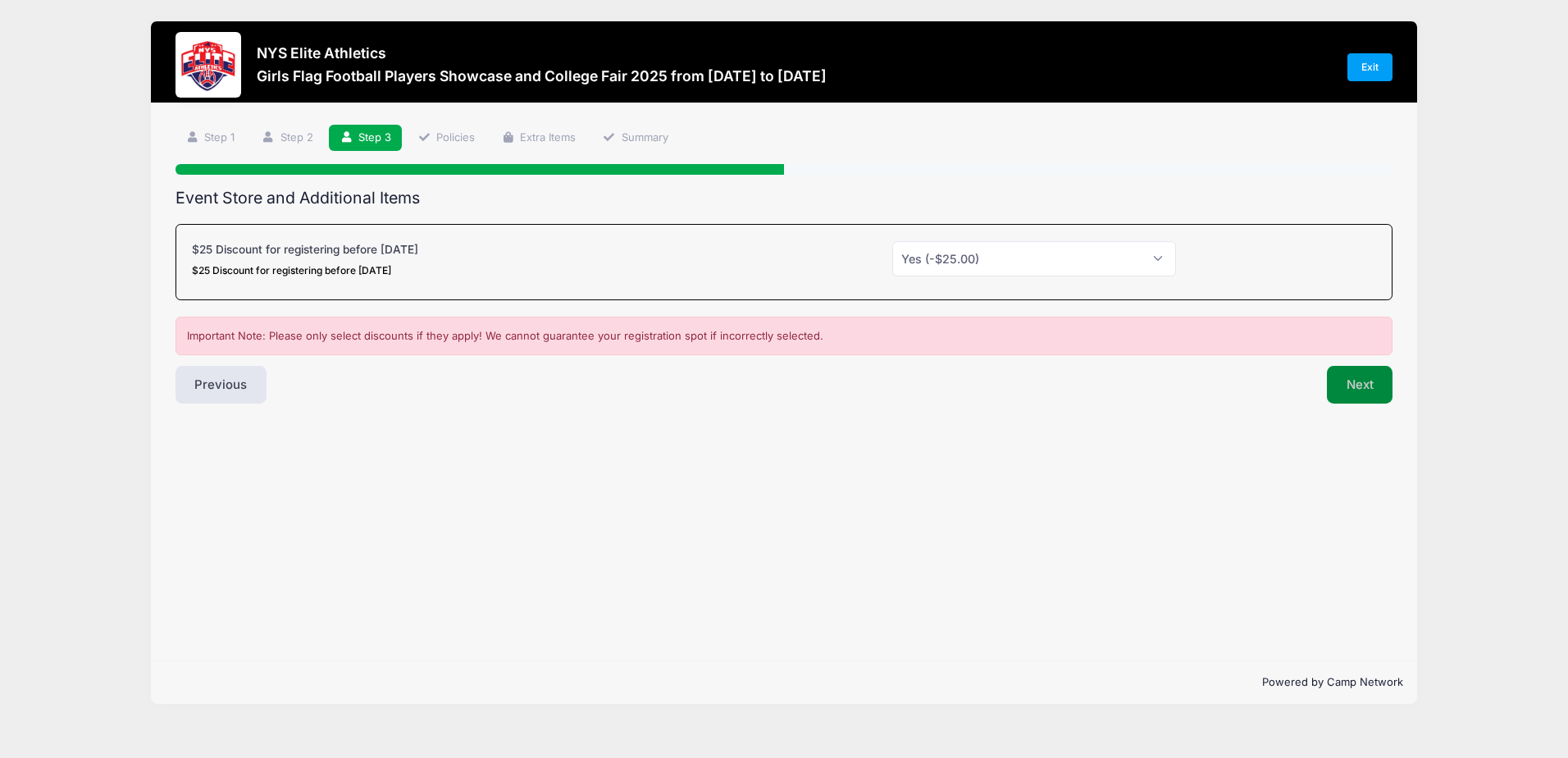
click at [1355, 386] on button "Next" at bounding box center [1359, 385] width 66 height 38
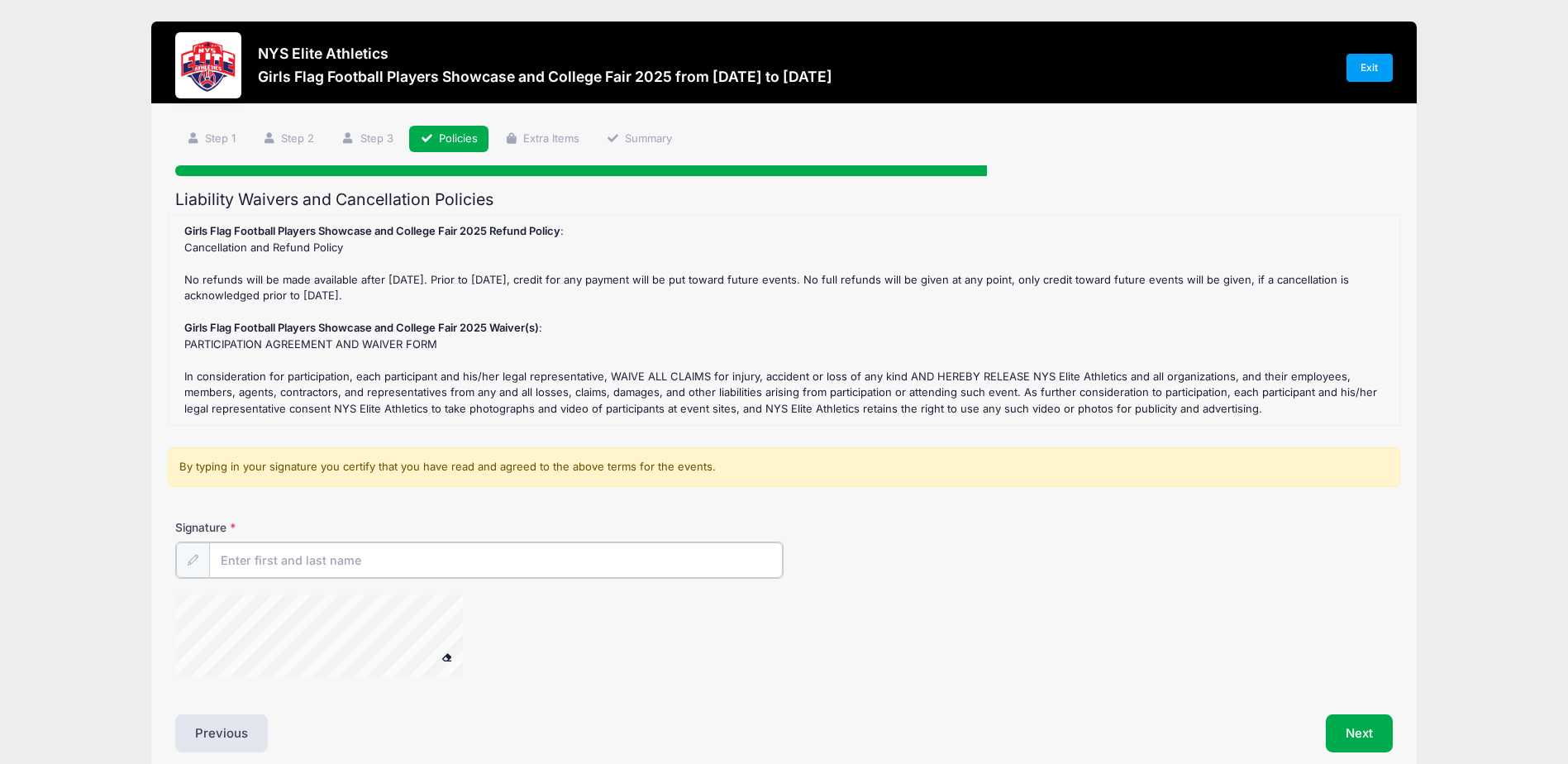
click at [420, 563] on input "Signature" at bounding box center [497, 560] width 574 height 36
type input "Meghan Chambers"
click at [1353, 731] on button "Next" at bounding box center [1359, 731] width 67 height 38
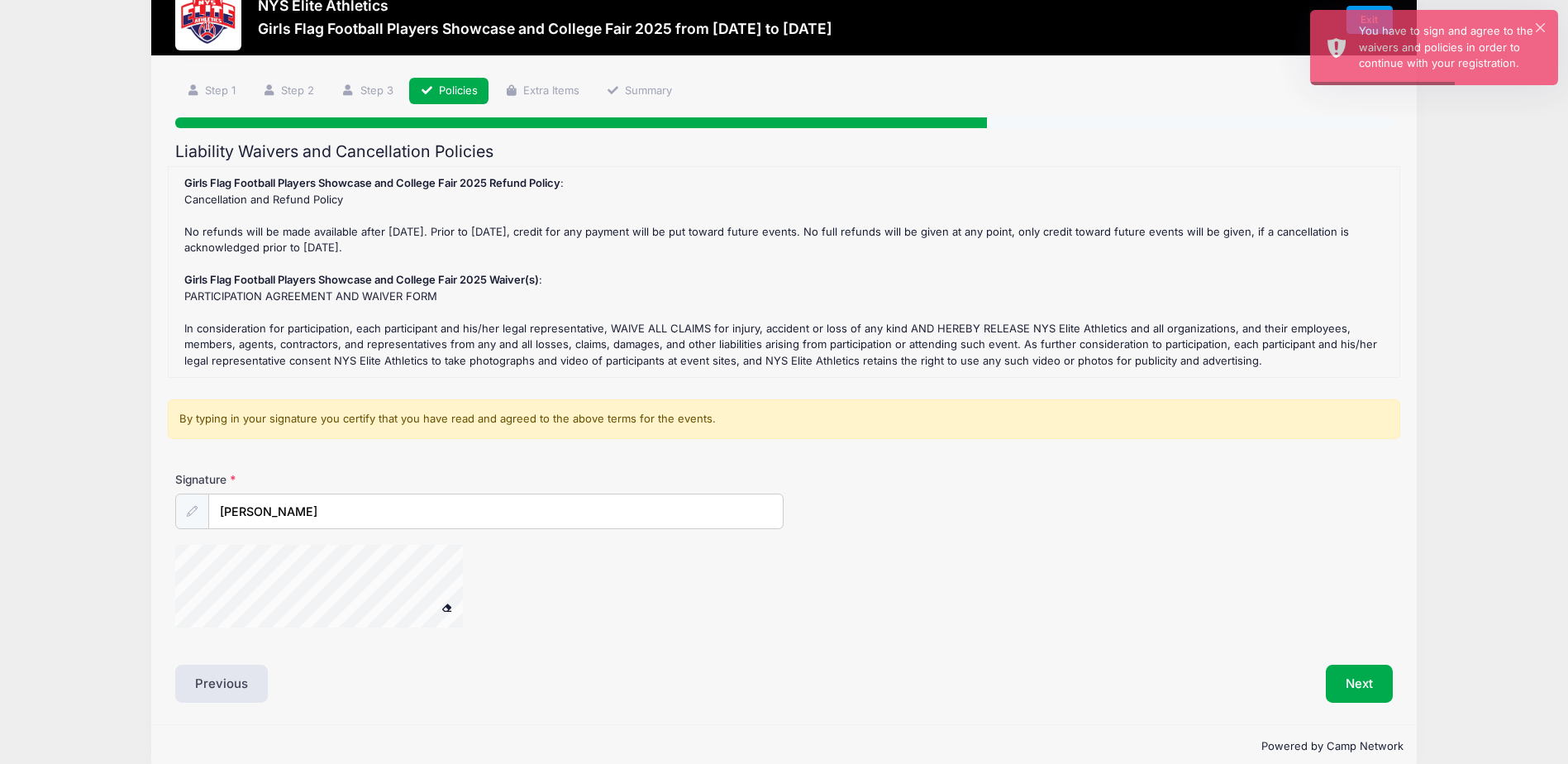
scroll to position [74, 0]
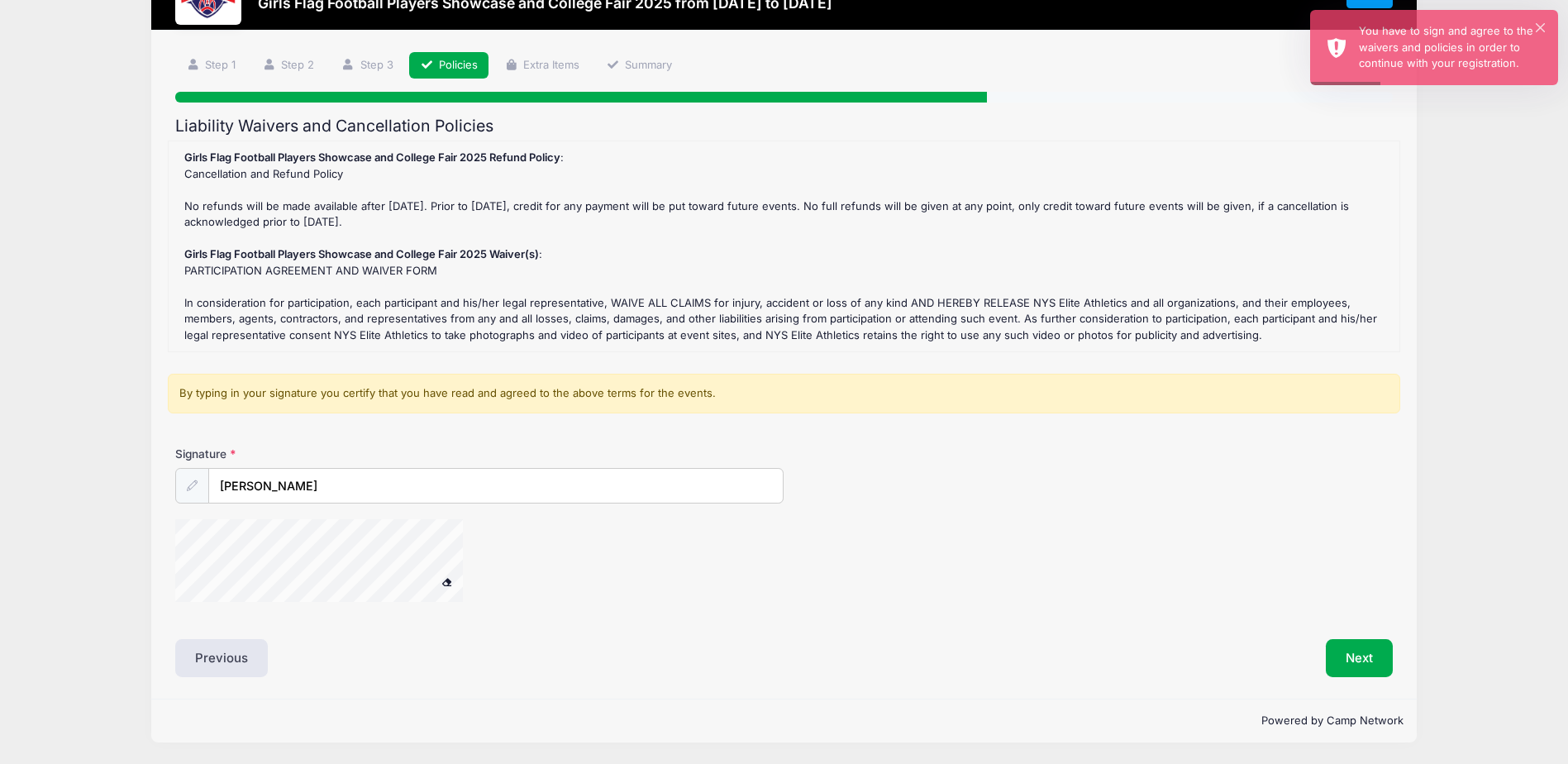
click at [184, 489] on div at bounding box center [193, 486] width 34 height 36
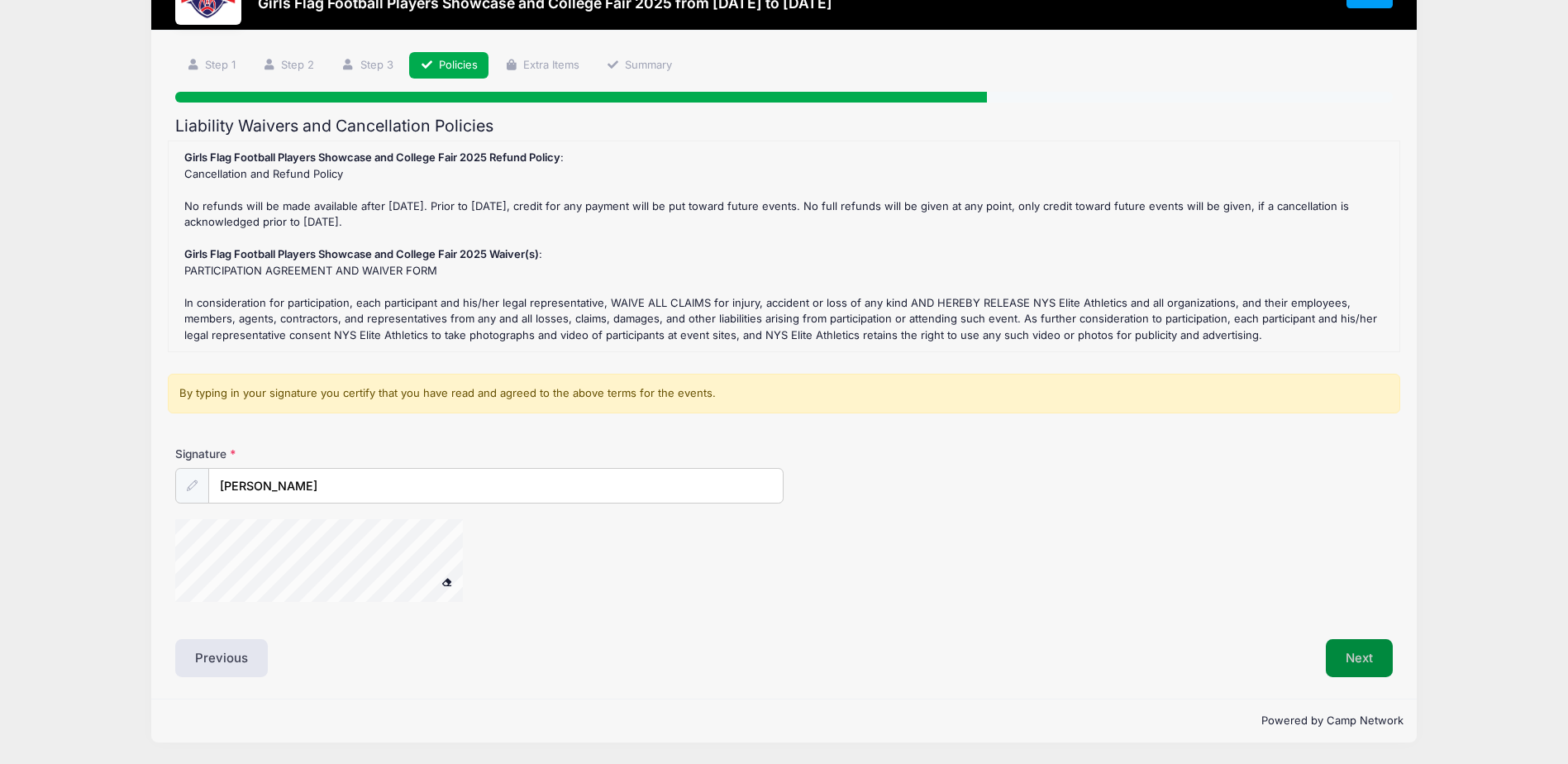
click at [1349, 674] on button "Next" at bounding box center [1359, 658] width 67 height 38
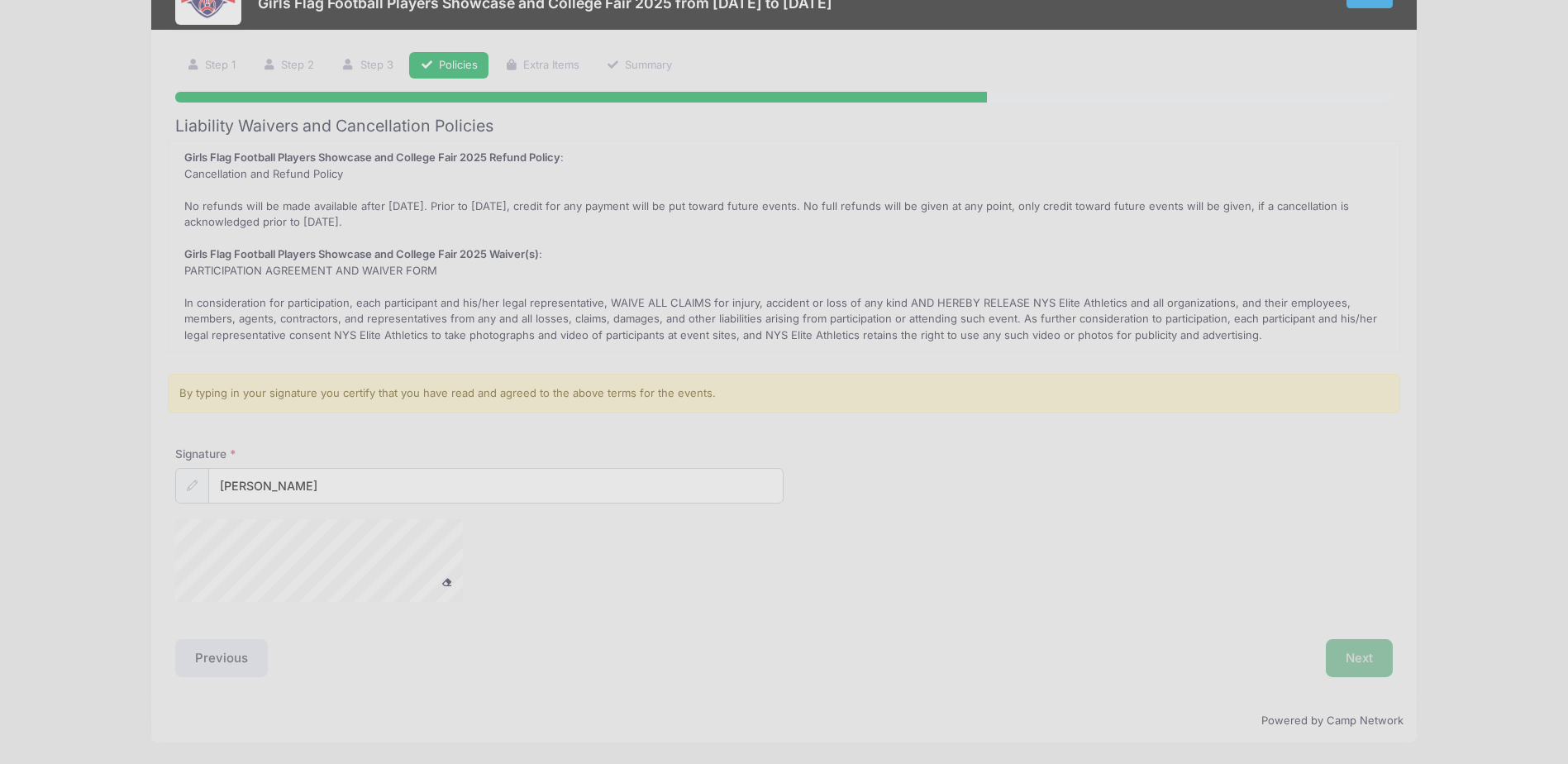
scroll to position [0, 0]
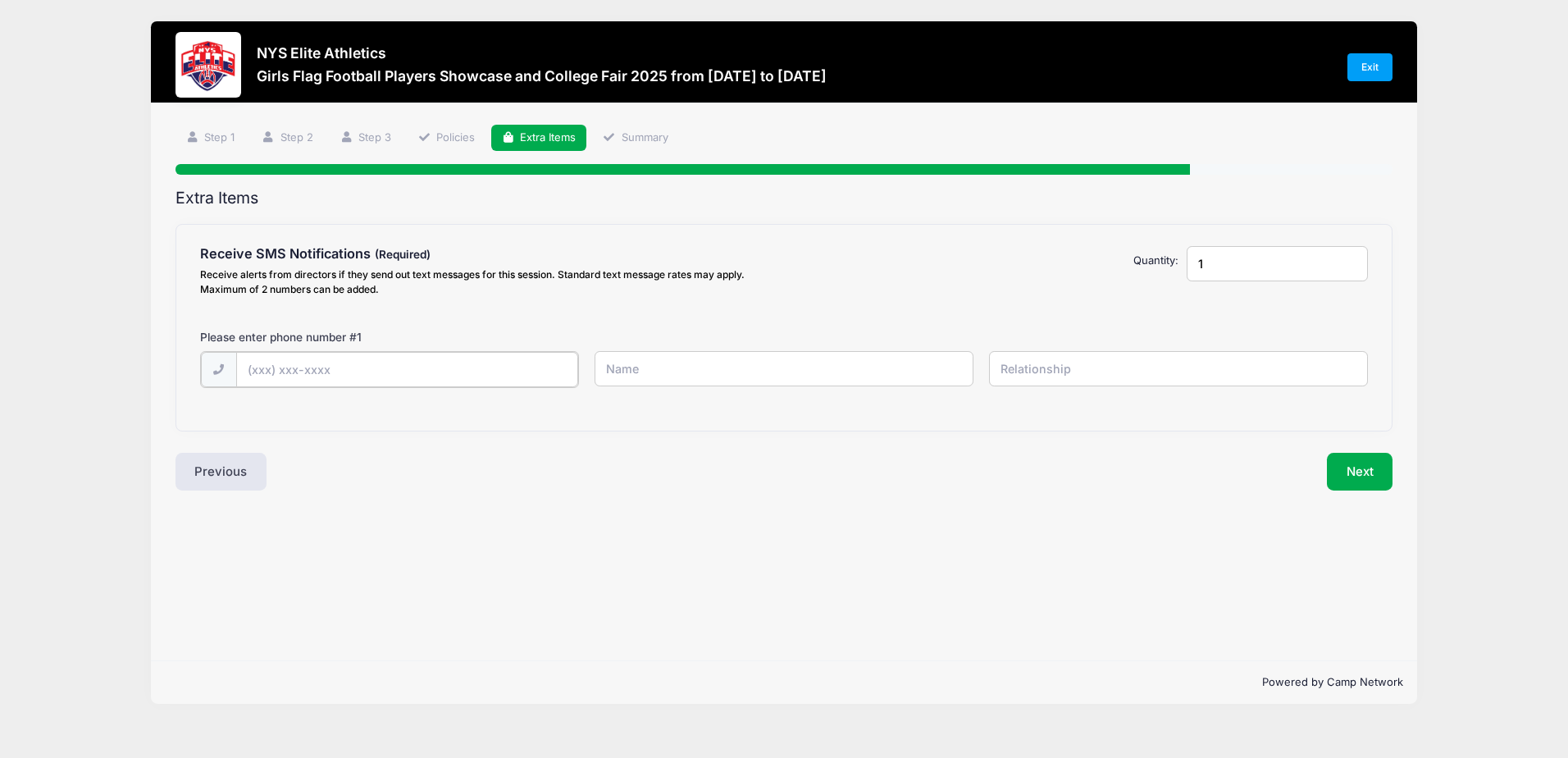
click at [0, 0] on input "text" at bounding box center [0, 0] width 0 height 0
type input "(585) 309-2967"
type input "5854698955"
type input "Parents"
click at [0, 0] on input "5854698955" at bounding box center [0, 0] width 0 height 0
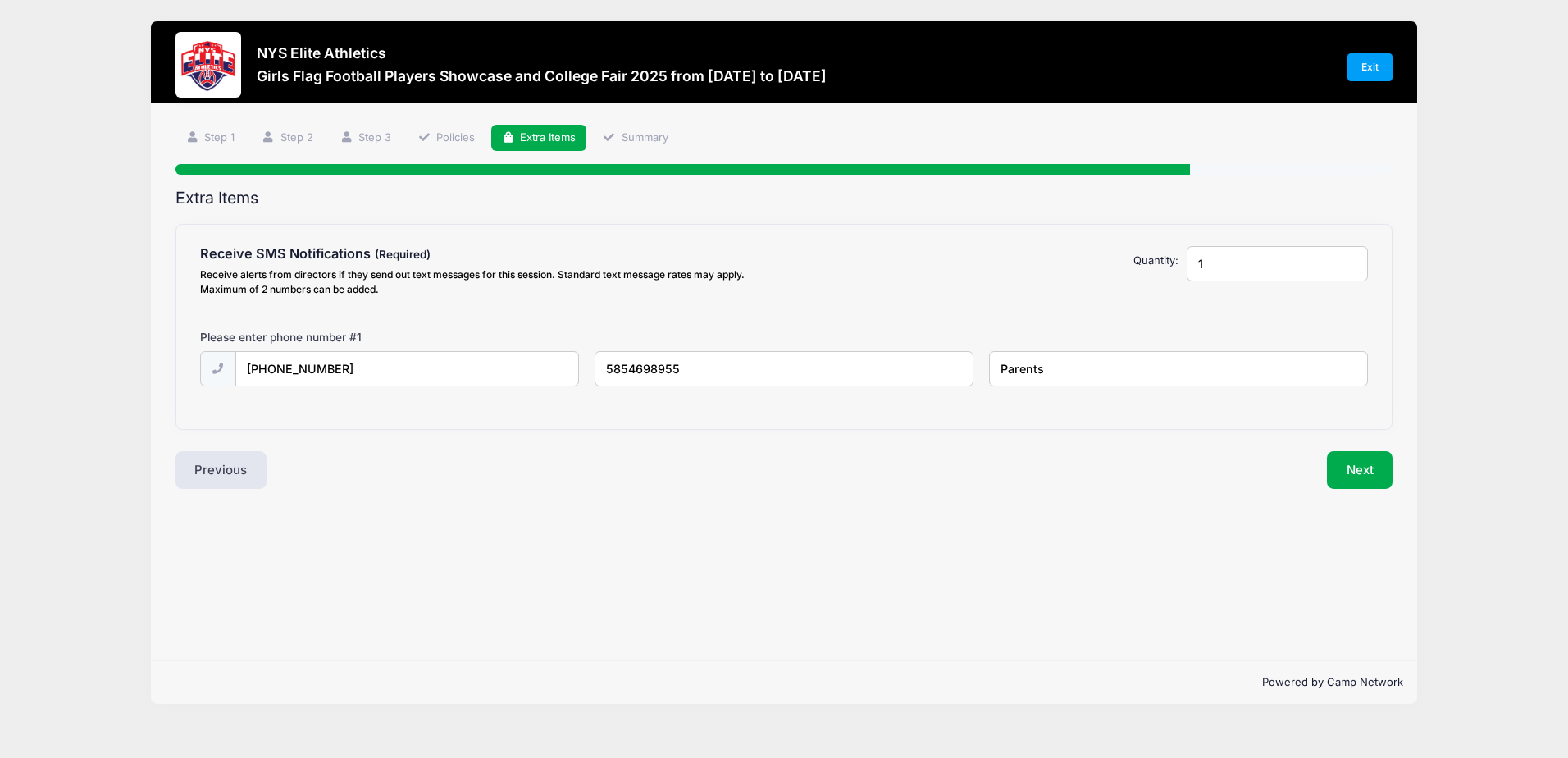
click at [0, 0] on input "5854698955" at bounding box center [0, 0] width 0 height 0
type input "m"
type input "Meghan Chambers"
type input "Stepmother"
type input "2"
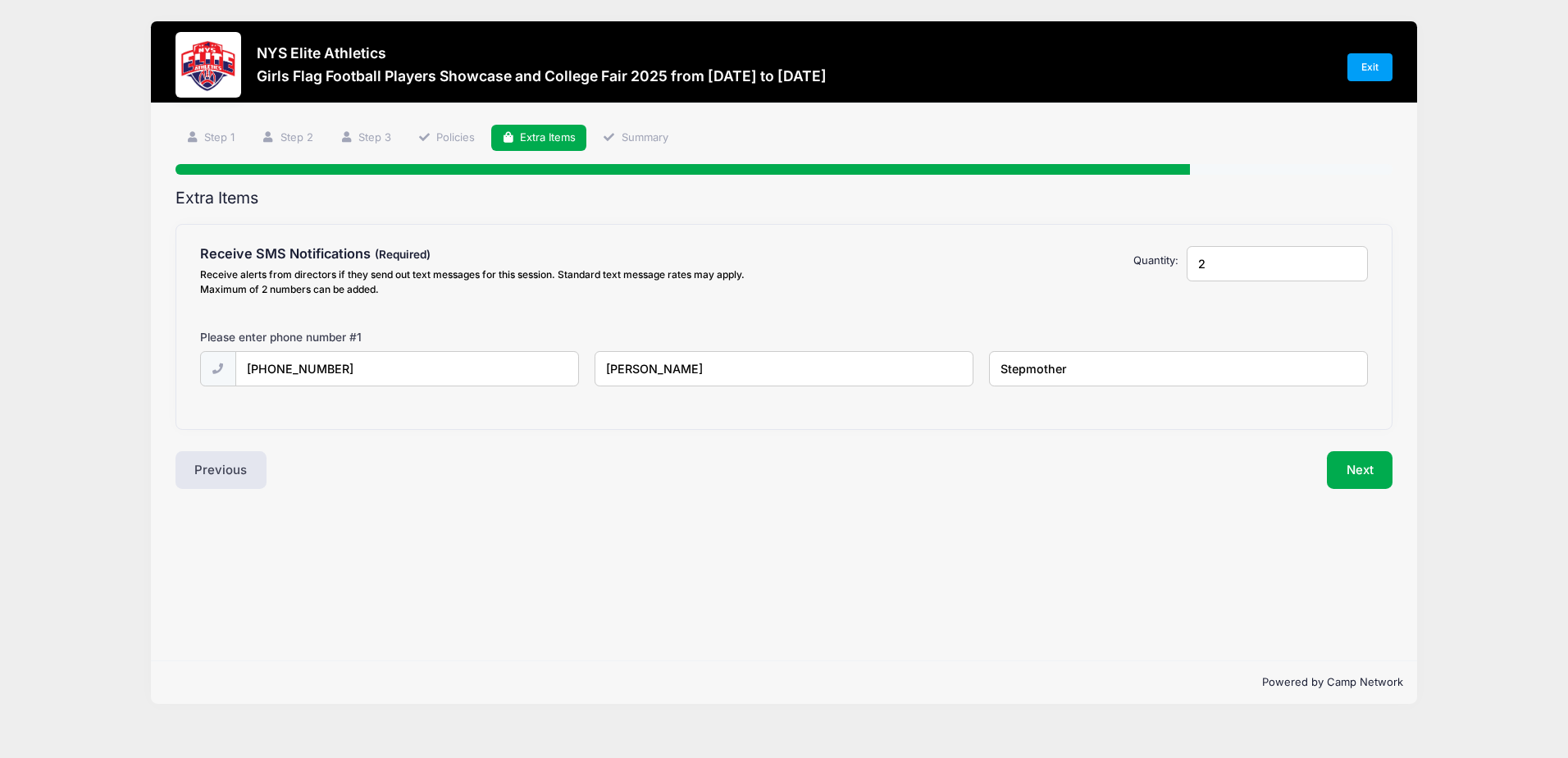
click at [1348, 259] on input "2" at bounding box center [1277, 264] width 181 height 35
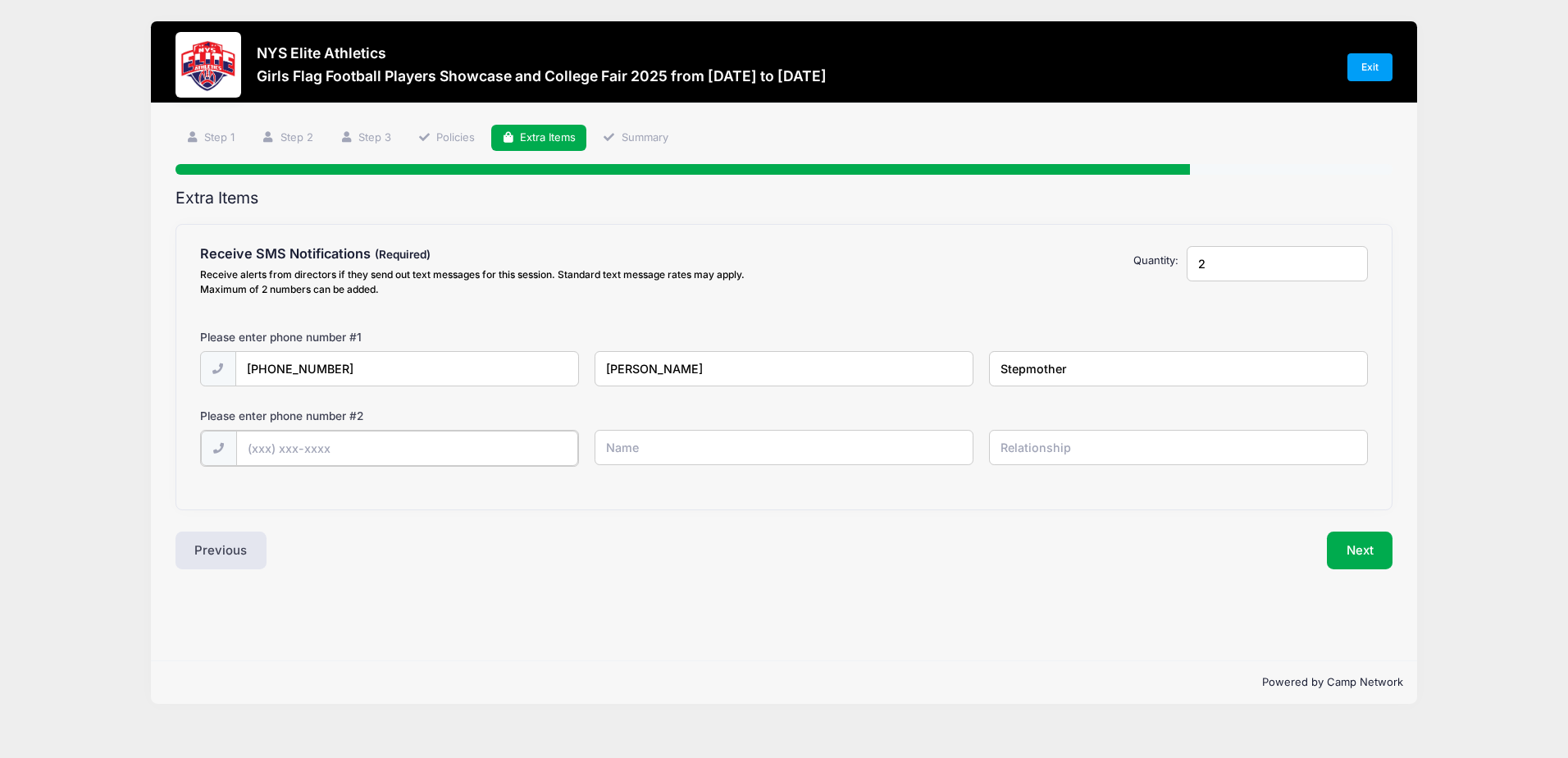
click at [0, 0] on input "text" at bounding box center [0, 0] width 0 height 0
type input "(585) 469-8955"
type input "David Chambers"
type input "Father"
click at [1381, 540] on button "Next" at bounding box center [1359, 548] width 66 height 38
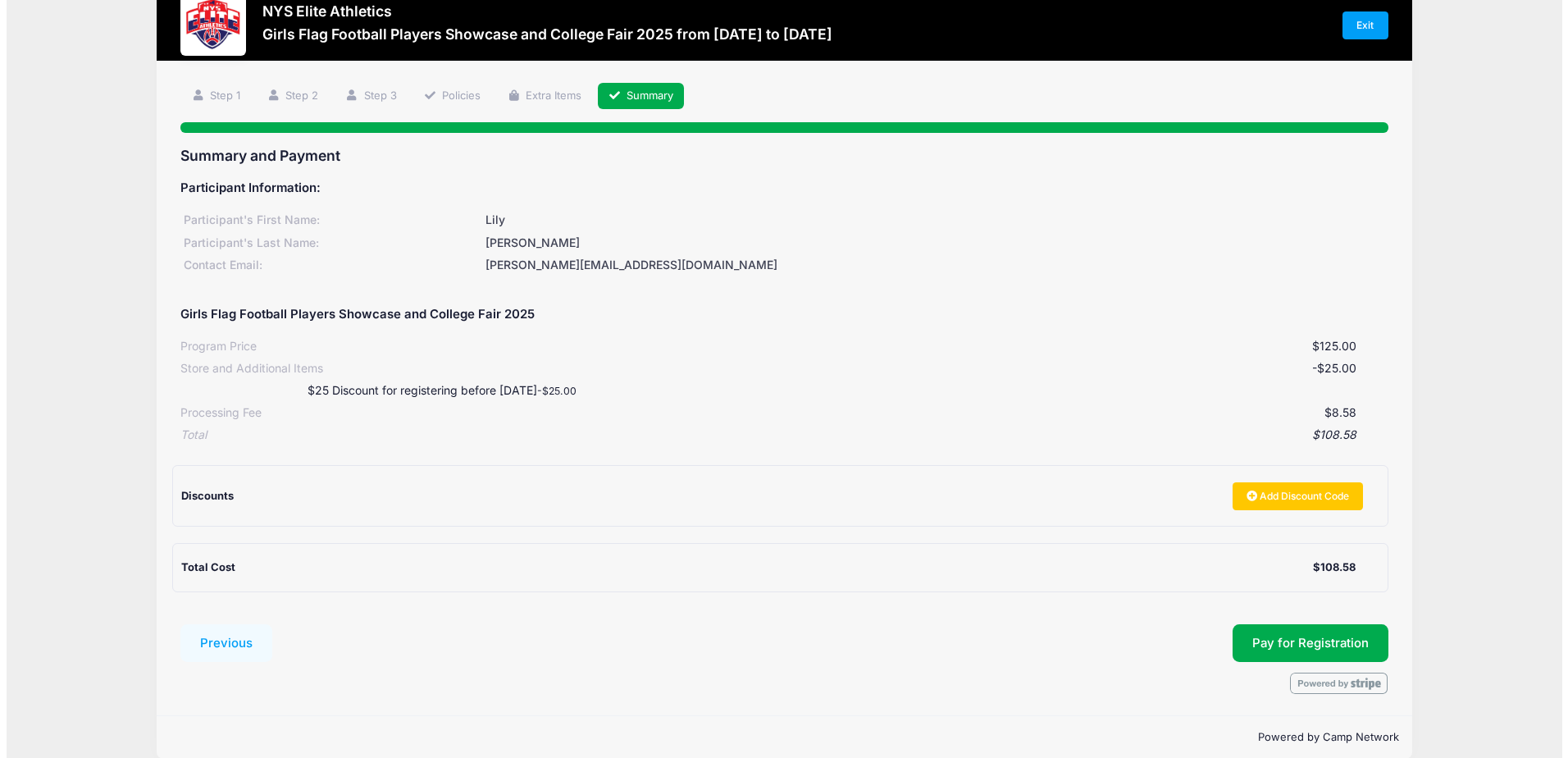
scroll to position [64, 0]
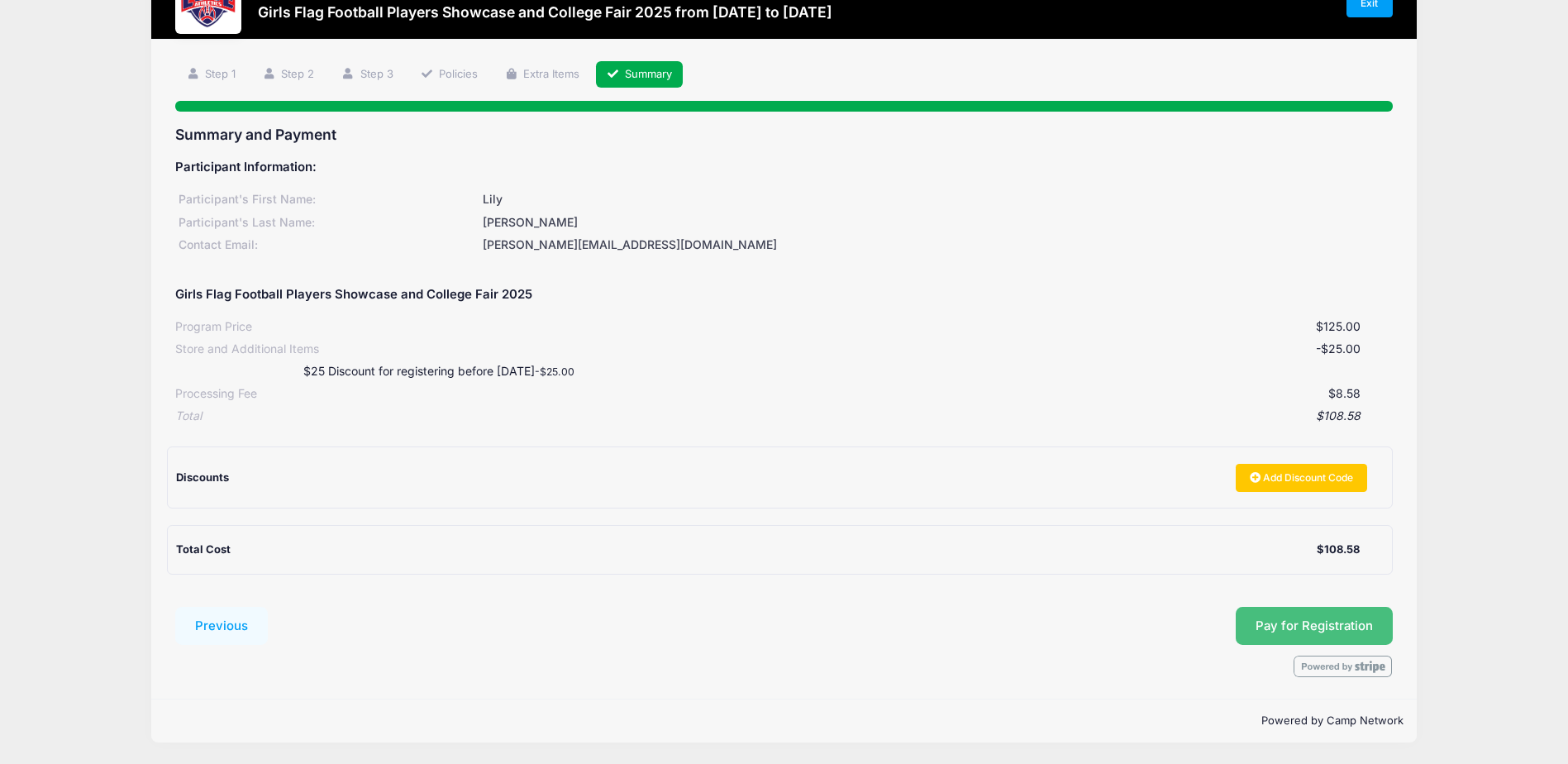
click at [1291, 613] on button "Pay for Registration" at bounding box center [1314, 626] width 157 height 38
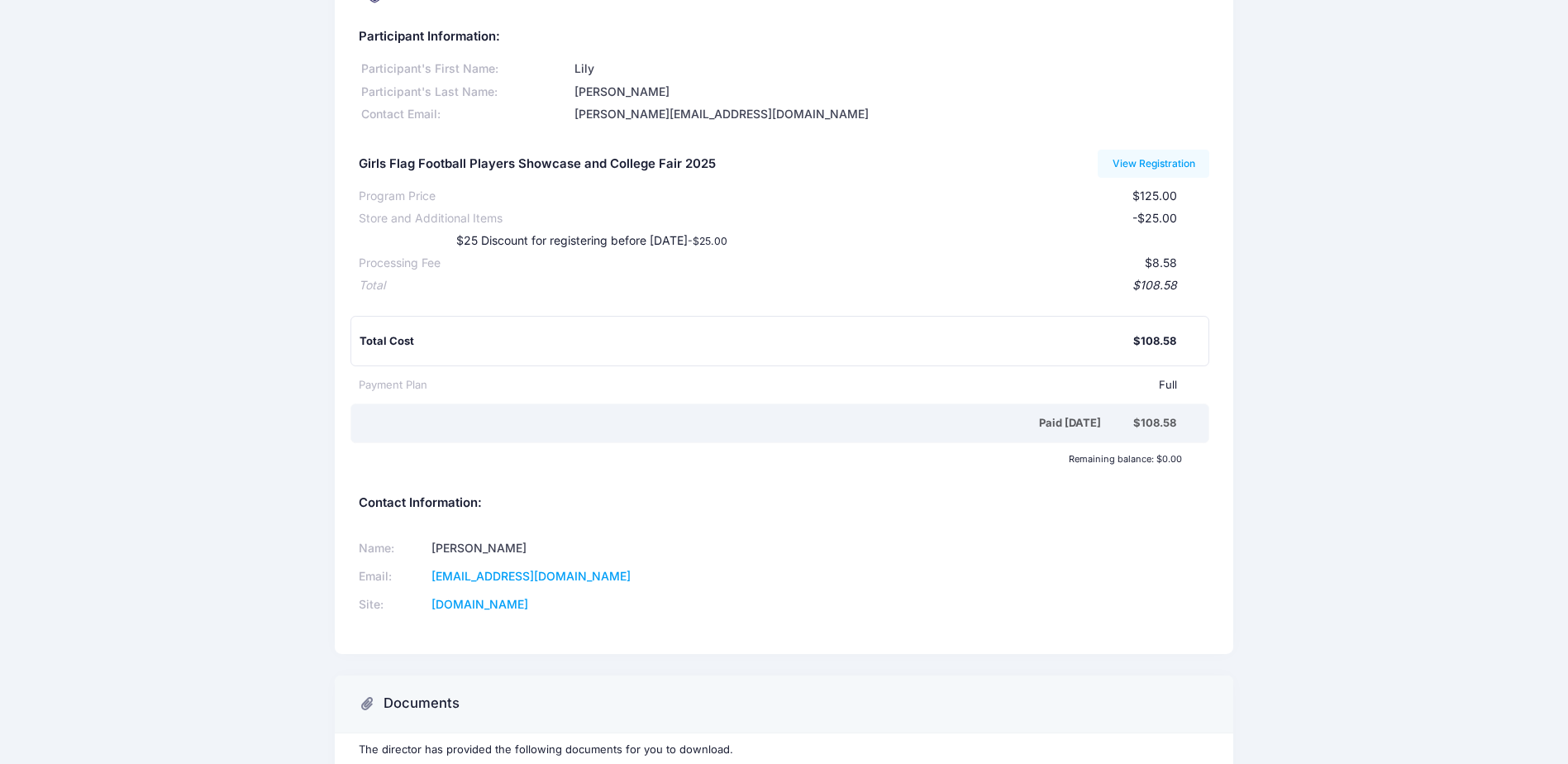
scroll to position [195, 0]
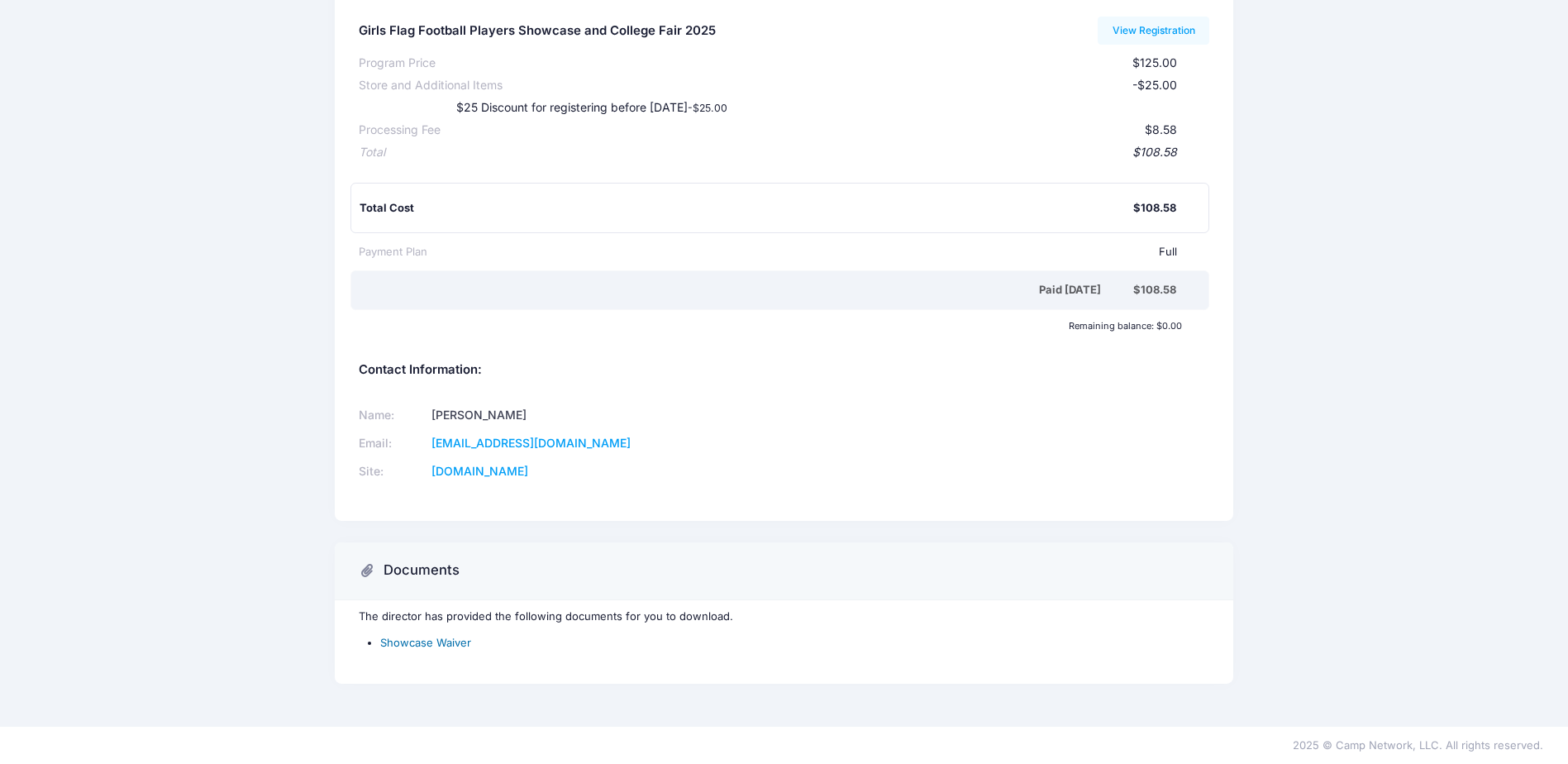
click at [415, 639] on link "Showcase Waiver" at bounding box center [426, 642] width 91 height 13
click at [1162, 30] on link "View Registration" at bounding box center [1153, 31] width 111 height 29
